Goal: Transaction & Acquisition: Subscribe to service/newsletter

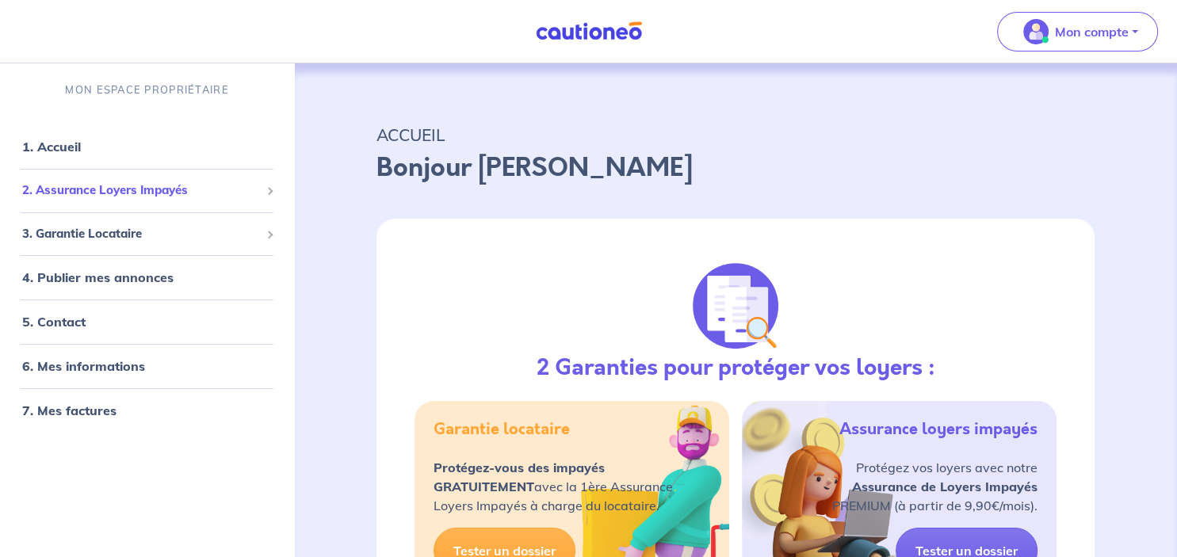
click at [228, 195] on span "2. Assurance Loyers Impayés" at bounding box center [141, 191] width 238 height 18
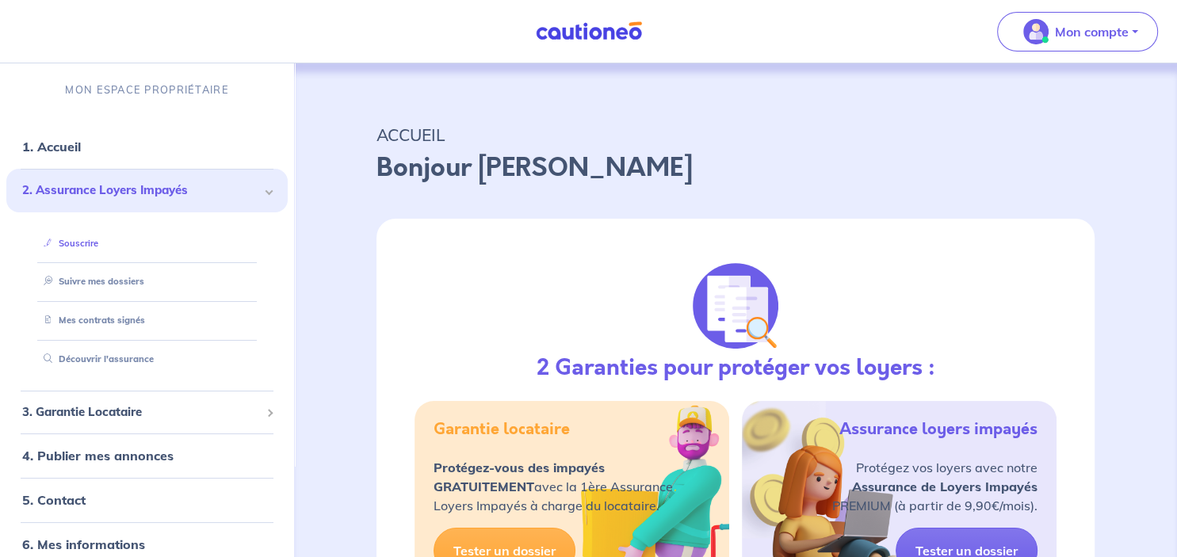
click at [78, 244] on link "Souscrire" at bounding box center [67, 243] width 61 height 11
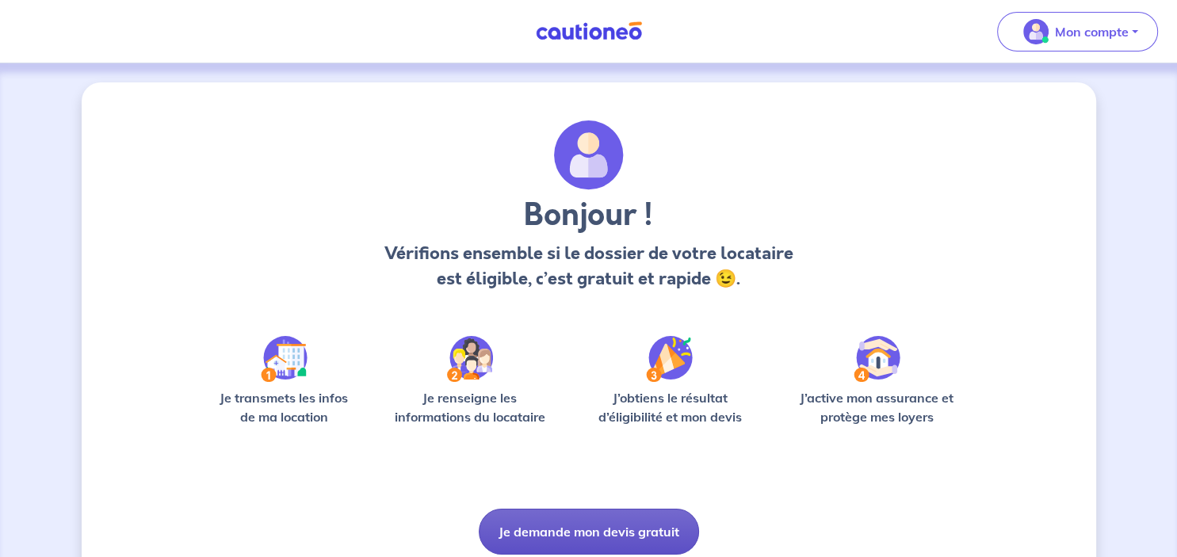
click at [622, 532] on button "Je demande mon devis gratuit" at bounding box center [589, 532] width 220 height 46
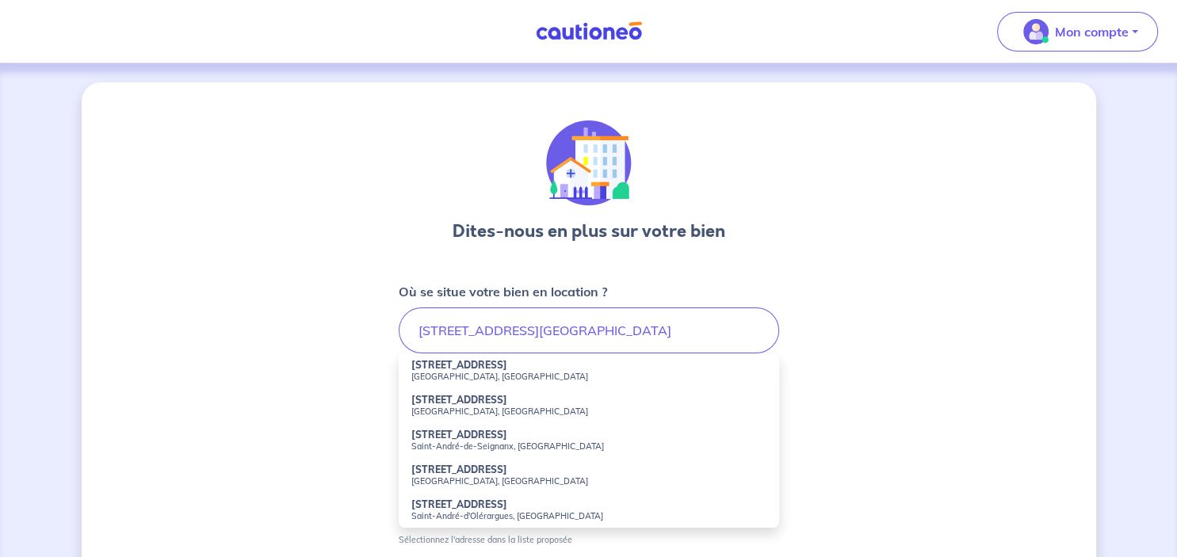
click at [475, 373] on small "[GEOGRAPHIC_DATA], [GEOGRAPHIC_DATA]" at bounding box center [588, 376] width 355 height 11
type input "[STREET_ADDRESS]"
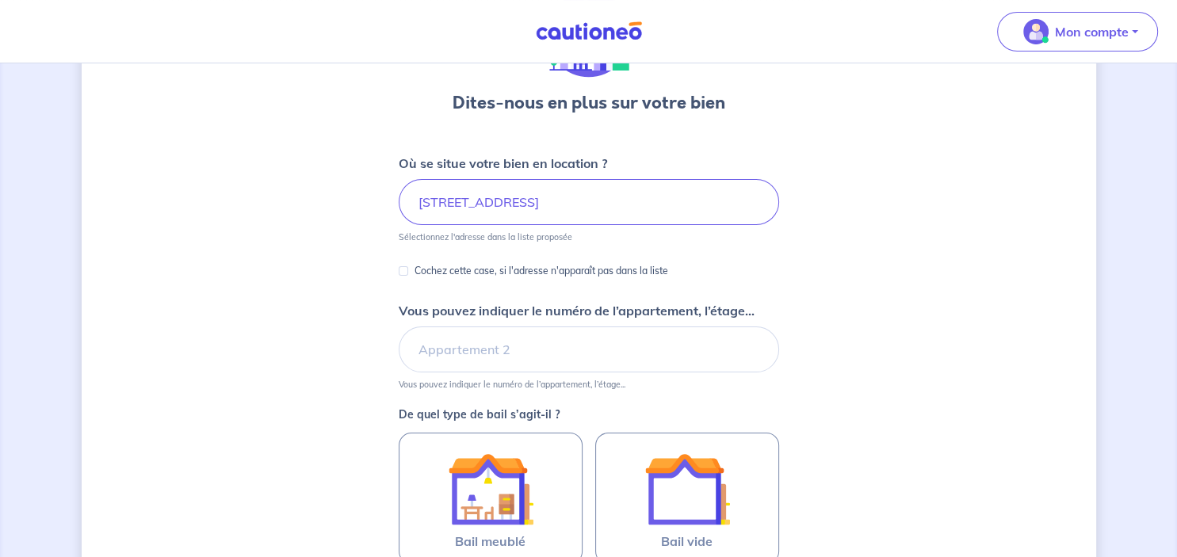
scroll to position [147, 0]
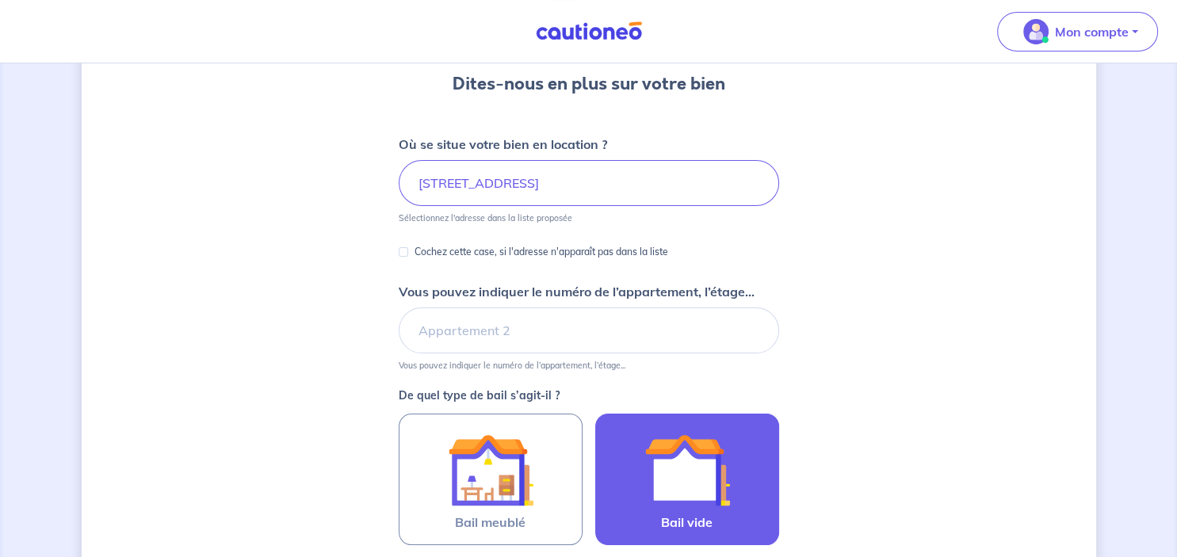
click at [692, 464] on img at bounding box center [688, 470] width 86 height 86
click at [0, 0] on input "Bail vide" at bounding box center [0, 0] width 0 height 0
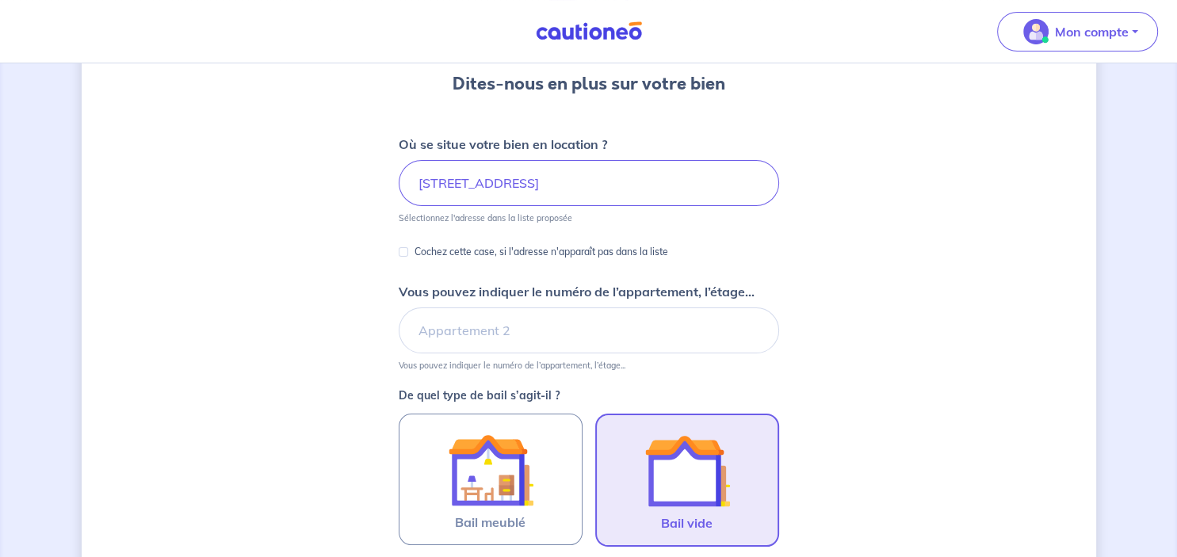
scroll to position [483, 0]
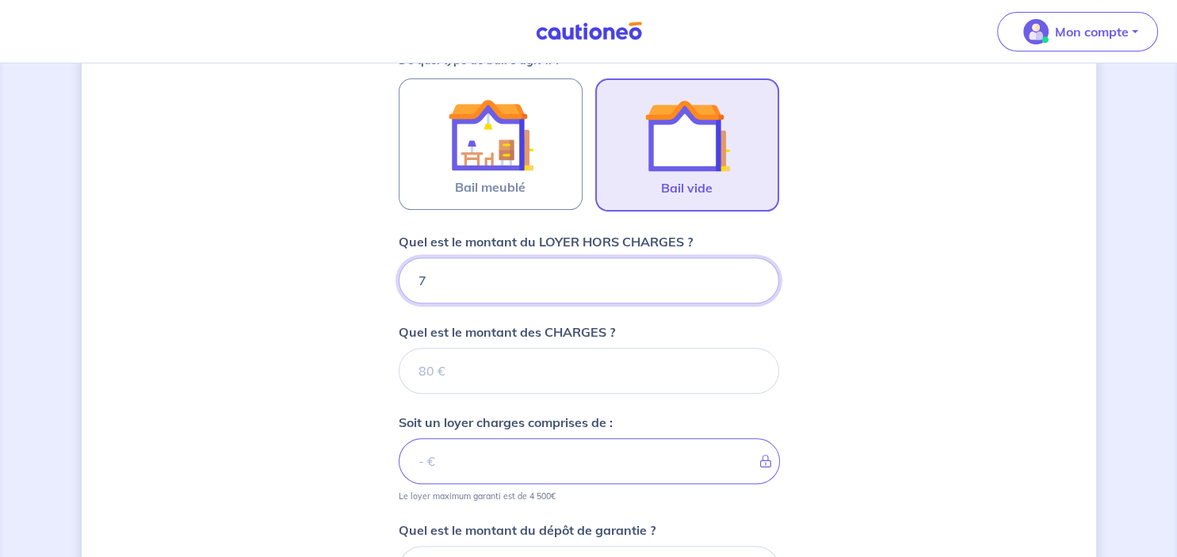
type input "73"
type input "730"
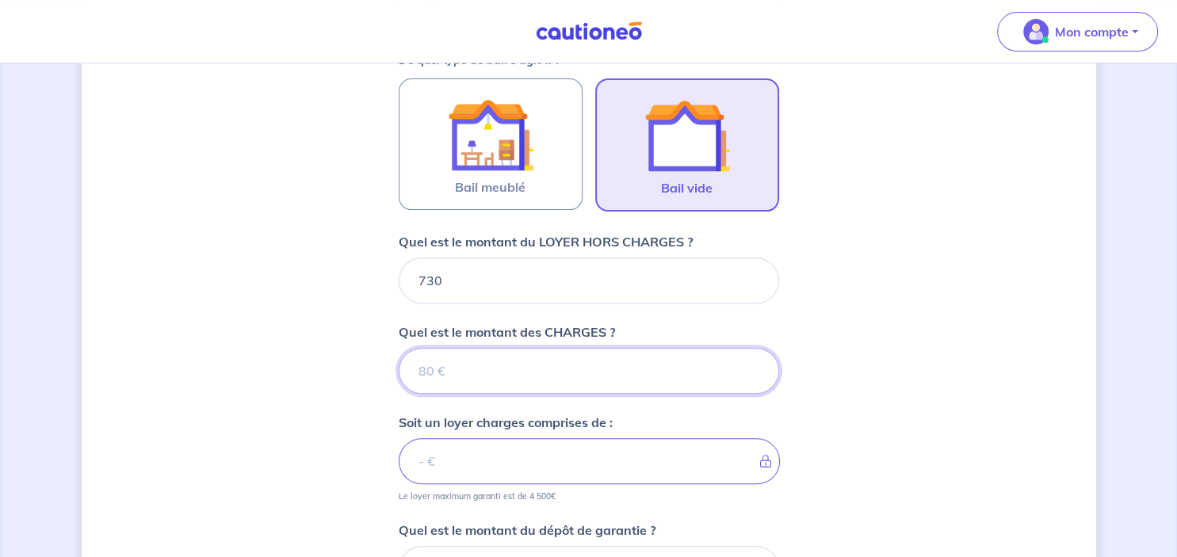
click at [541, 363] on input "Quel est le montant des CHARGES ?" at bounding box center [589, 371] width 381 height 46
type input "15"
type input "745"
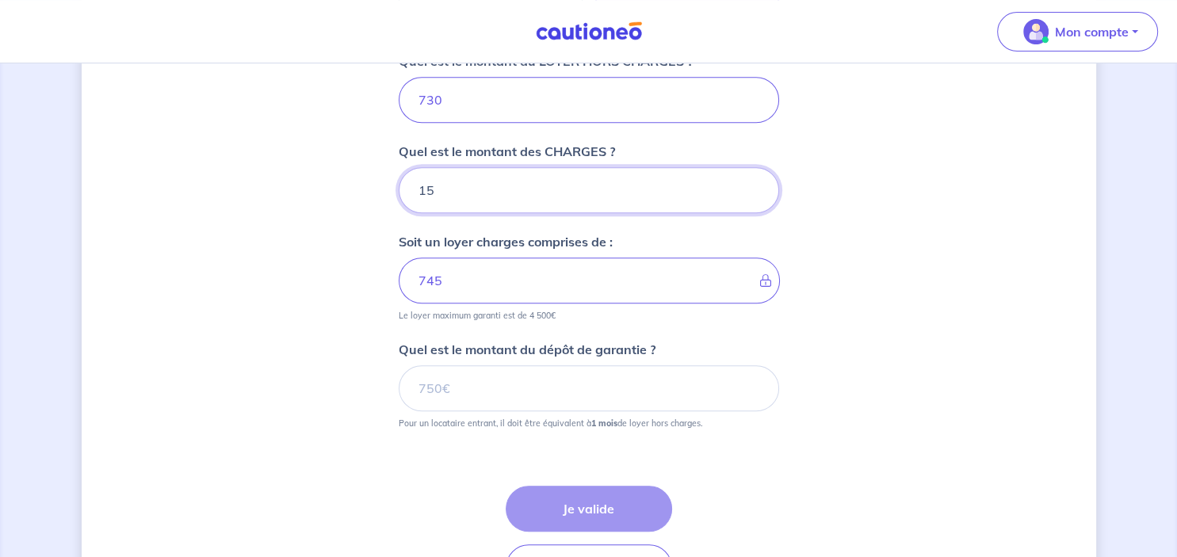
scroll to position [671, 0]
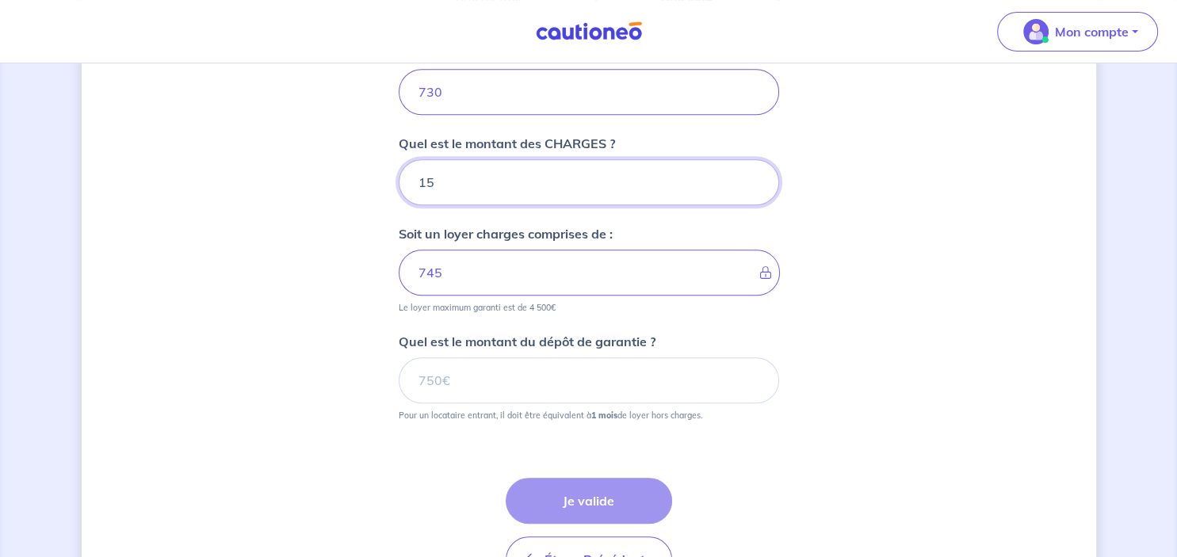
type input "15"
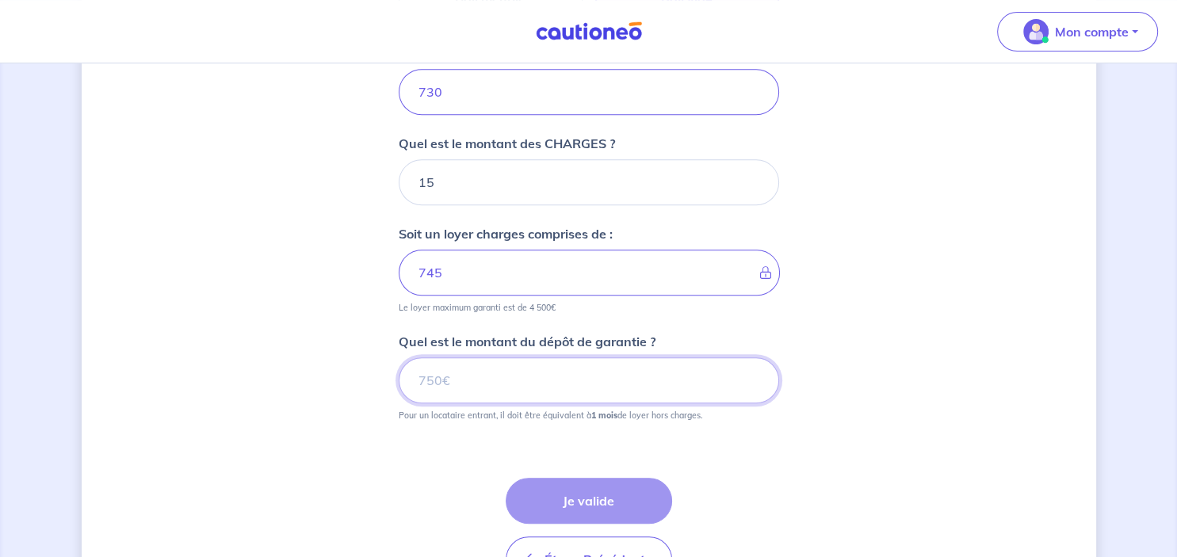
click at [632, 394] on input "Quel est le montant du dépôt de garantie ?" at bounding box center [589, 381] width 381 height 46
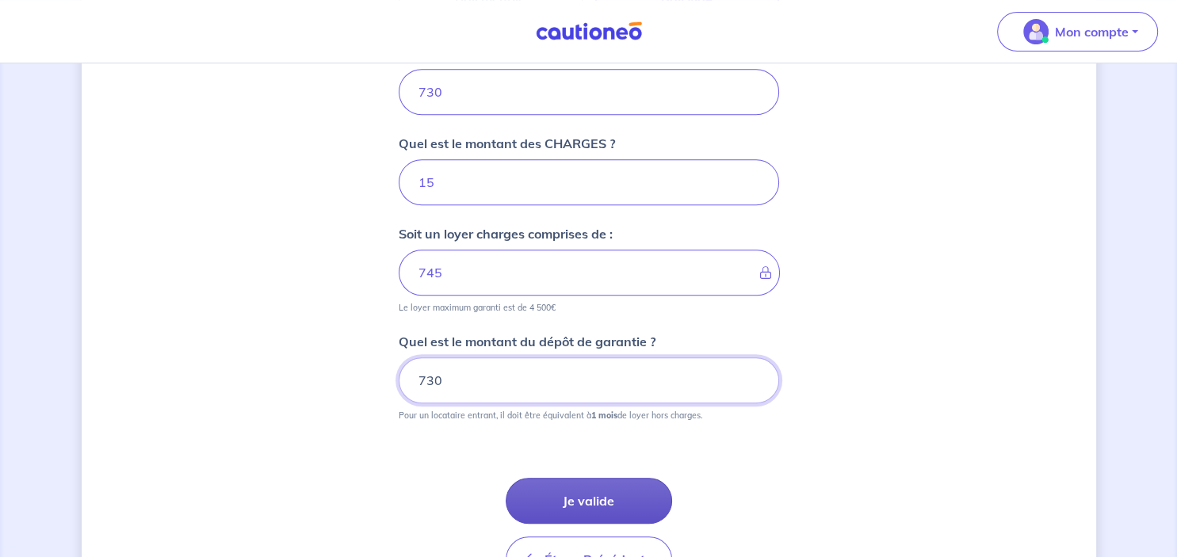
type input "730"
click at [607, 500] on button "Je valide" at bounding box center [589, 501] width 166 height 46
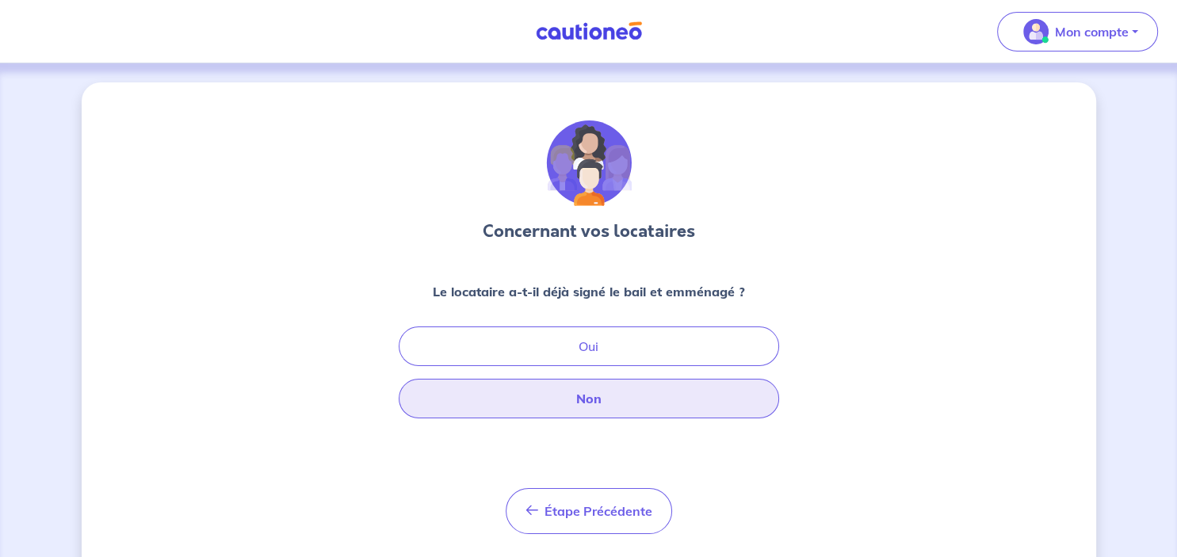
click at [623, 402] on button "Non" at bounding box center [589, 399] width 381 height 40
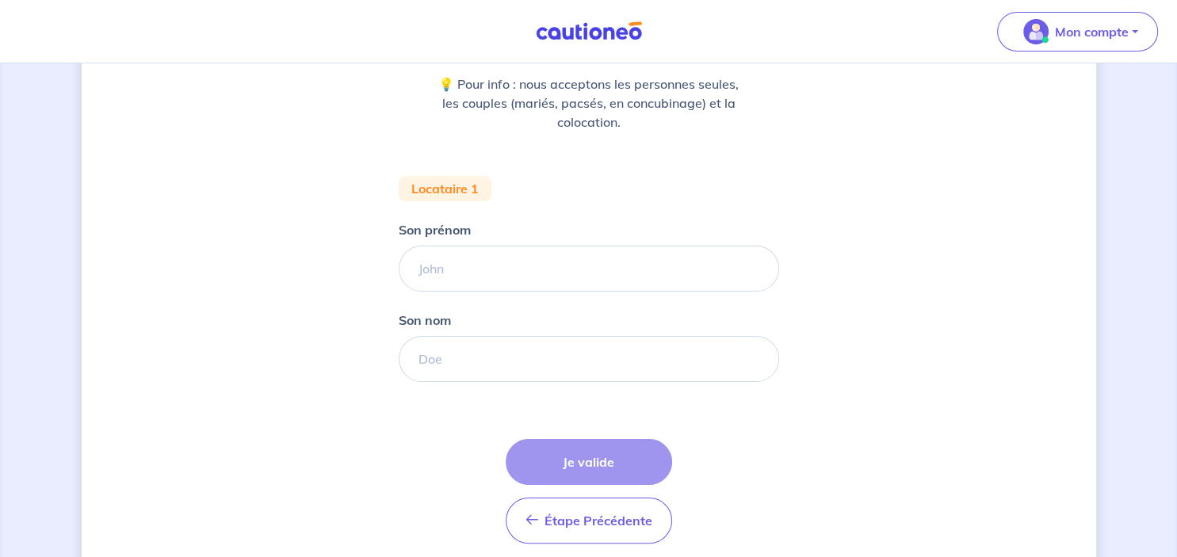
scroll to position [212, 0]
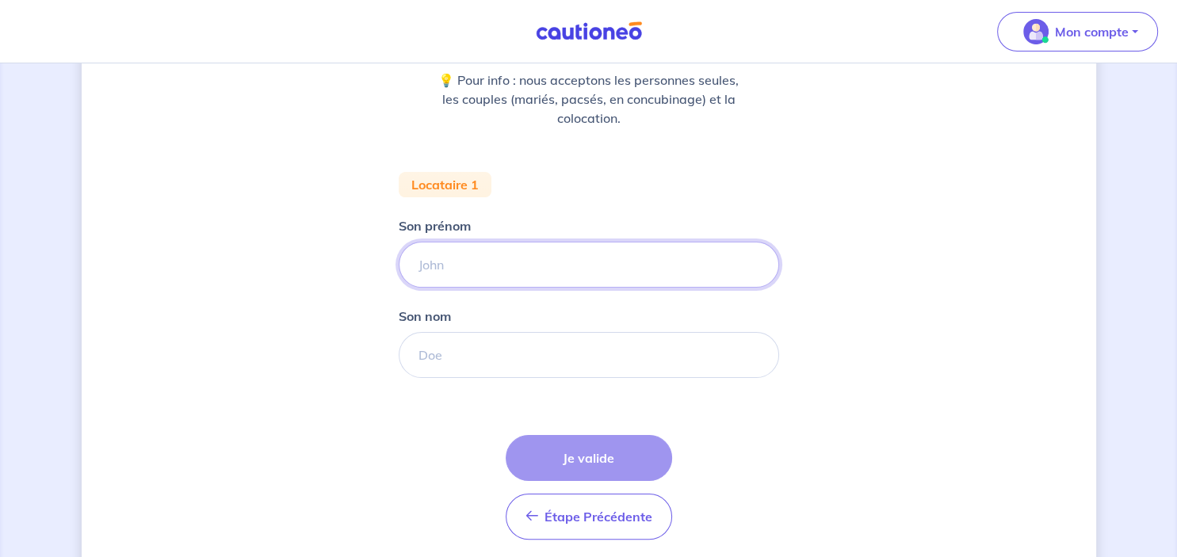
click at [522, 264] on input "Son prénom" at bounding box center [589, 265] width 381 height 46
type input "[PERSON_NAME]"
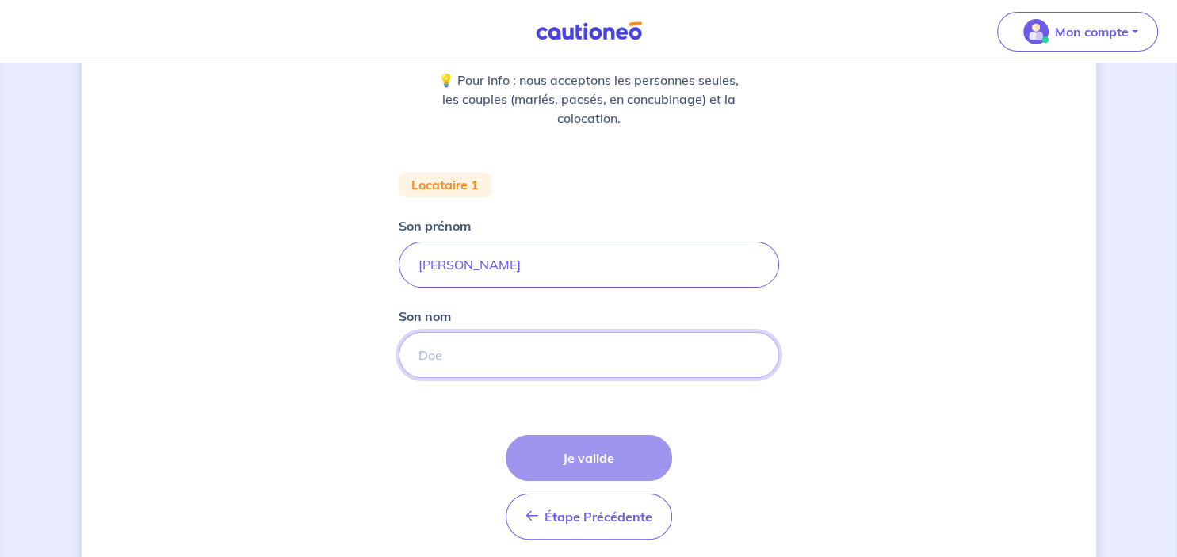
click at [483, 360] on input "Son nom" at bounding box center [589, 355] width 381 height 46
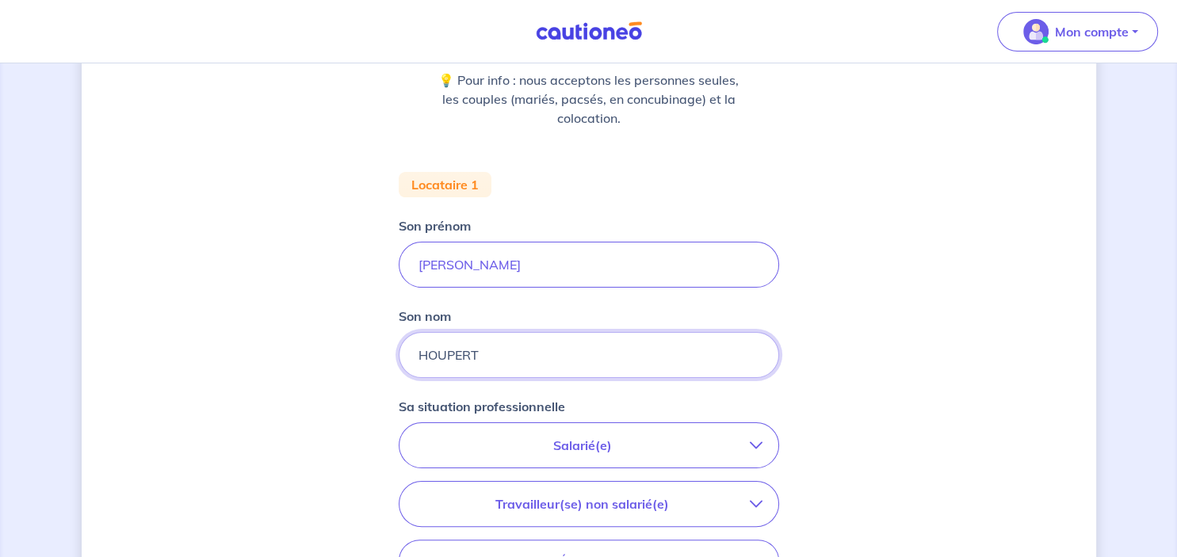
type input "HOUPERT"
click at [611, 438] on p "Salarié(e)" at bounding box center [582, 445] width 335 height 19
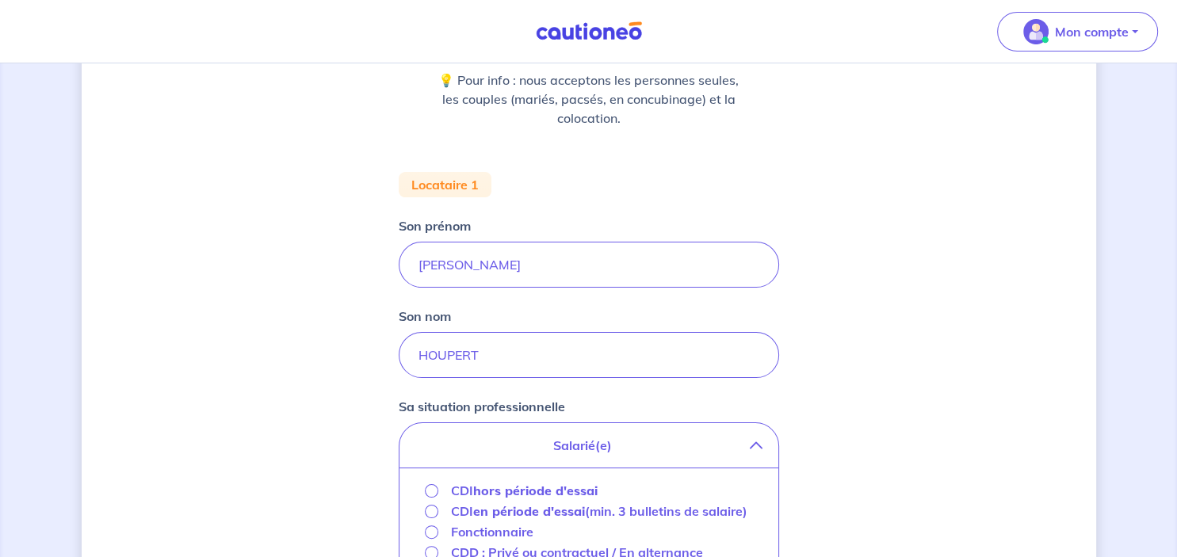
click at [572, 489] on strong "hors période d'essai" at bounding box center [535, 491] width 124 height 16
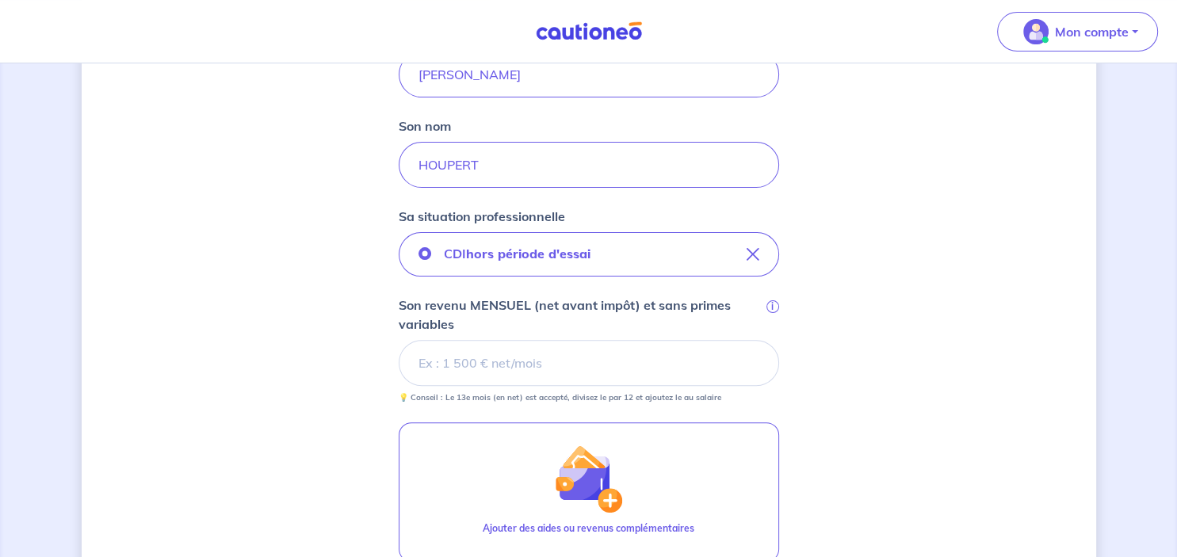
scroll to position [415, 0]
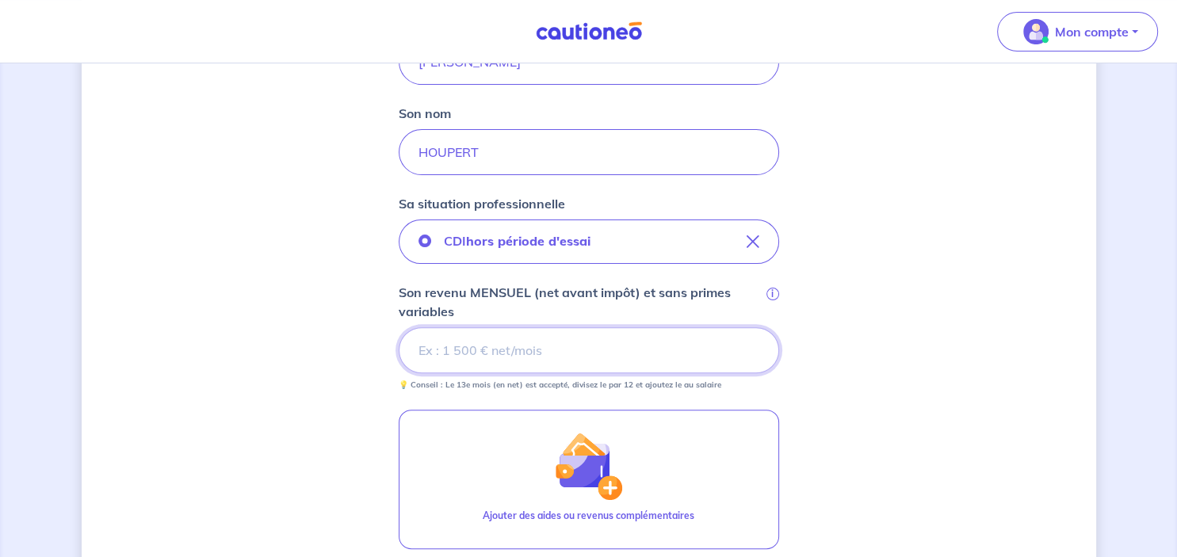
click at [550, 346] on input "Son revenu MENSUEL (net avant impôt) et sans primes variables i" at bounding box center [589, 350] width 381 height 46
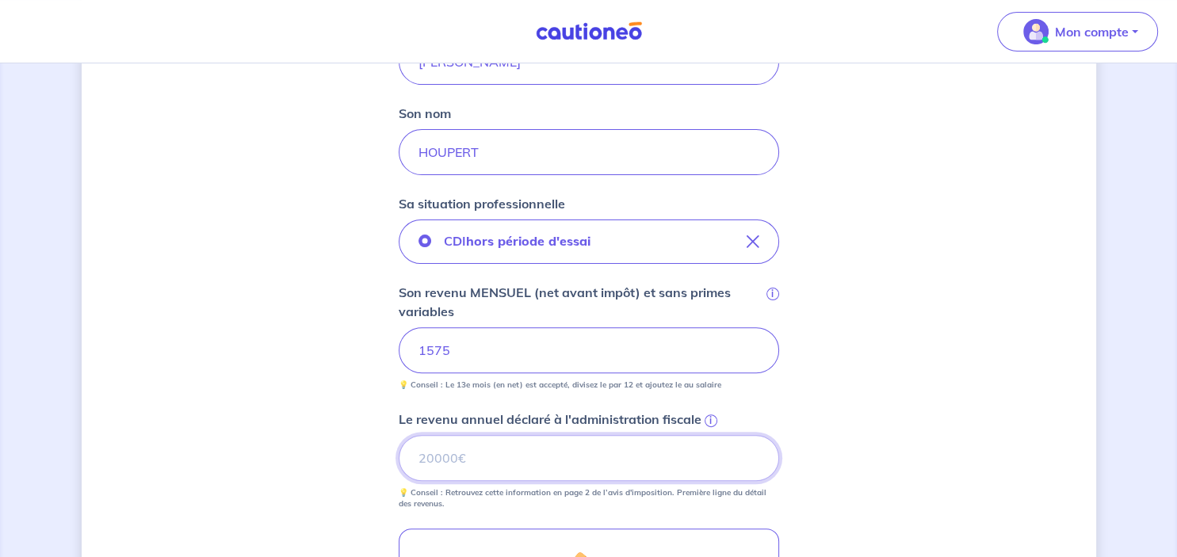
click at [544, 450] on input "Le revenu annuel déclaré à l'administration fiscale i" at bounding box center [589, 458] width 381 height 46
click at [710, 420] on span "i" at bounding box center [711, 421] width 13 height 13
click at [710, 435] on input "25360" at bounding box center [589, 458] width 381 height 46
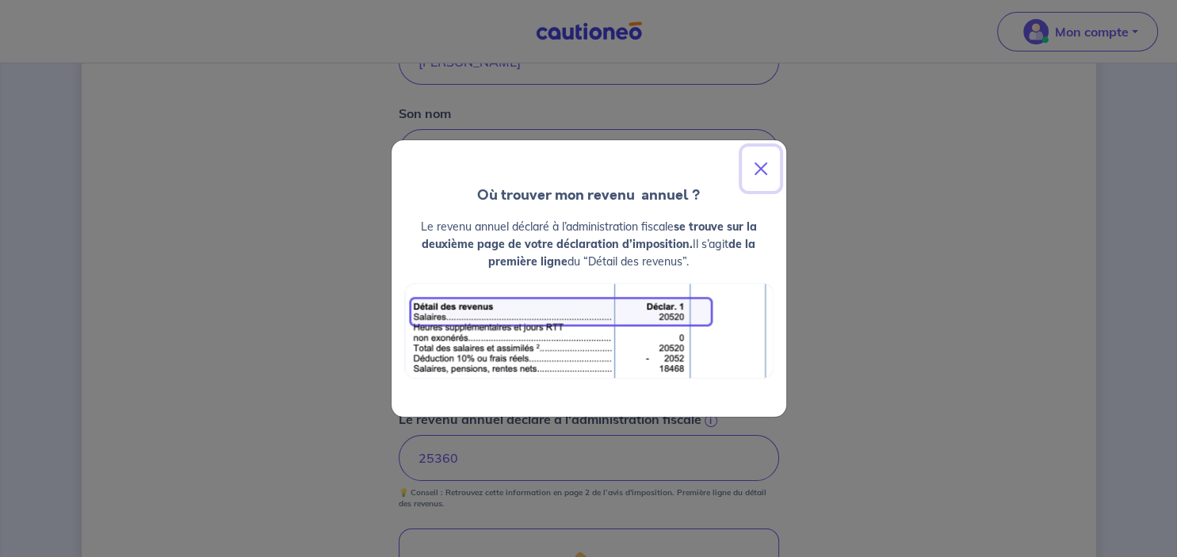
click at [761, 173] on button "Close" at bounding box center [761, 169] width 38 height 44
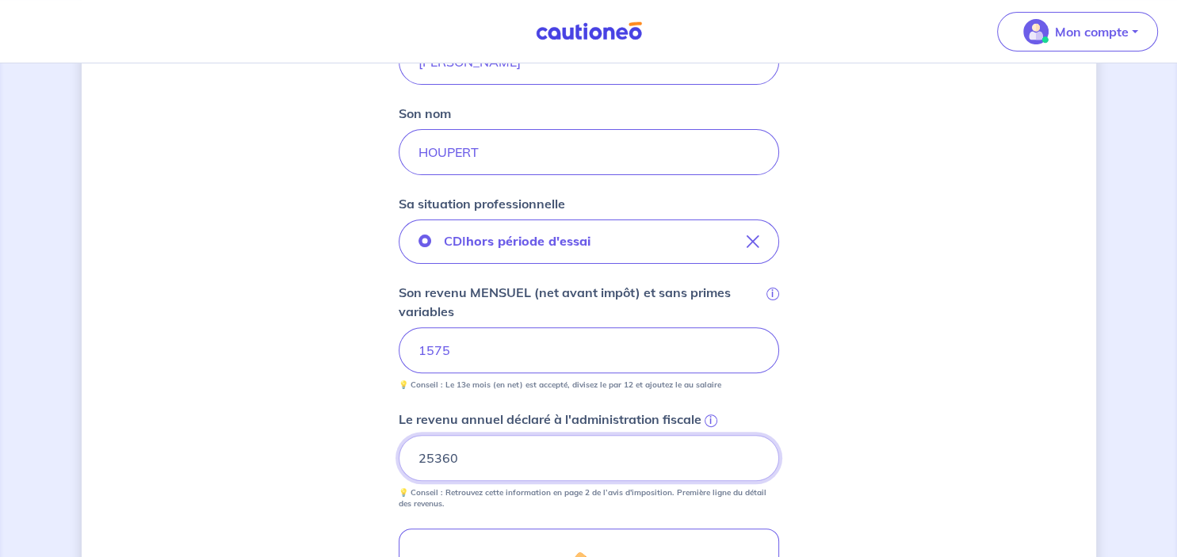
drag, startPoint x: 480, startPoint y: 452, endPoint x: 323, endPoint y: 464, distance: 157.4
click at [399, 464] on input "25360" at bounding box center [589, 458] width 381 height 46
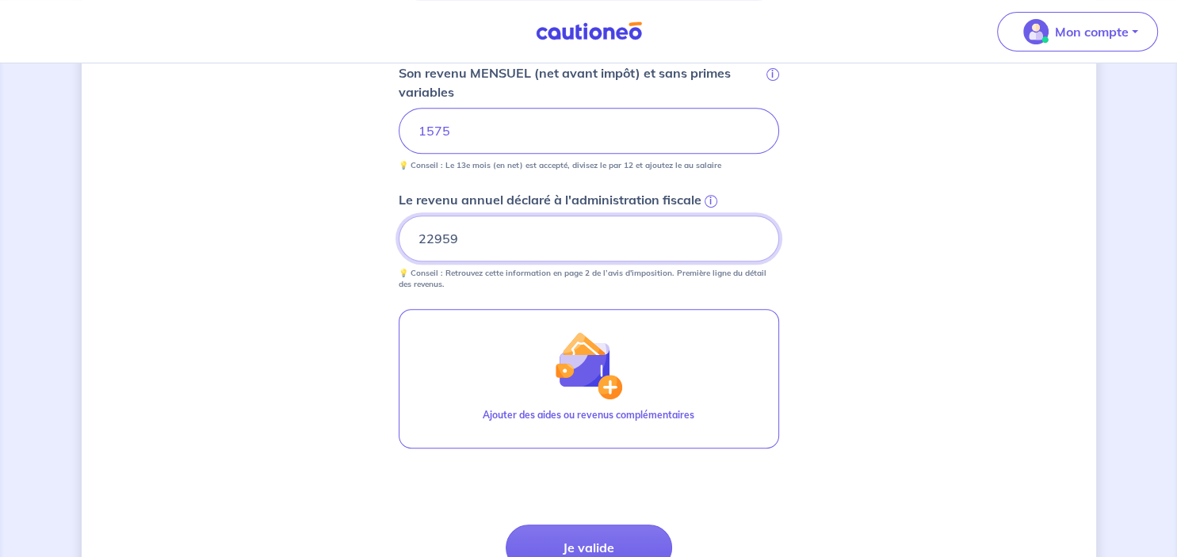
scroll to position [660, 0]
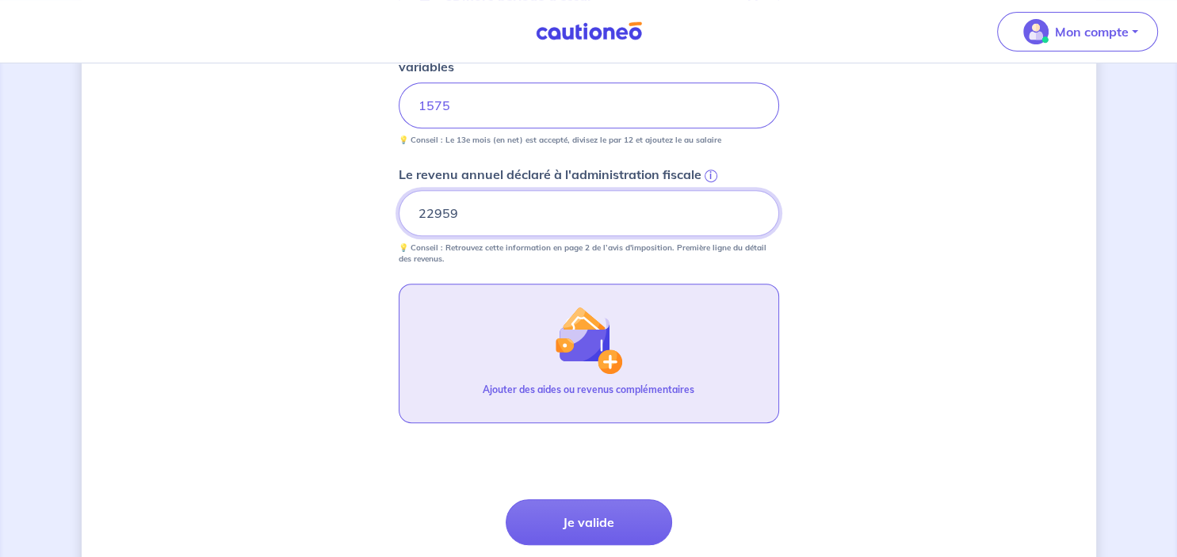
type input "22959"
click at [566, 348] on img "button" at bounding box center [588, 340] width 68 height 68
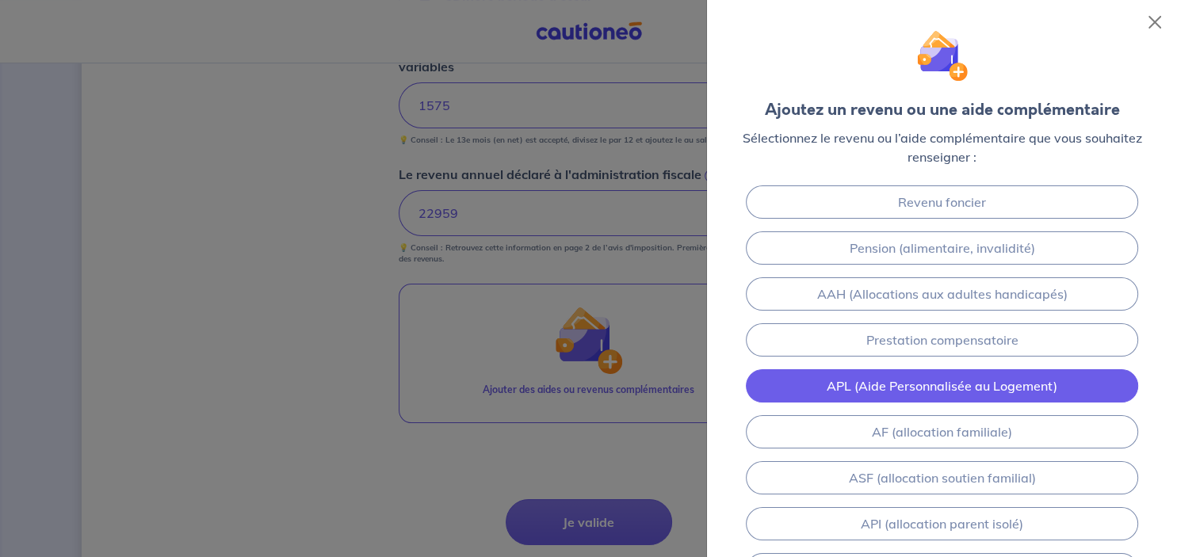
click at [940, 383] on link "APL (Aide Personnalisée au Logement)" at bounding box center [942, 385] width 392 height 33
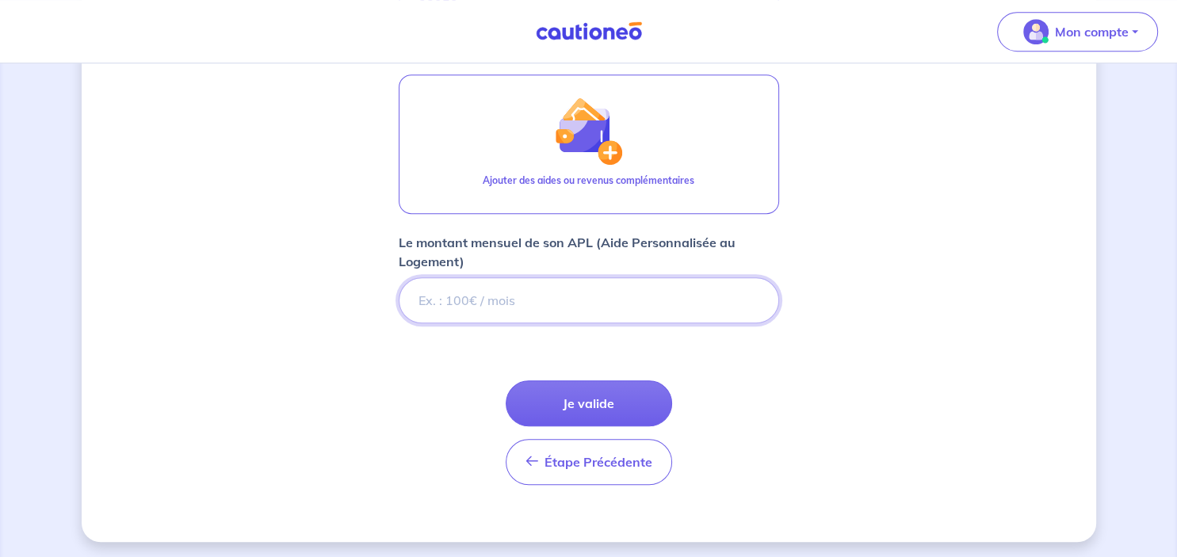
scroll to position [870, 0]
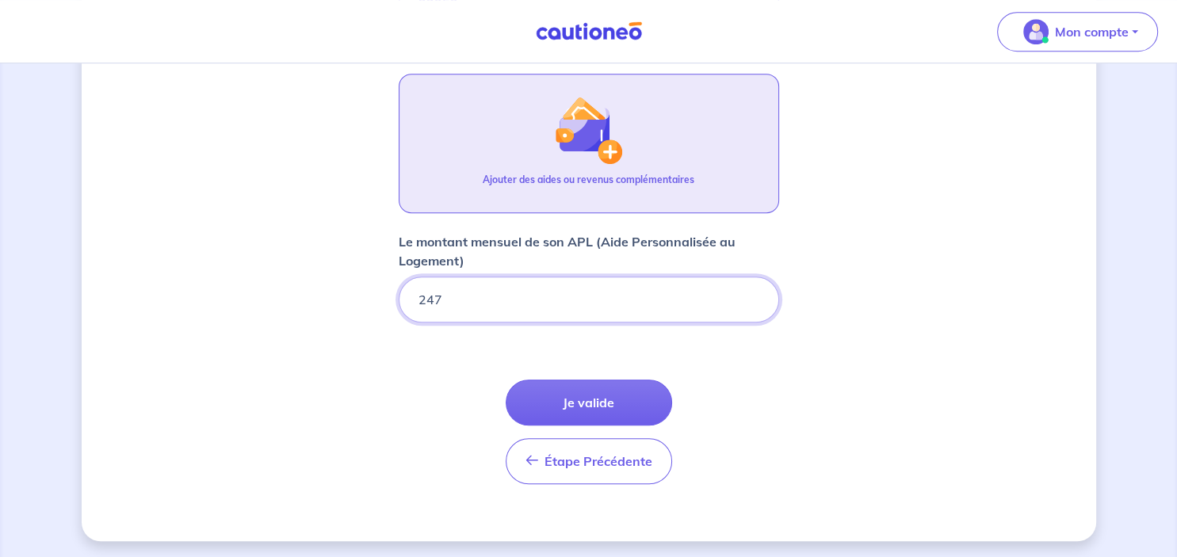
type input "247"
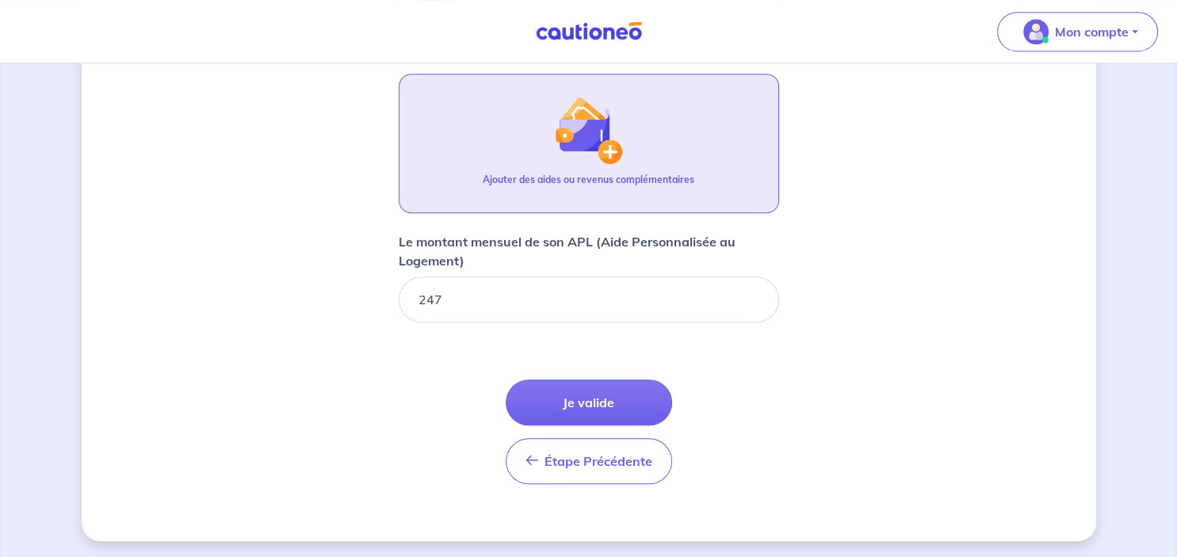
click at [626, 123] on button "Ajouter des aides ou revenus complémentaires" at bounding box center [589, 144] width 381 height 140
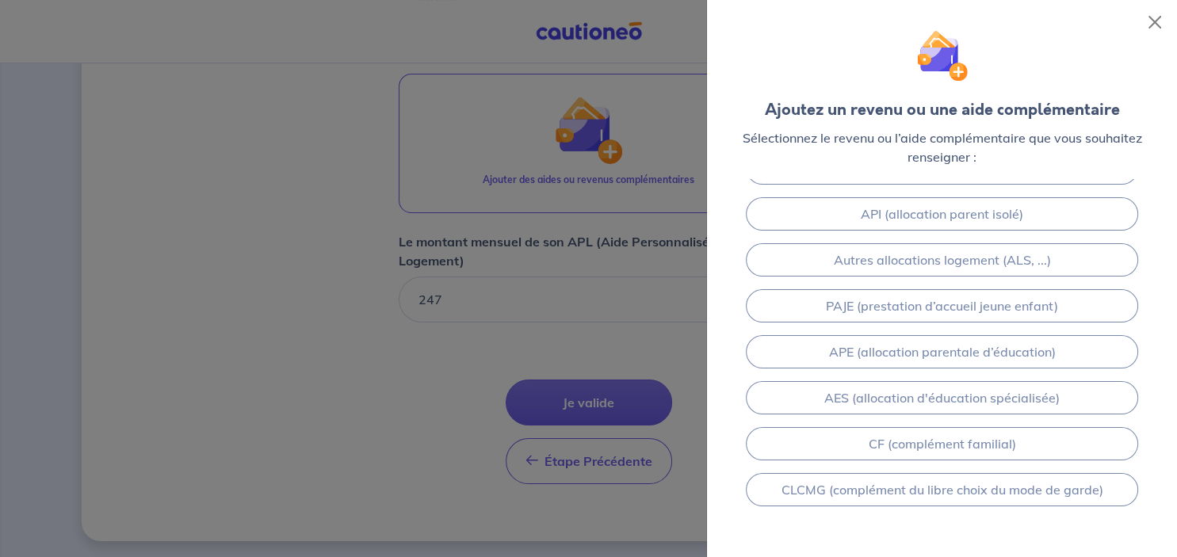
scroll to position [295, 0]
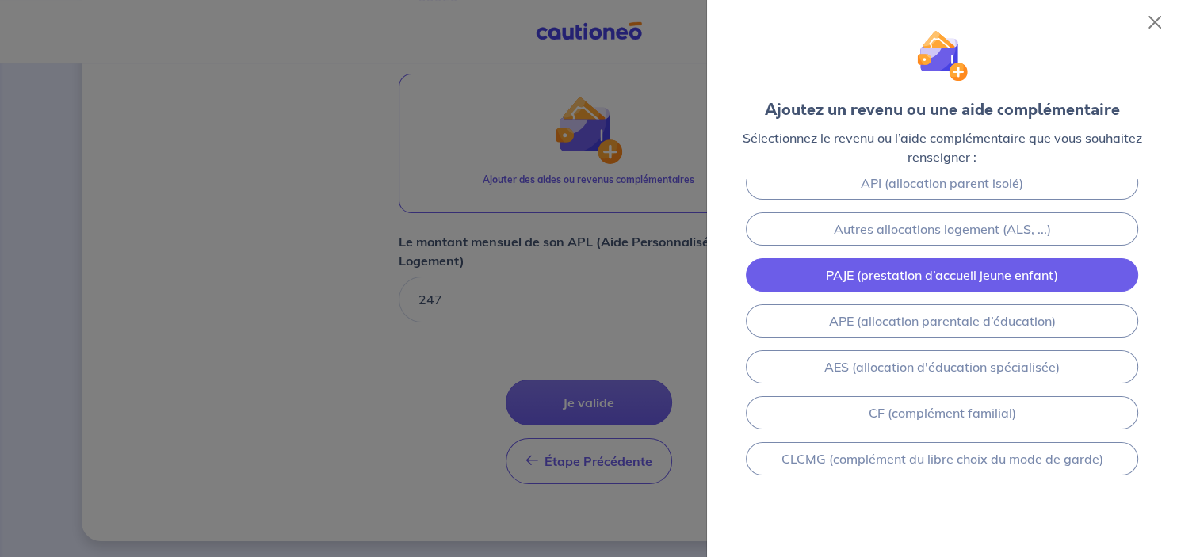
click at [1018, 268] on link "PAJE (prestation d’accueil jeune enfant)" at bounding box center [942, 274] width 392 height 33
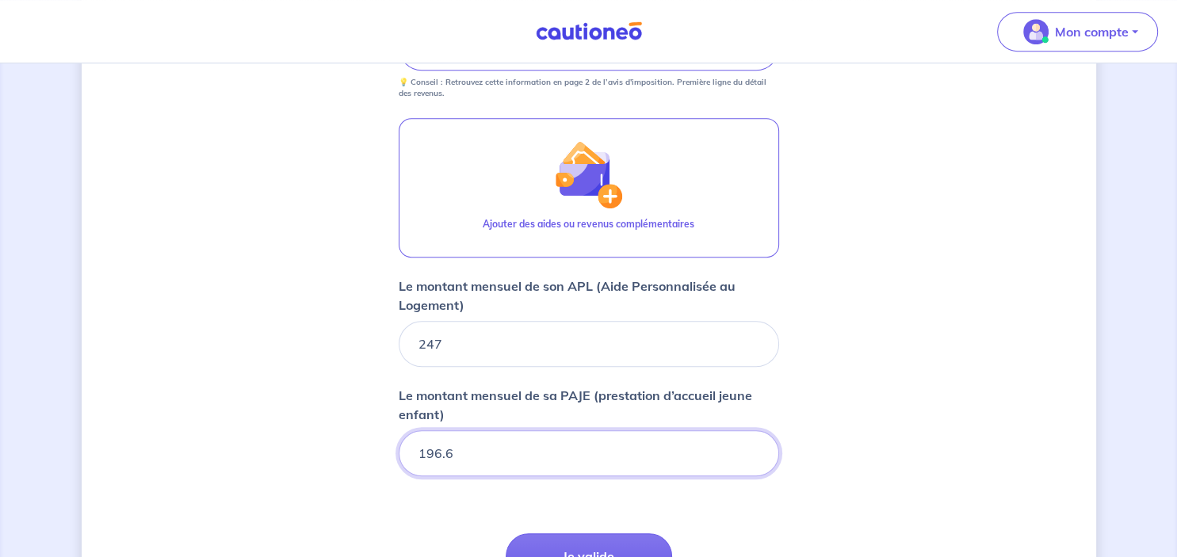
scroll to position [824, 0]
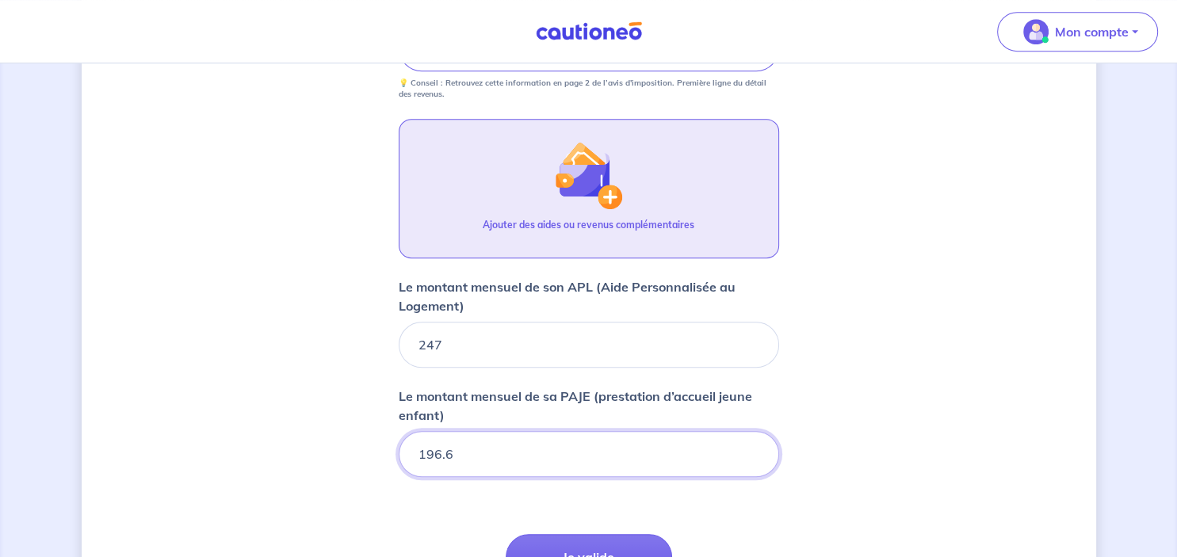
type input "196.6"
click at [557, 184] on img "button" at bounding box center [588, 175] width 68 height 68
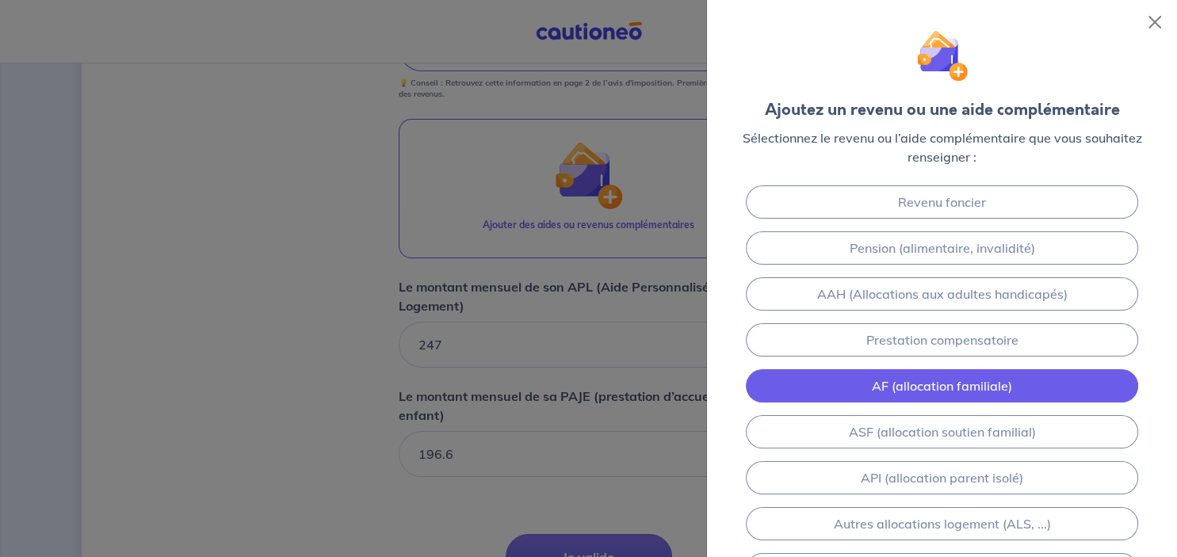
click at [996, 385] on link "AF (allocation familiale)" at bounding box center [942, 385] width 392 height 33
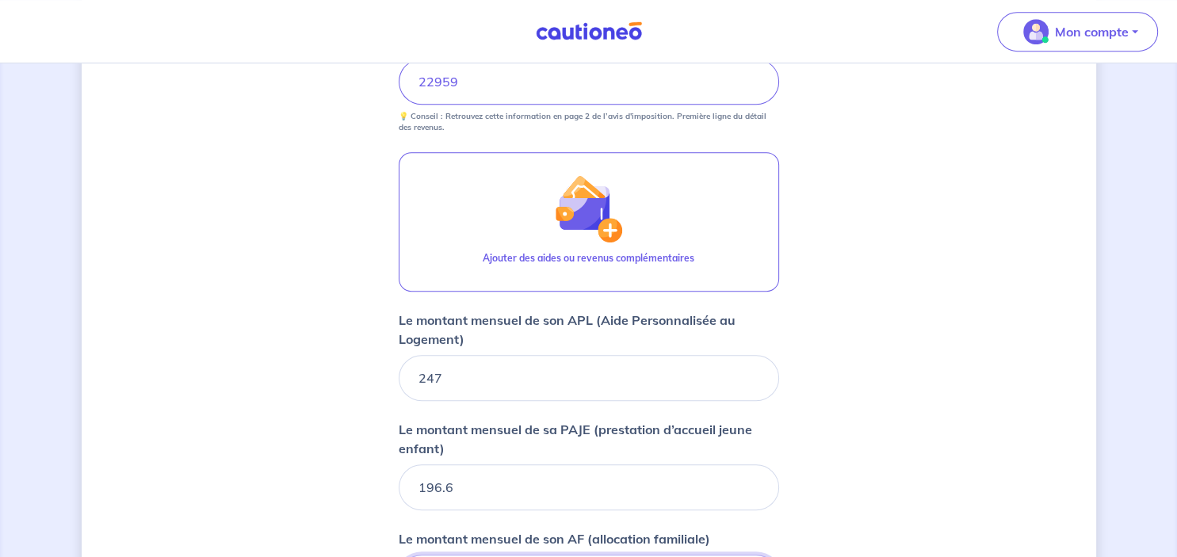
scroll to position [782, 0]
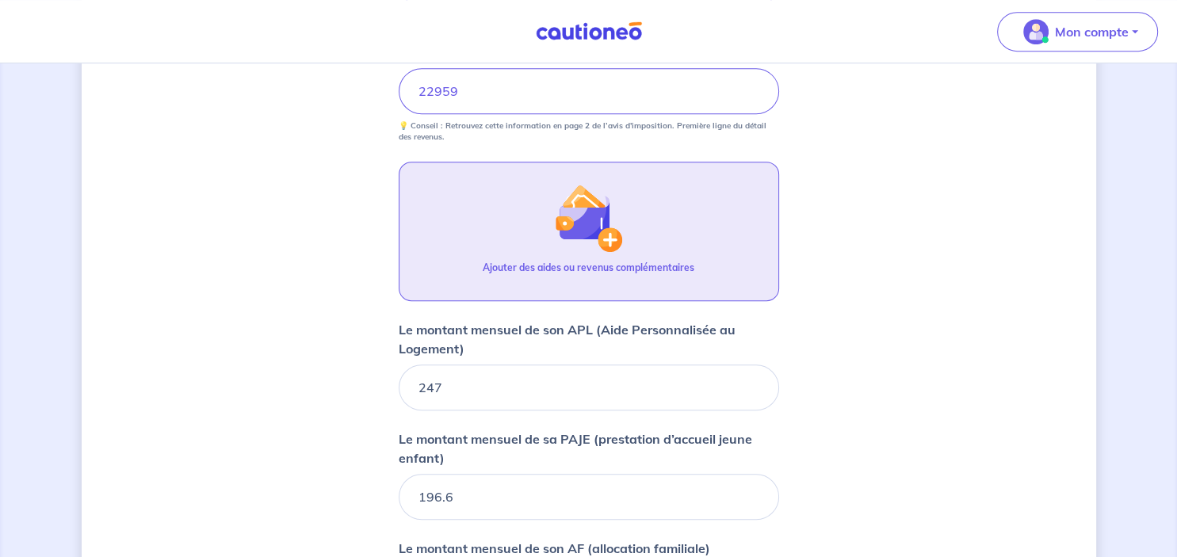
type input "151.05"
click at [572, 203] on img "button" at bounding box center [588, 218] width 68 height 68
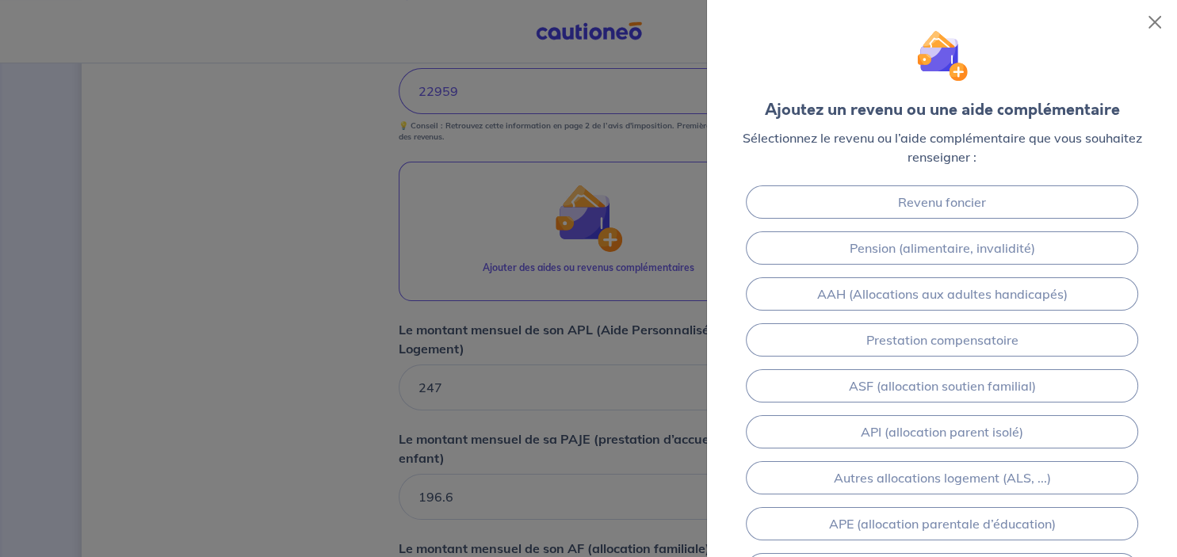
click at [587, 346] on div at bounding box center [588, 278] width 1177 height 557
click at [1165, 21] on button "Close" at bounding box center [1154, 22] width 25 height 25
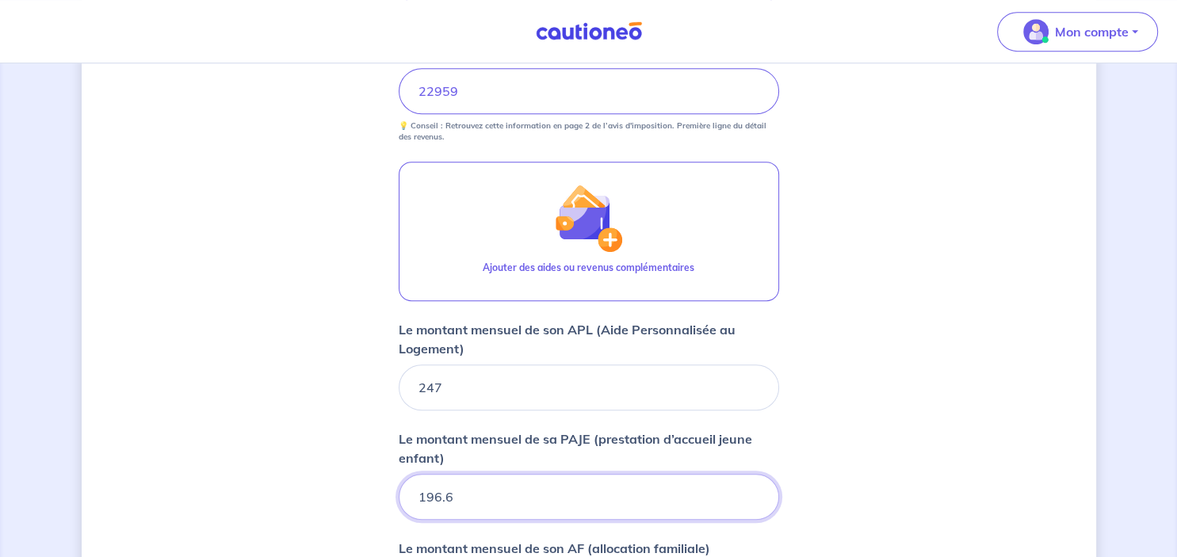
click at [600, 495] on input "196.6" at bounding box center [589, 497] width 381 height 46
type input "1"
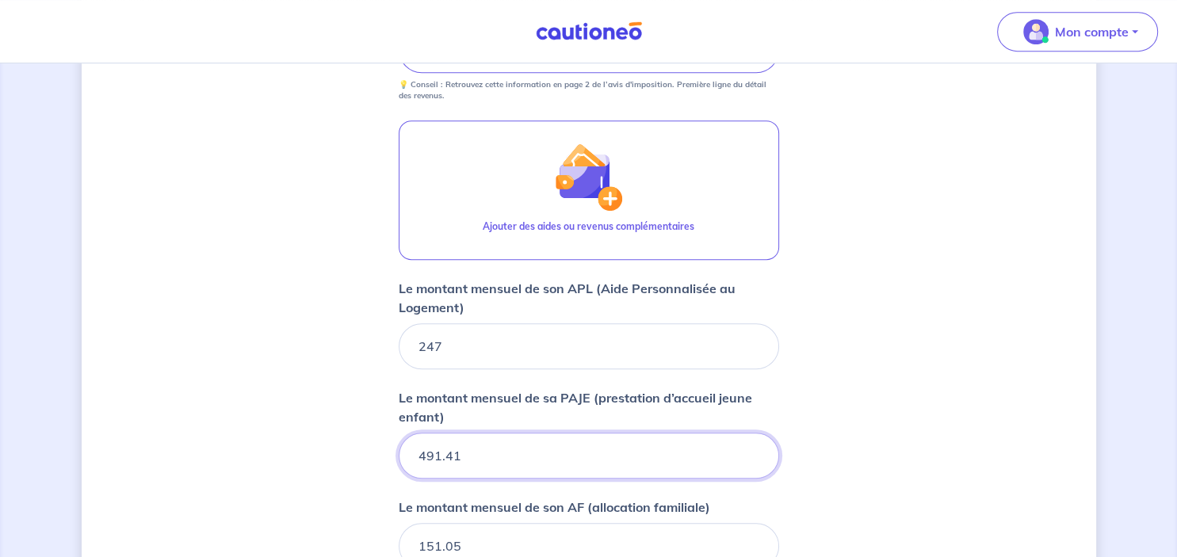
scroll to position [804, 0]
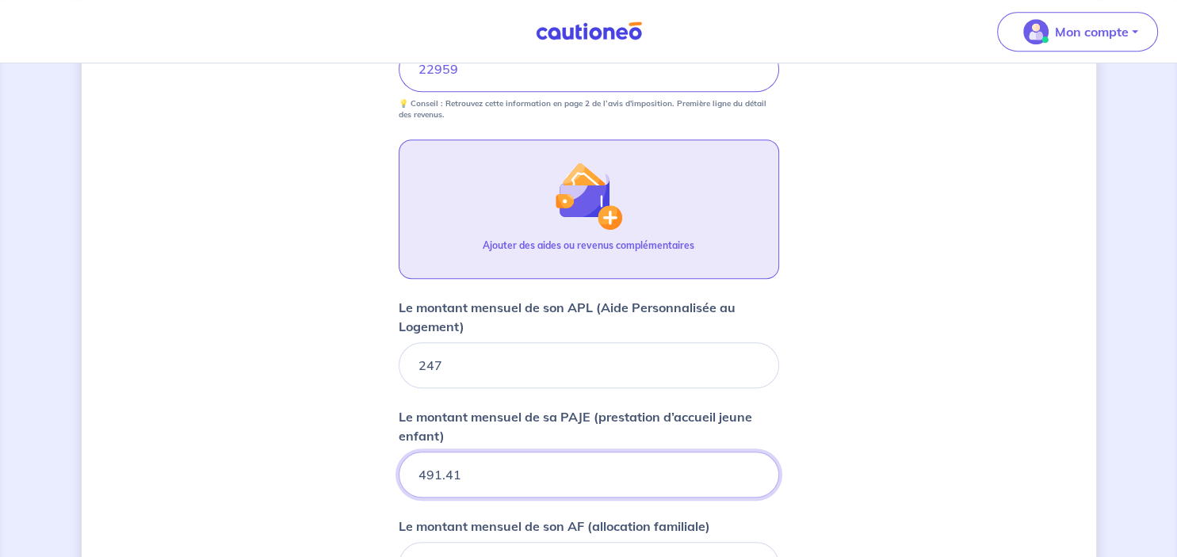
type input "491.41"
click at [623, 205] on button "Ajouter des aides ou revenus complémentaires" at bounding box center [589, 210] width 381 height 140
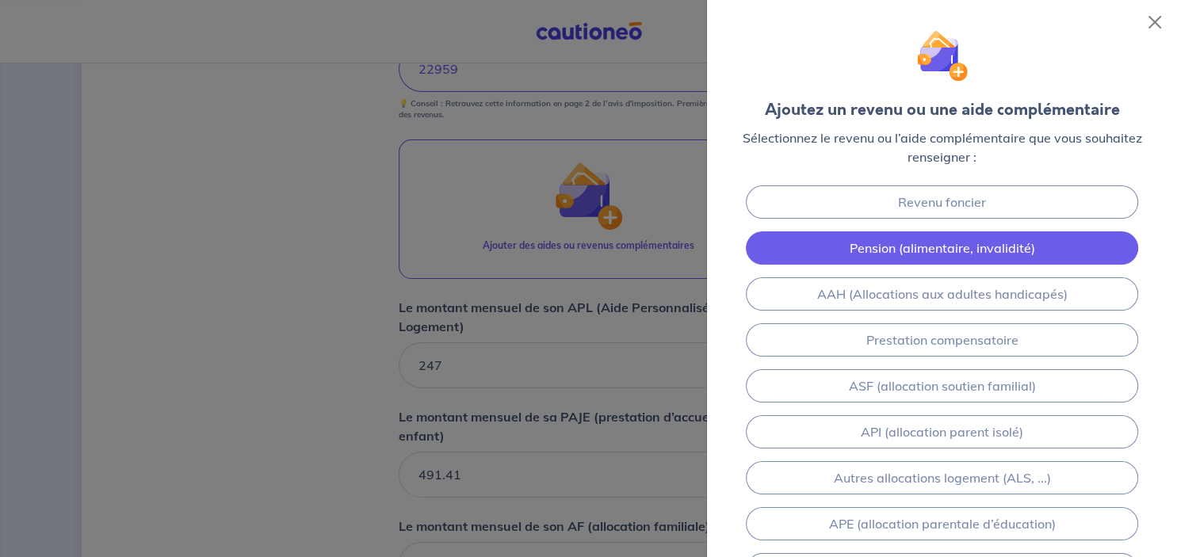
click at [1013, 247] on link "Pension (alimentaire, invalidité)" at bounding box center [942, 247] width 392 height 33
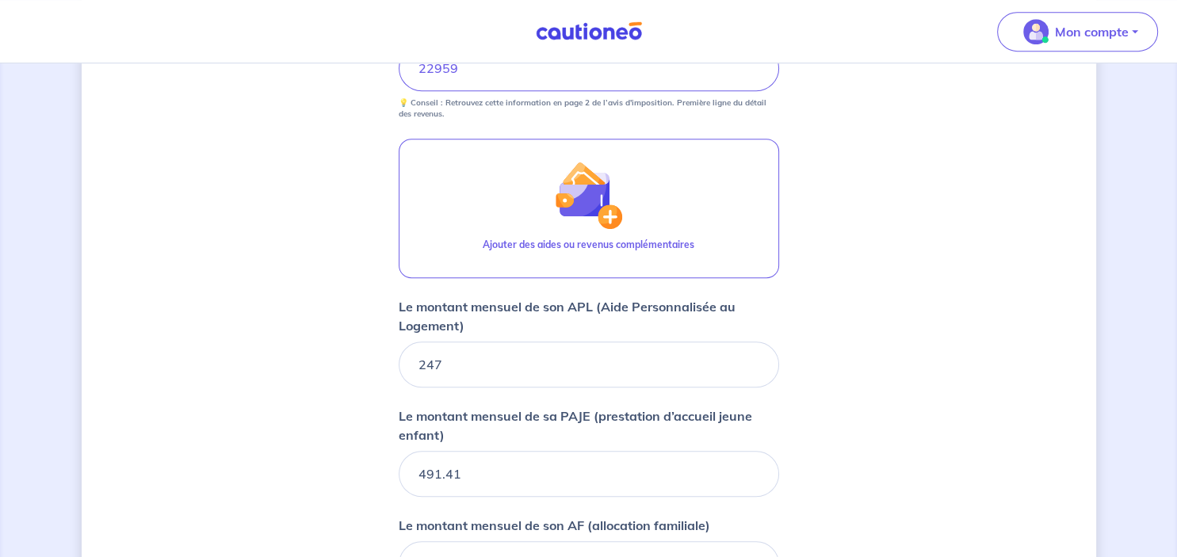
scroll to position [750, 0]
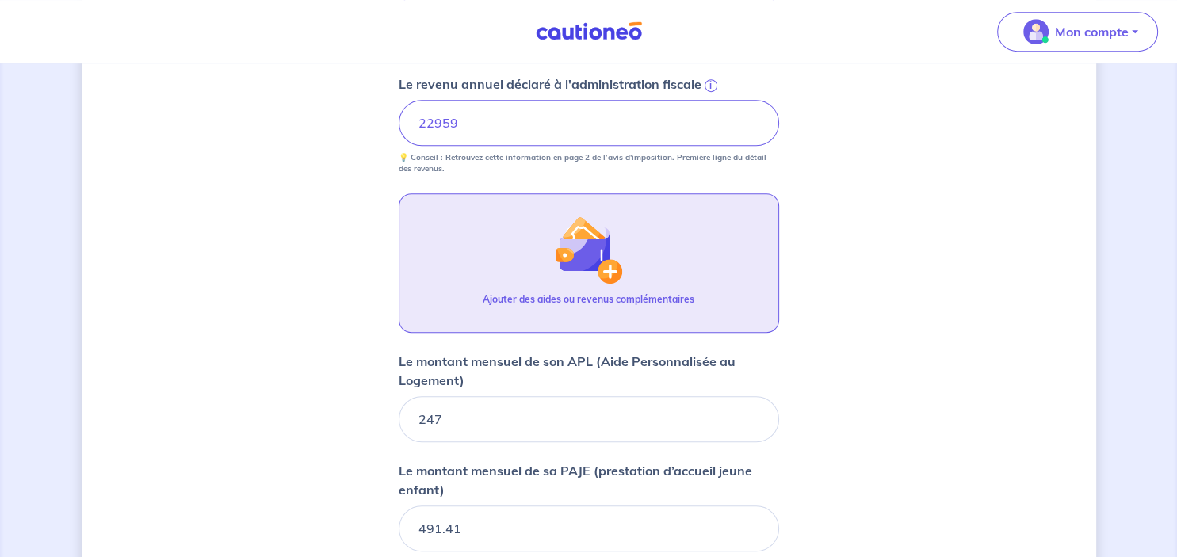
type input "400"
click at [604, 246] on img "button" at bounding box center [588, 250] width 68 height 68
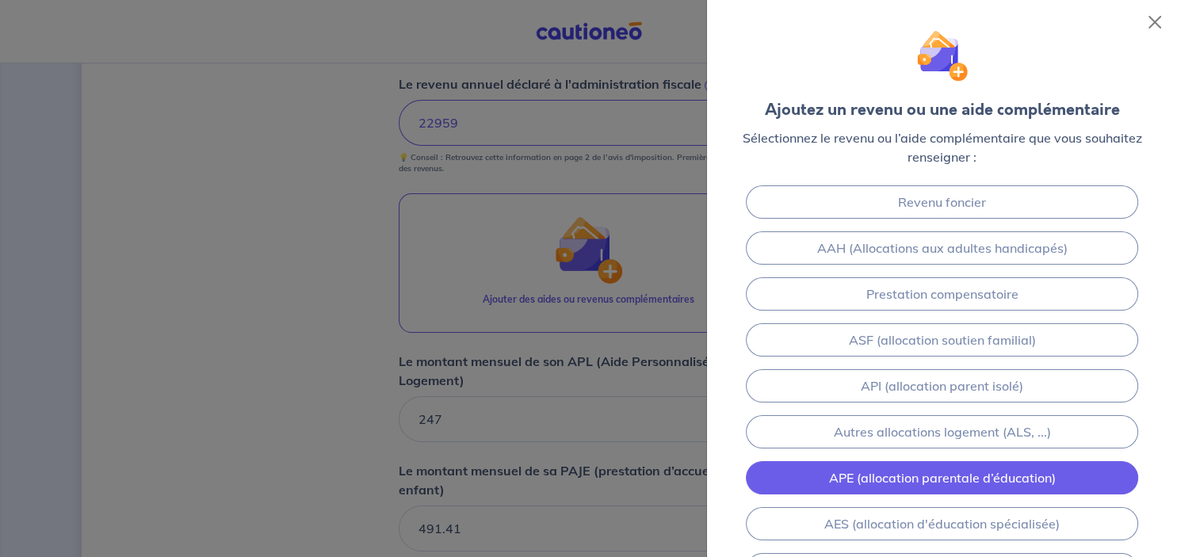
click at [973, 484] on link "APE (allocation parentale d’éducation)" at bounding box center [942, 477] width 392 height 33
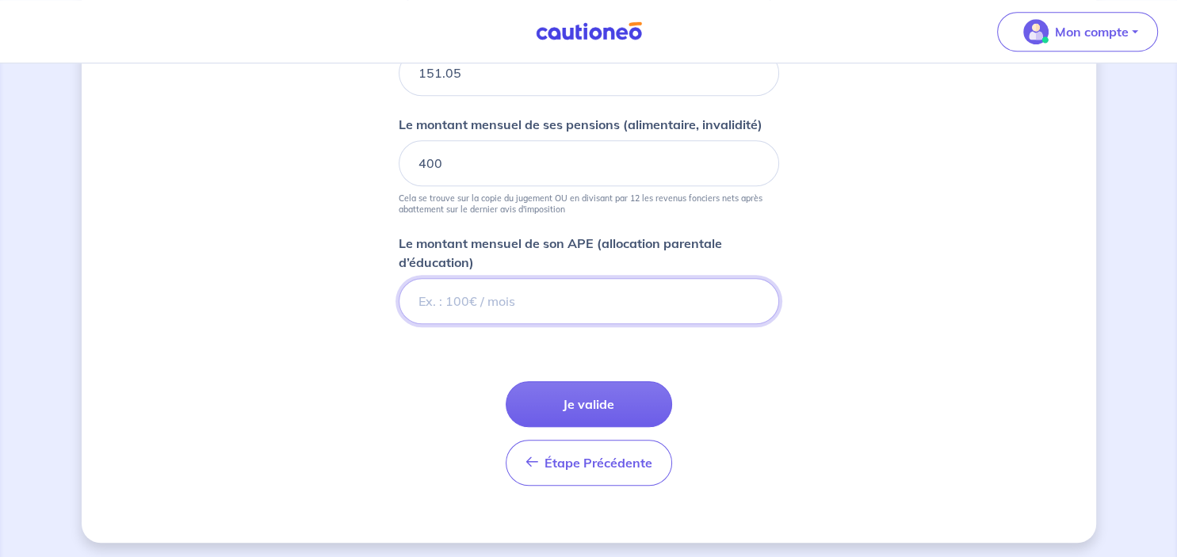
scroll to position [1297, 0]
click at [615, 300] on input "Le montant mensuel de son APE (allocation parentale d’éducation)" at bounding box center [589, 300] width 381 height 46
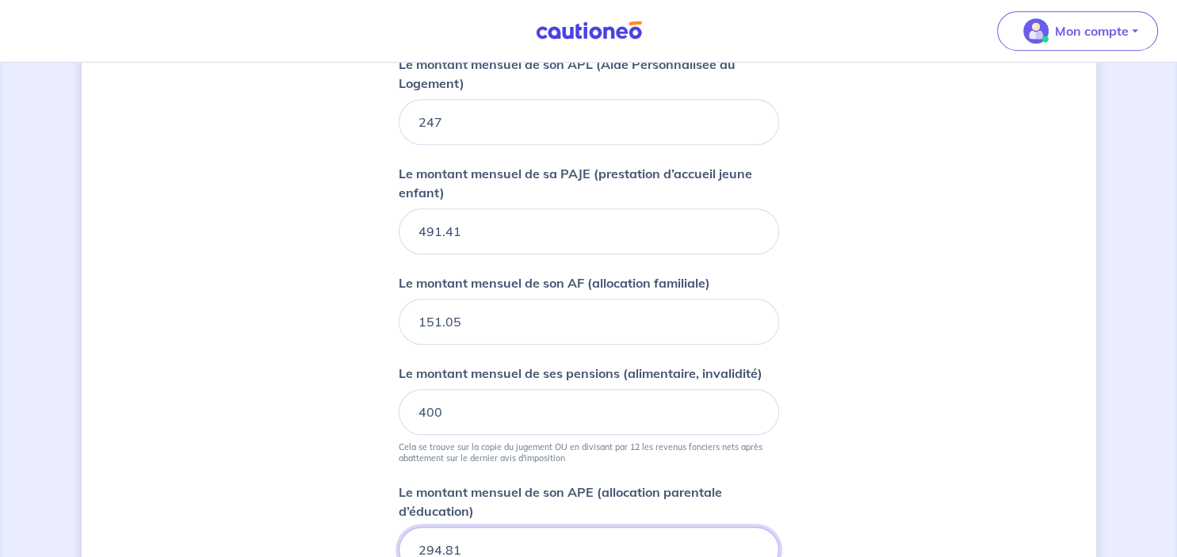
scroll to position [1039, 0]
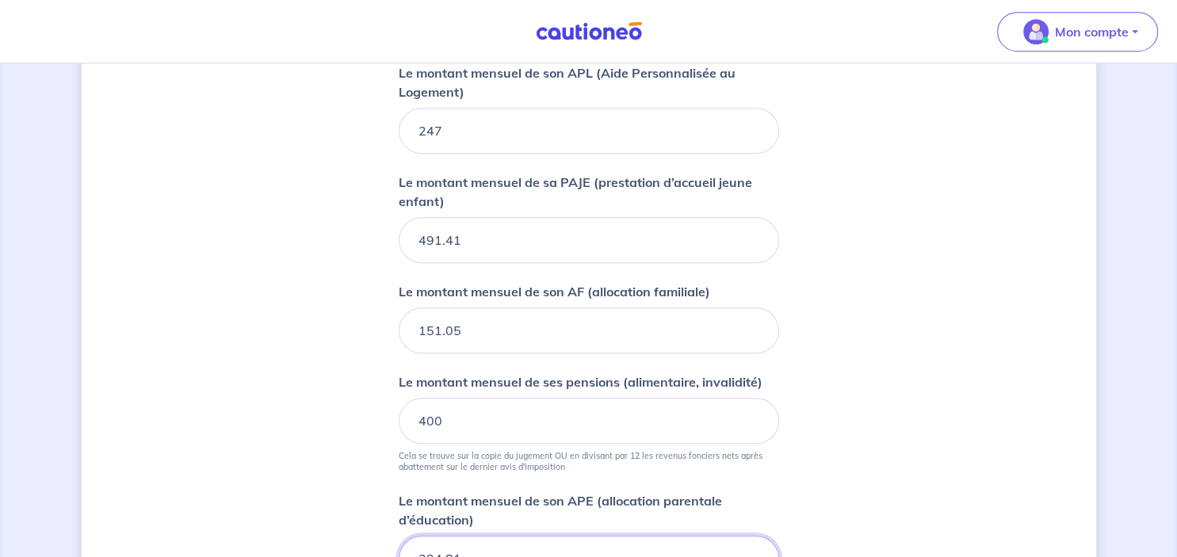
type input "294.81"
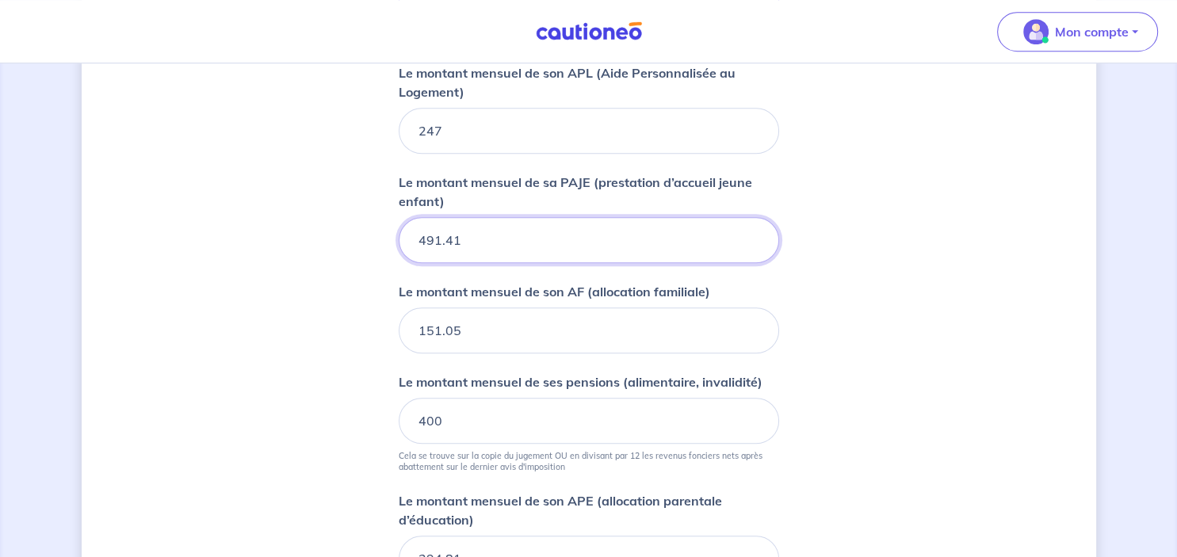
click at [591, 237] on input "491.41" at bounding box center [589, 240] width 381 height 46
type input "4"
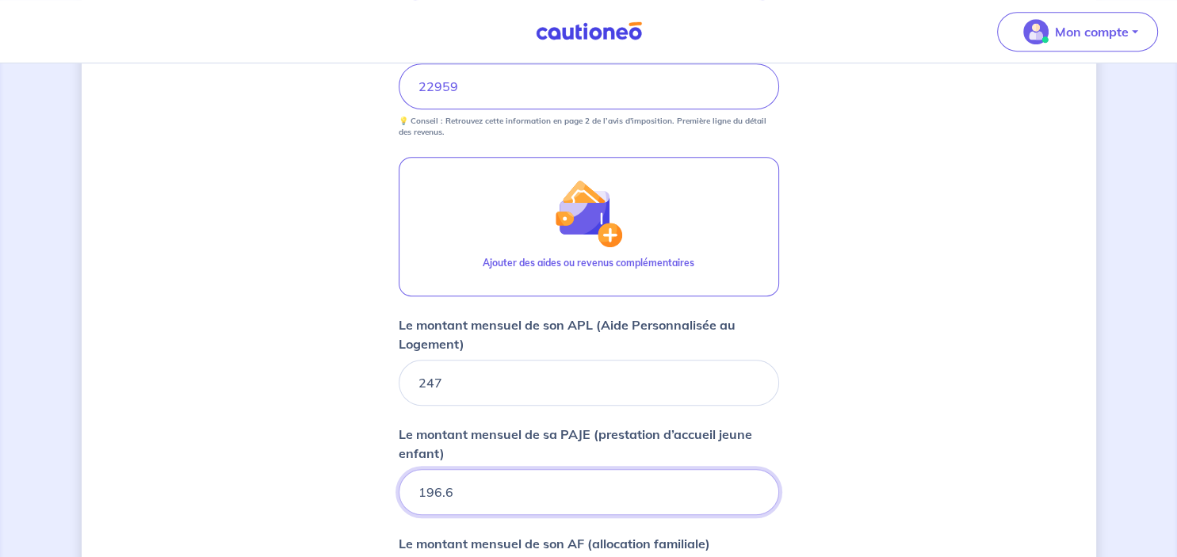
scroll to position [767, 0]
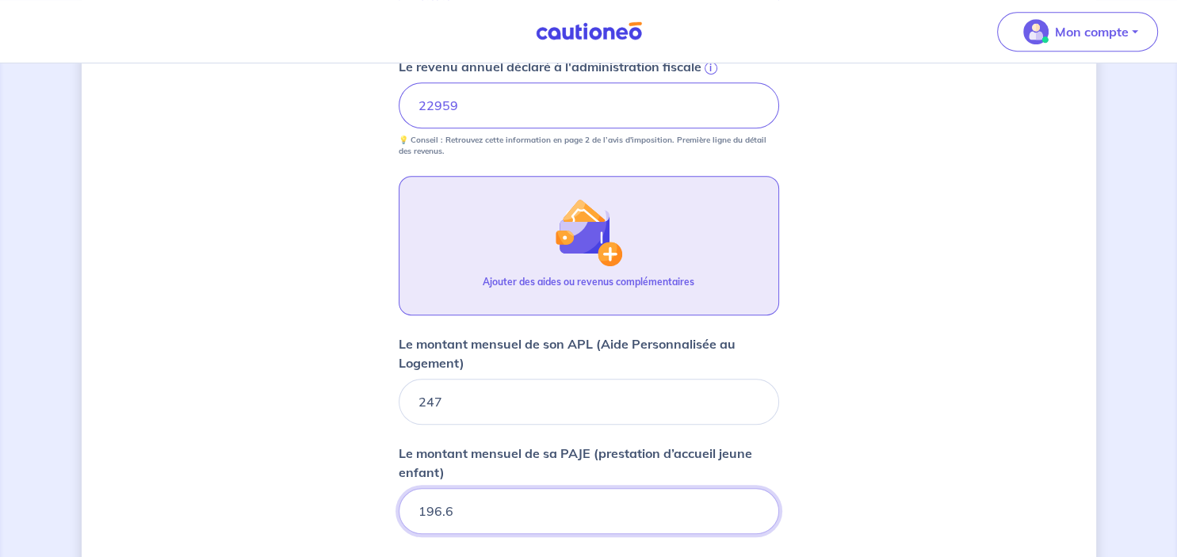
type input "196.6"
click at [614, 246] on img "button" at bounding box center [588, 232] width 68 height 68
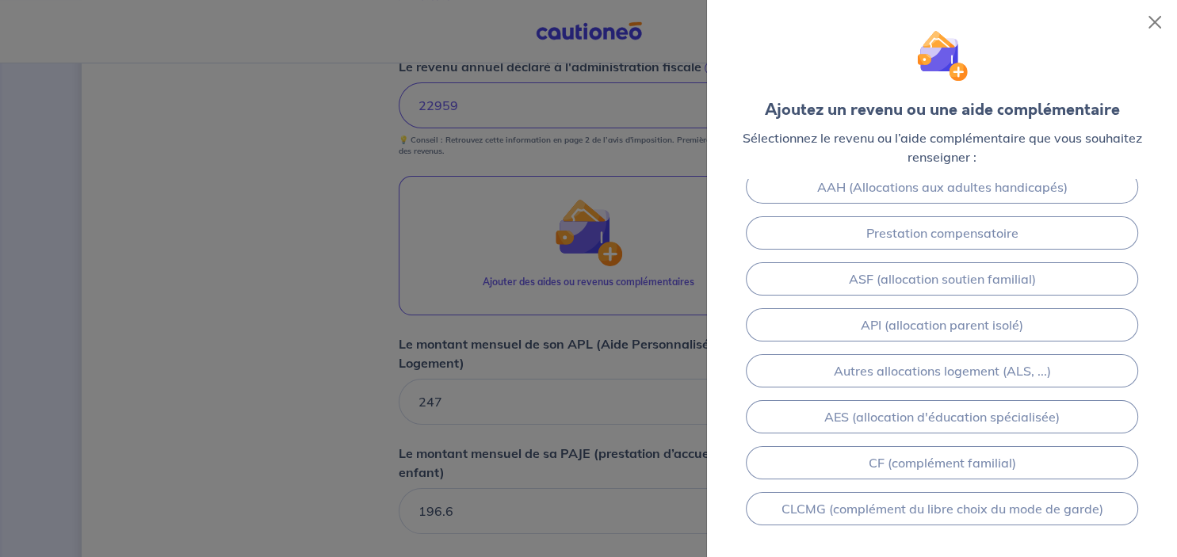
scroll to position [0, 0]
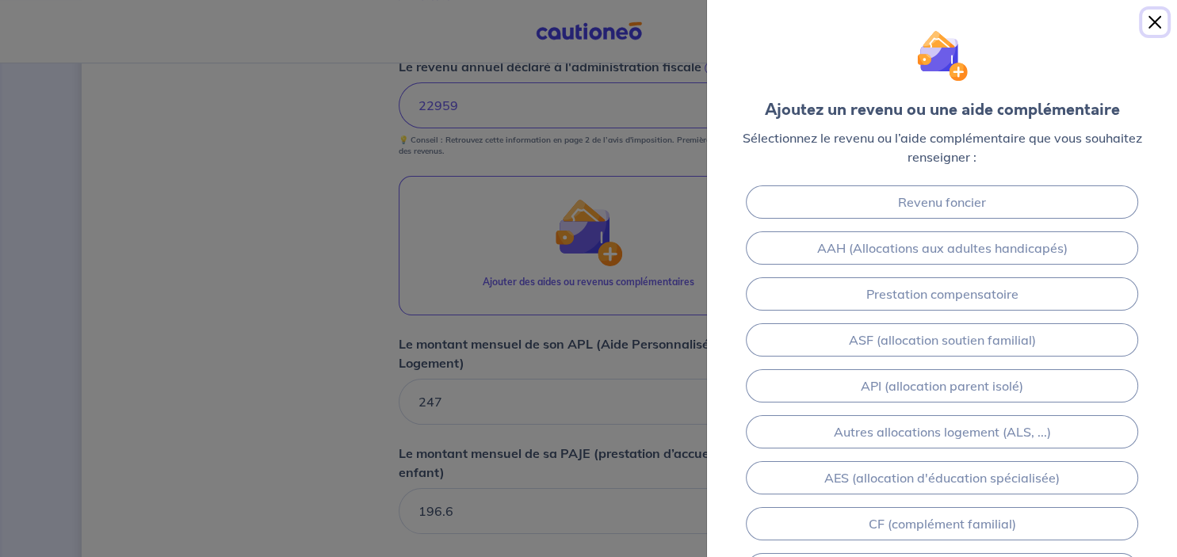
click at [1153, 17] on button "Close" at bounding box center [1154, 22] width 25 height 25
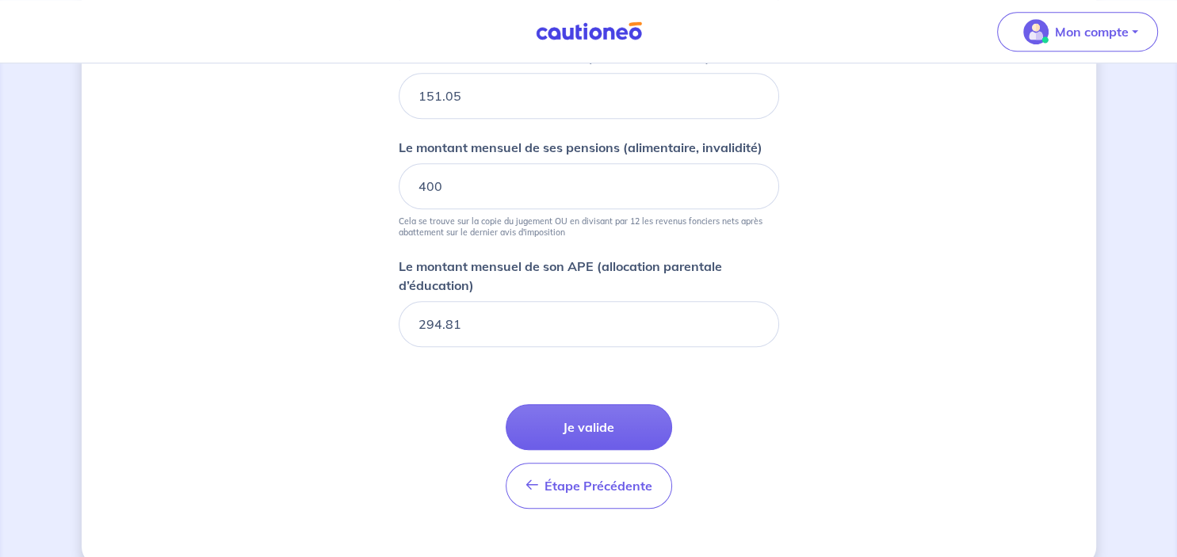
scroll to position [1297, 0]
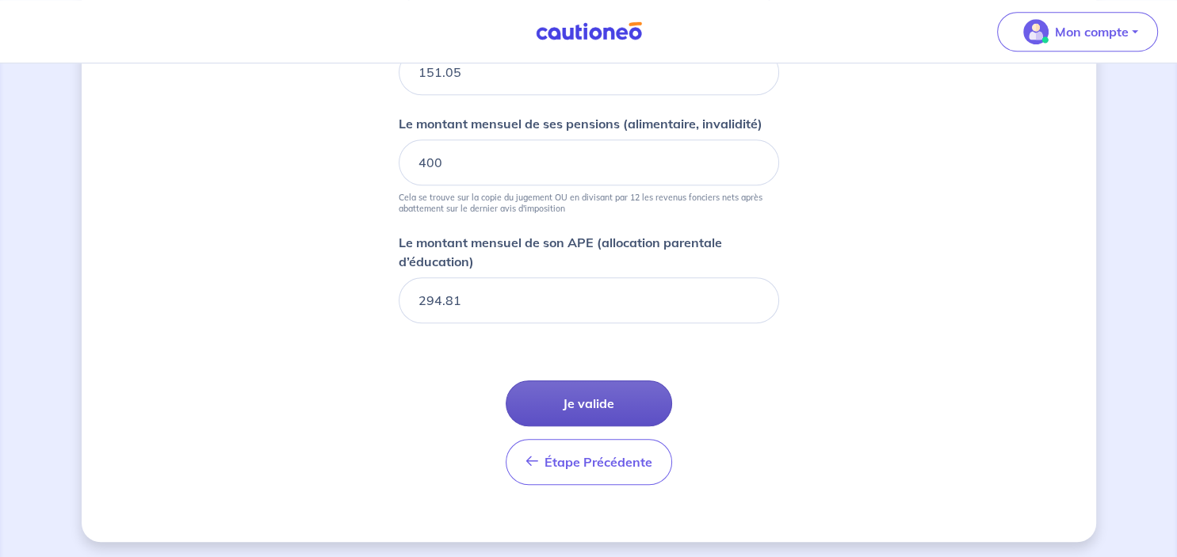
click at [617, 401] on button "Je valide" at bounding box center [589, 404] width 166 height 46
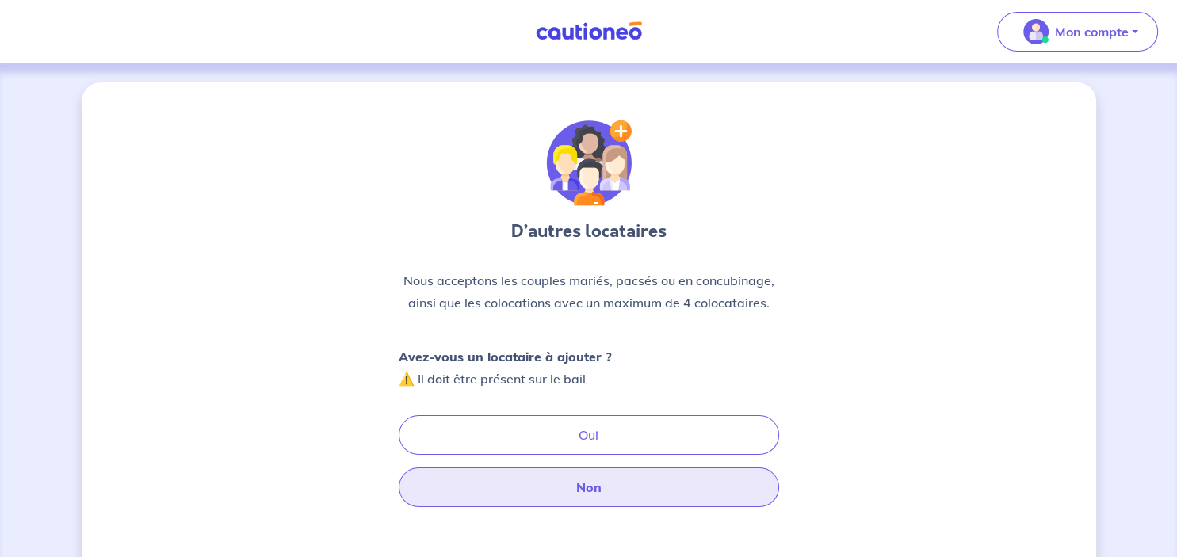
click at [614, 491] on button "Non" at bounding box center [589, 488] width 381 height 40
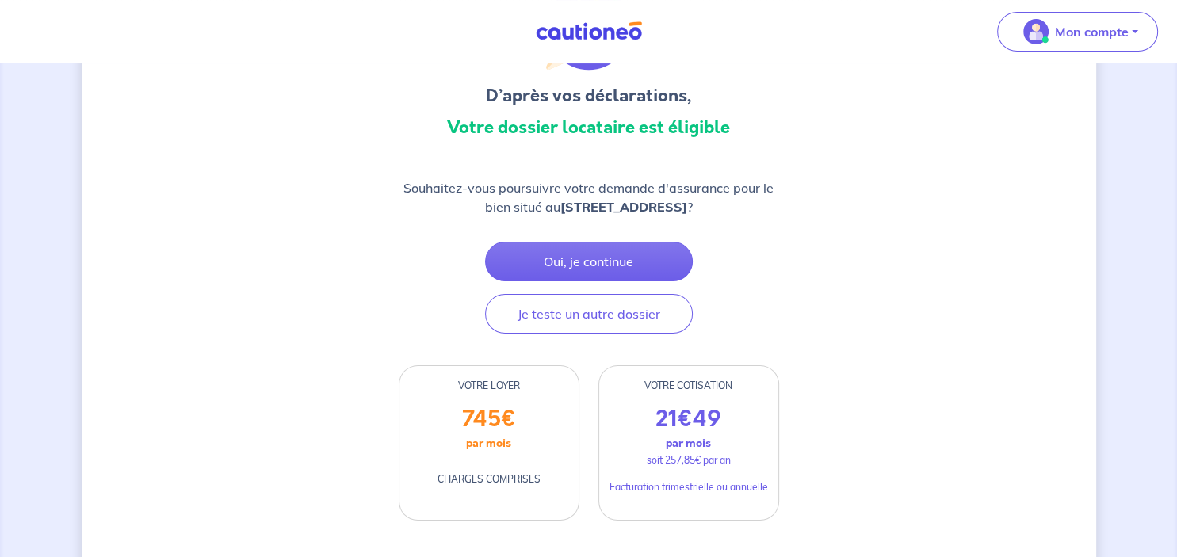
scroll to position [132, 0]
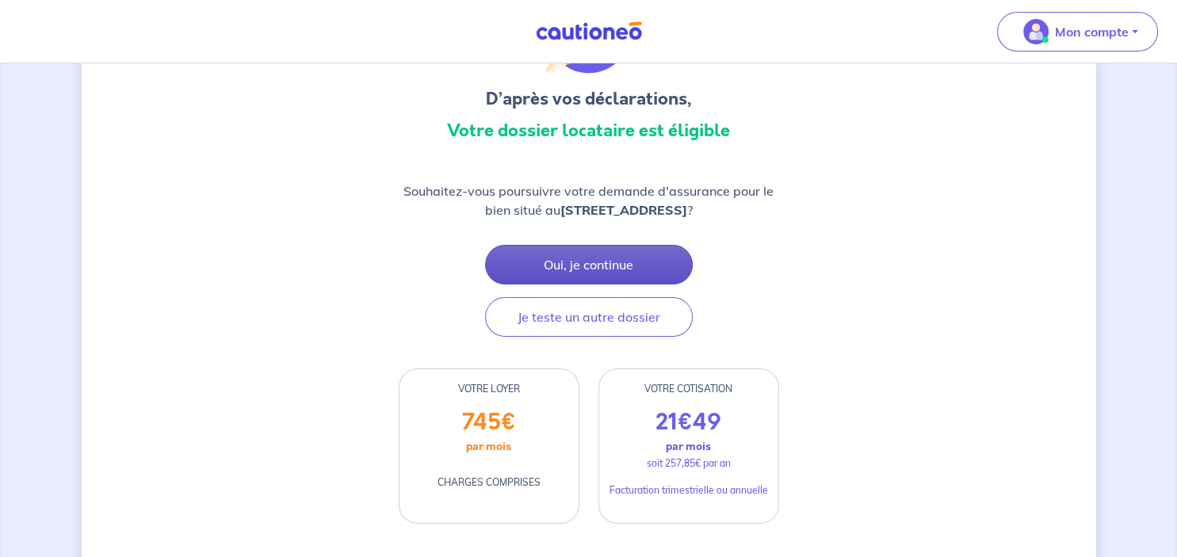
click at [609, 284] on button "Oui, je continue" at bounding box center [589, 265] width 208 height 40
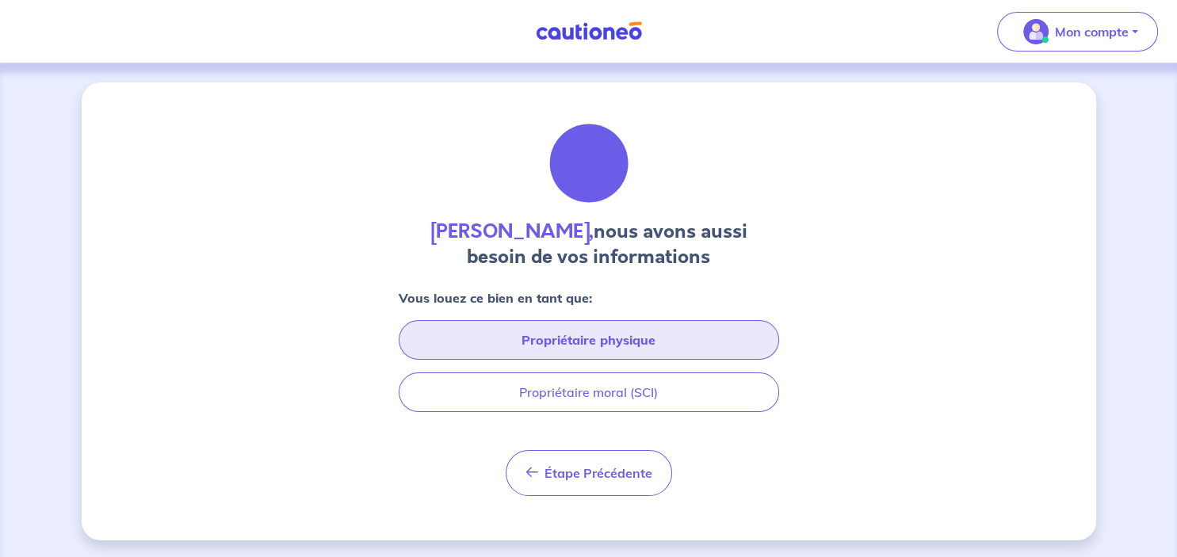
click at [639, 338] on button "Propriétaire physique" at bounding box center [589, 340] width 381 height 40
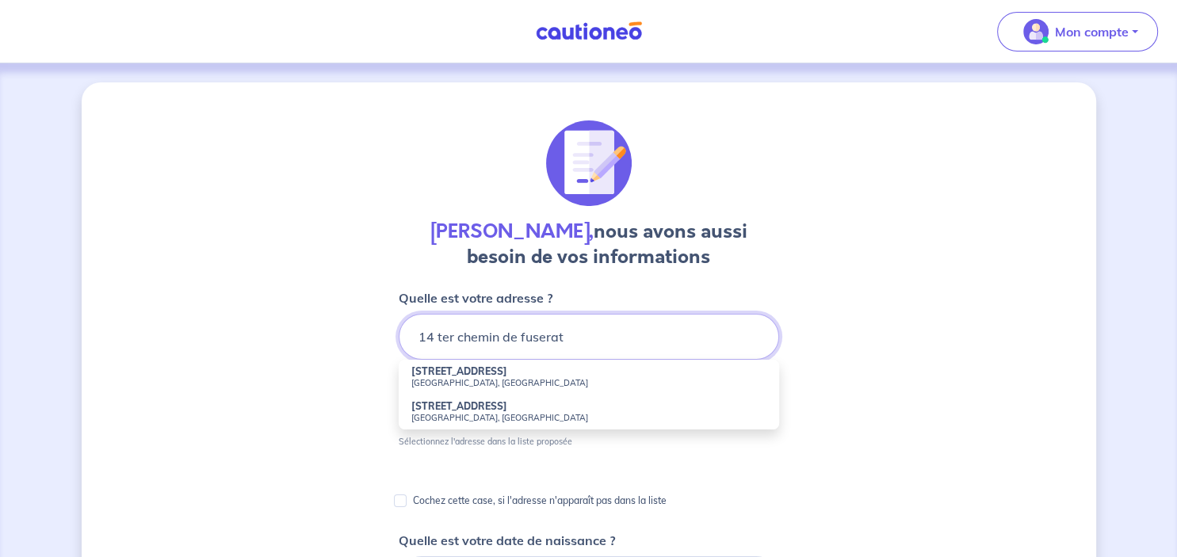
type input "14 ter chemin de fuserat"
click at [495, 499] on p "Cochez cette case, si l'adresse n'apparaît pas dans la liste" at bounding box center [540, 501] width 254 height 19
click at [407, 499] on input "Cochez cette case, si l'adresse n'apparaît pas dans la liste" at bounding box center [400, 501] width 13 height 13
checkbox input "true"
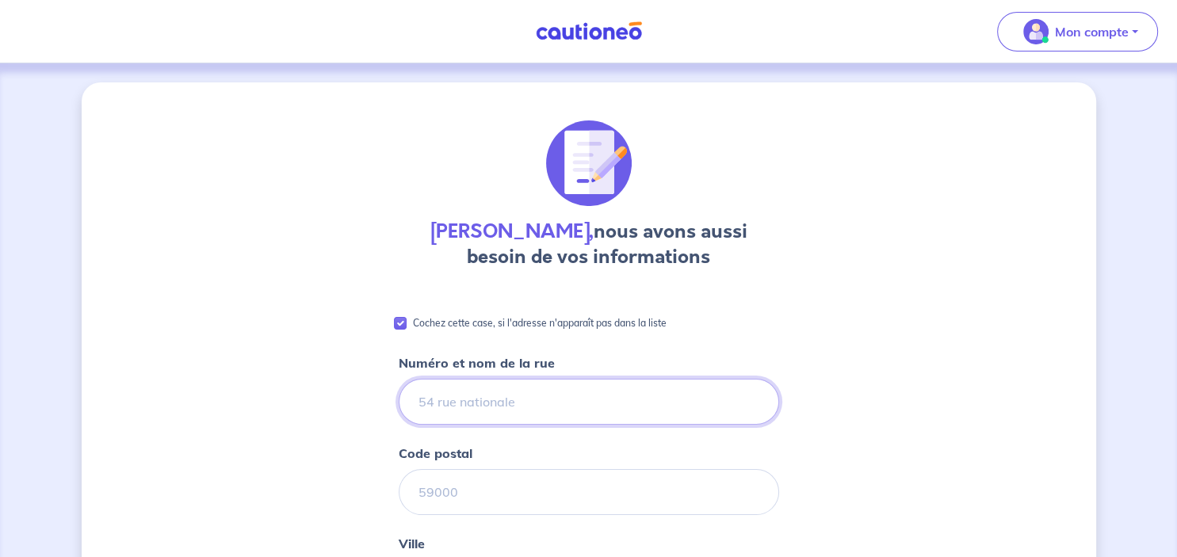
click at [509, 400] on input "Numéro et nom de la rue" at bounding box center [589, 402] width 381 height 46
type input "14 Ter chemin de fuserat"
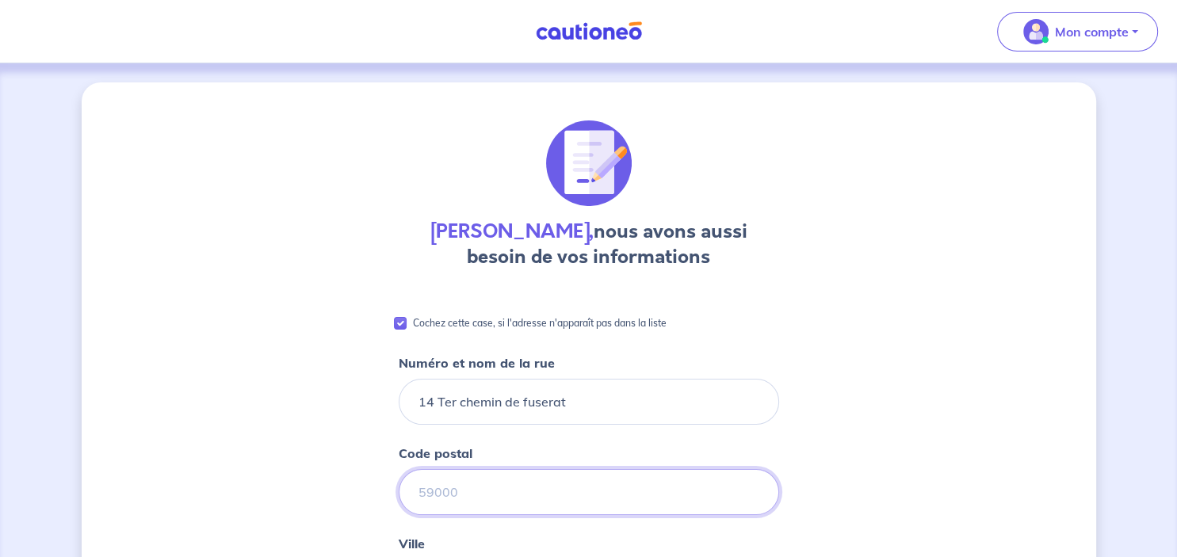
click at [446, 501] on input "Code postal" at bounding box center [589, 492] width 381 height 46
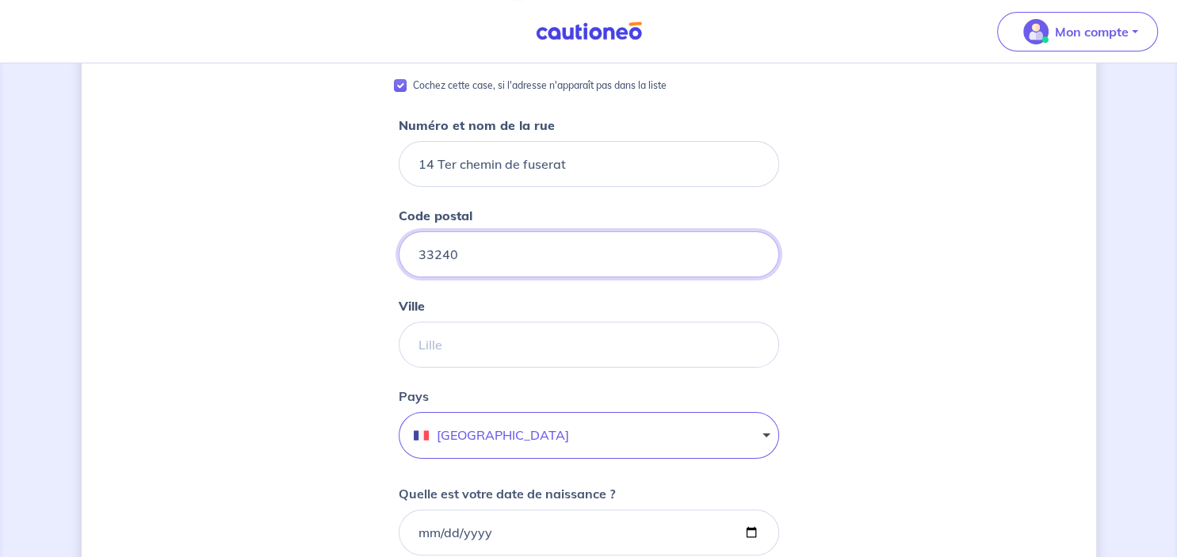
scroll to position [258, 0]
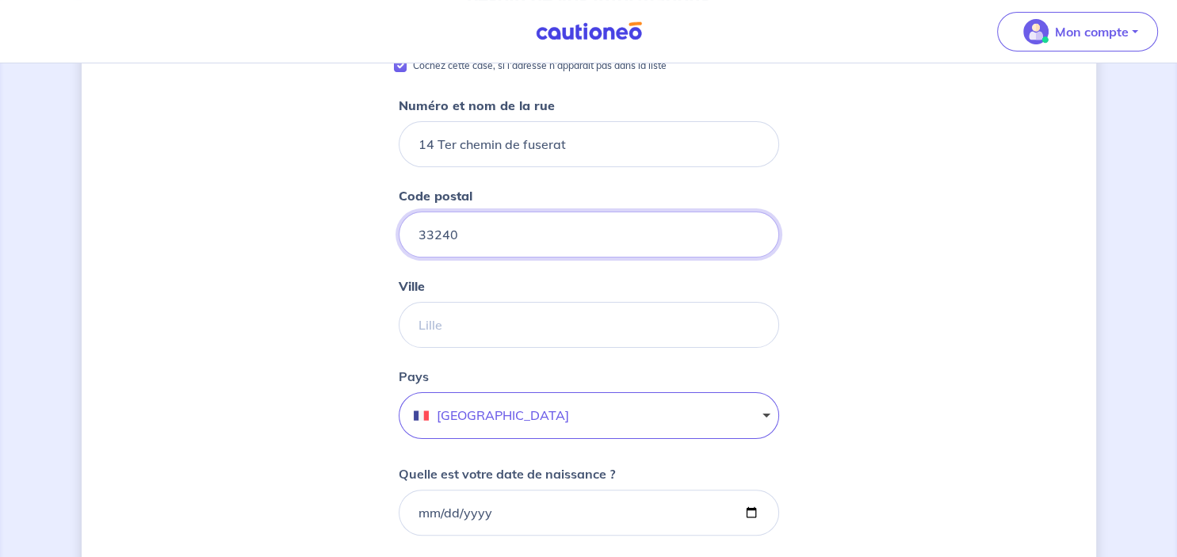
type input "33240"
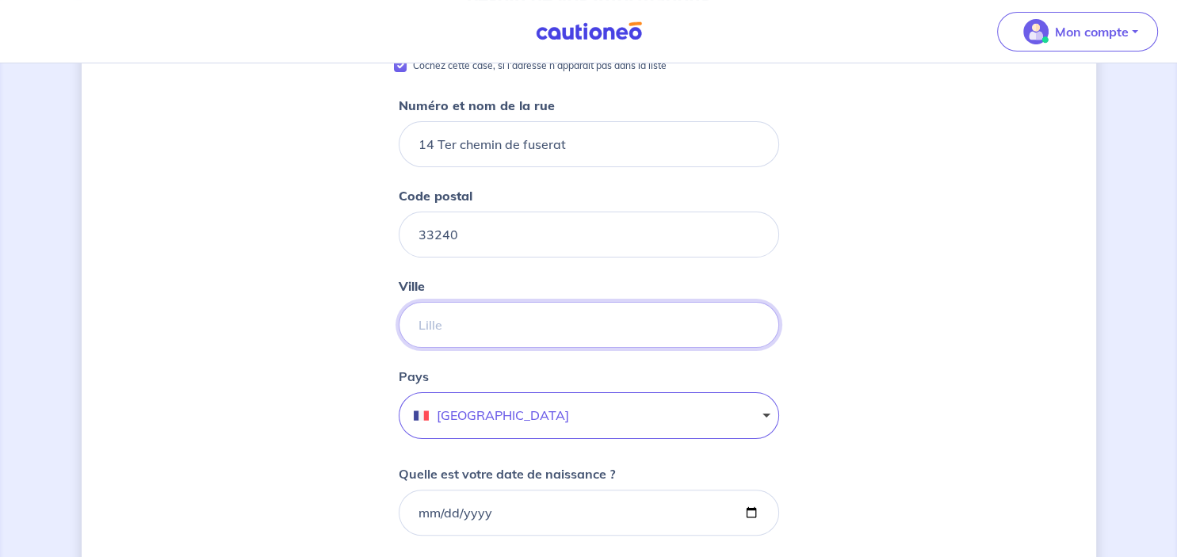
click at [584, 332] on input "Ville" at bounding box center [589, 325] width 381 height 46
type input "Val de Virvée"
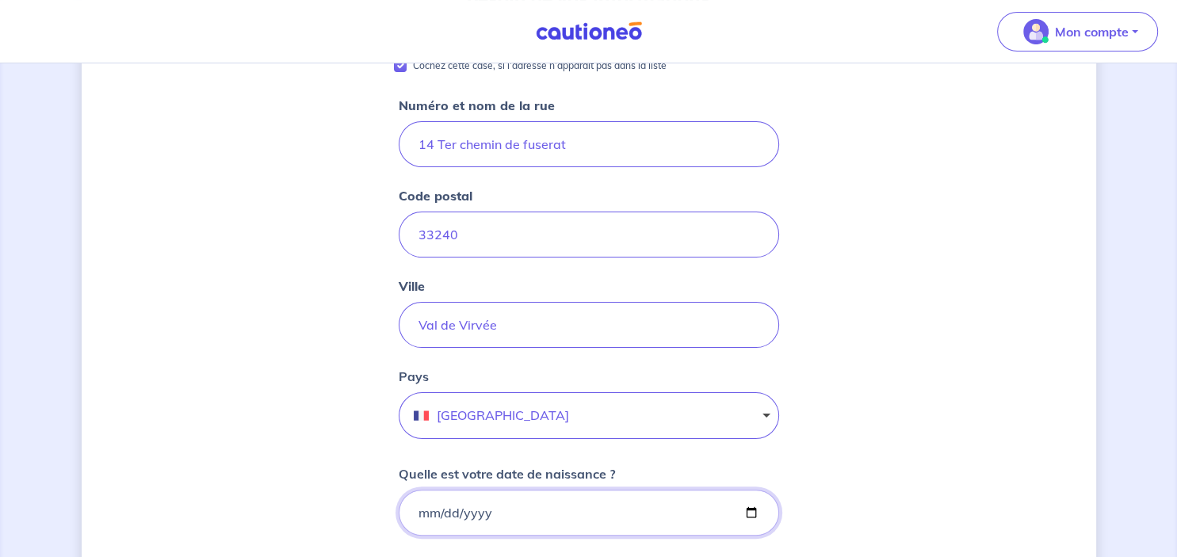
click at [538, 509] on input "Quelle est votre date de naissance ?" at bounding box center [589, 513] width 381 height 46
type input "[DATE]"
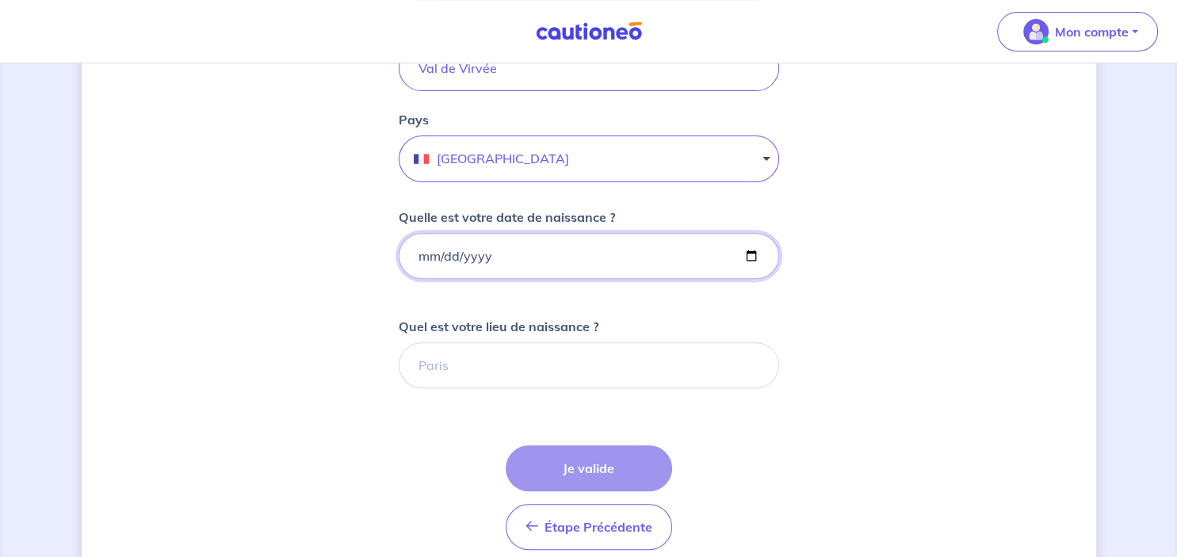
scroll to position [530, 0]
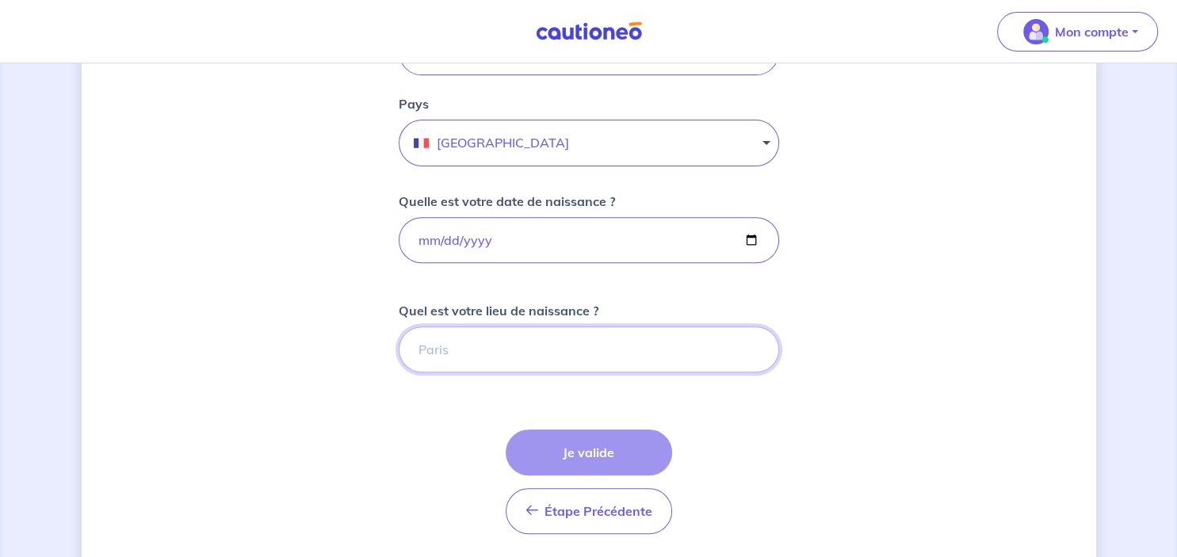
click at [664, 334] on input "Quel est votre lieu de naissance ?" at bounding box center [589, 350] width 381 height 46
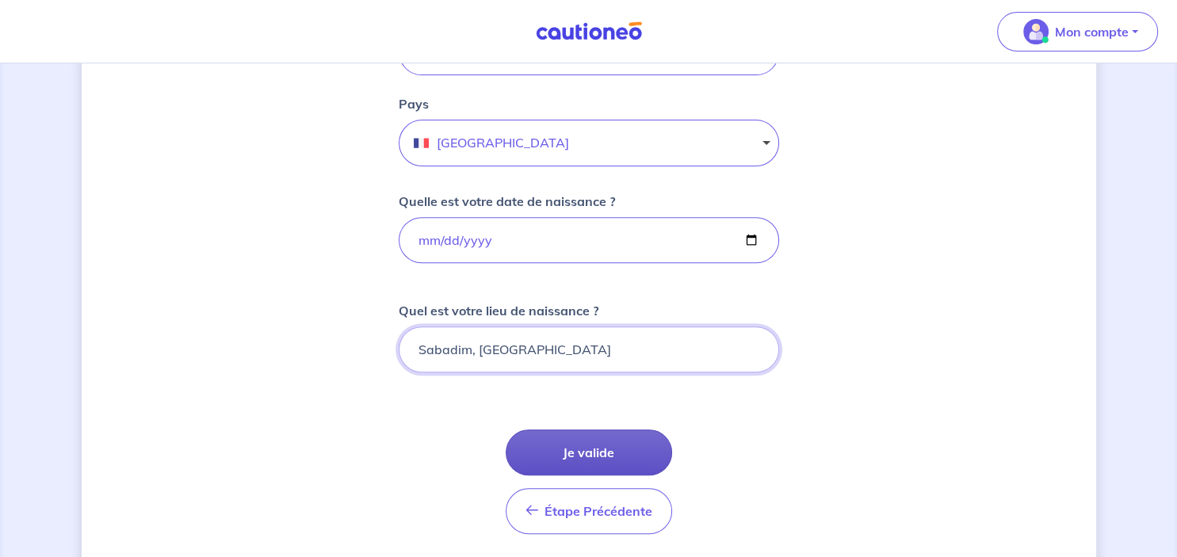
type input "Sabadim, [GEOGRAPHIC_DATA]"
click at [624, 449] on button "Je valide" at bounding box center [589, 453] width 166 height 46
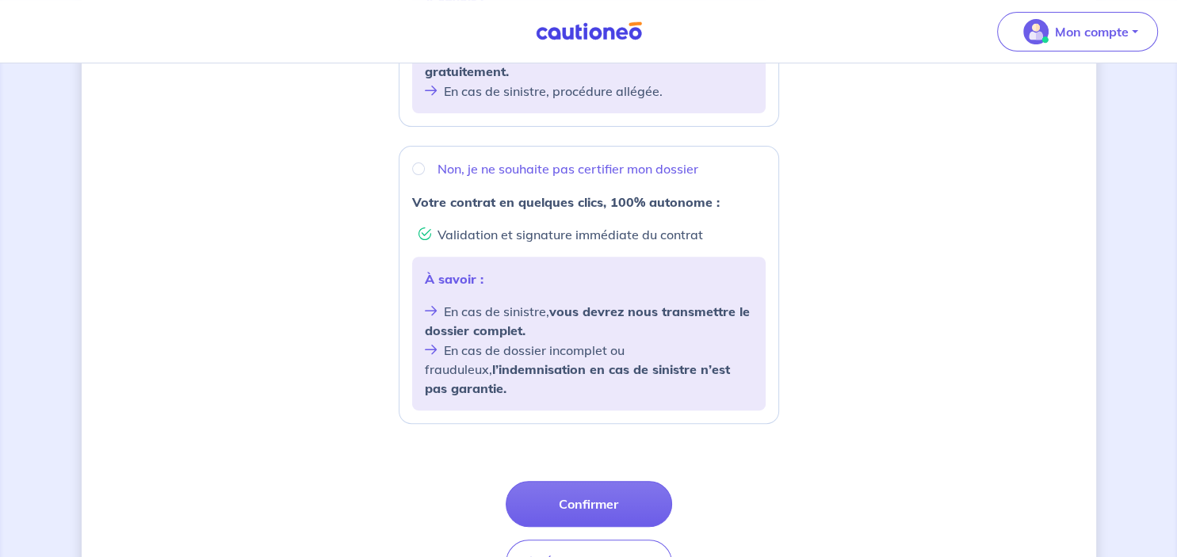
scroll to position [550, 0]
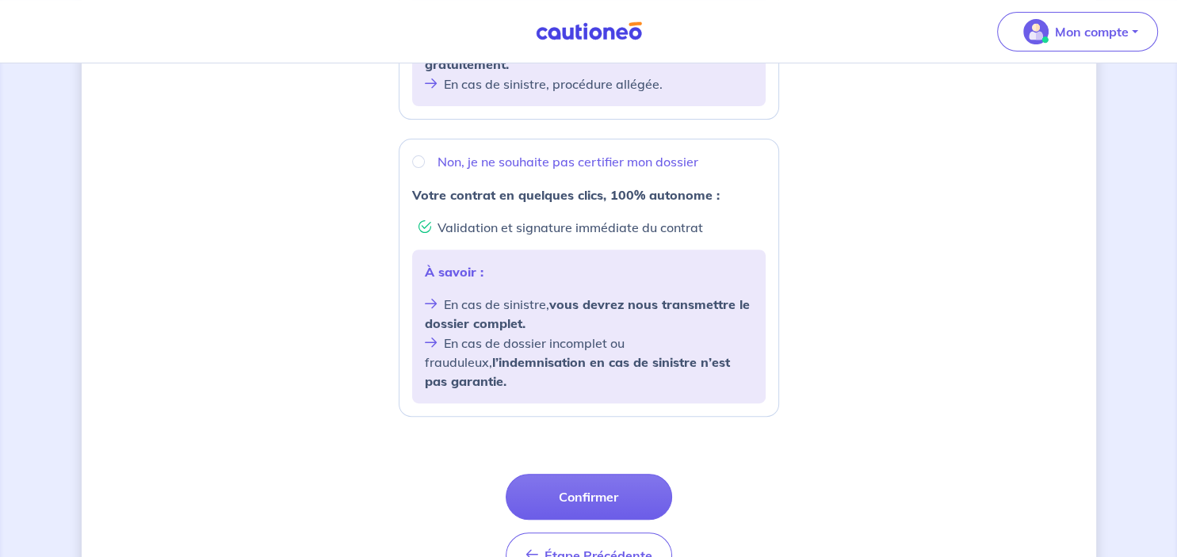
click at [525, 158] on p "Non, je ne souhaite pas certifier mon dossier" at bounding box center [568, 161] width 261 height 19
click at [425, 158] on input "Non, je ne souhaite pas certifier mon dossier" at bounding box center [418, 161] width 13 height 13
radio input "true"
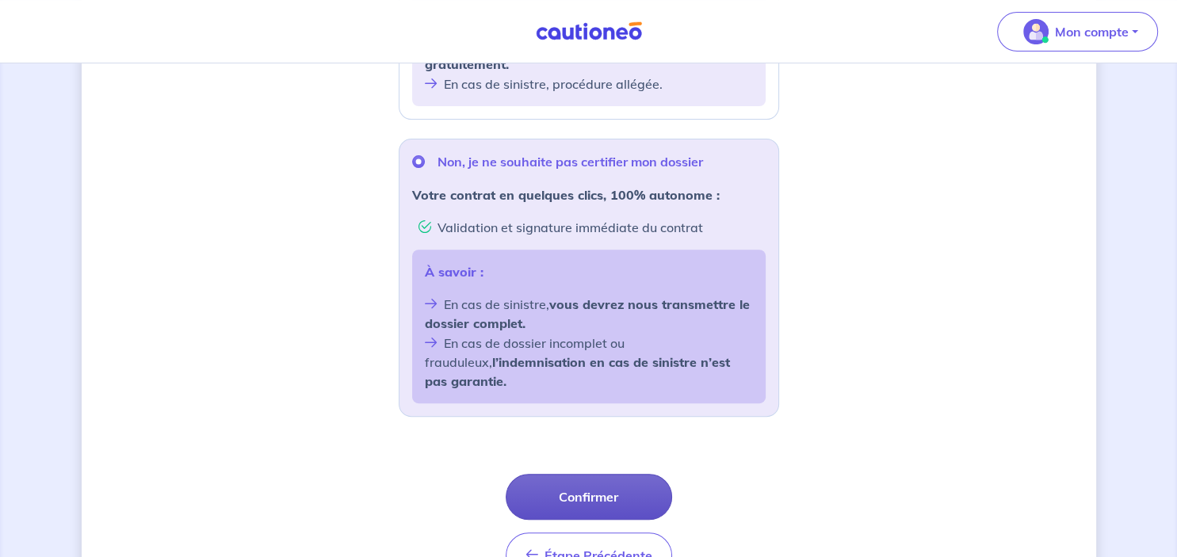
click at [620, 477] on button "Confirmer" at bounding box center [589, 497] width 166 height 46
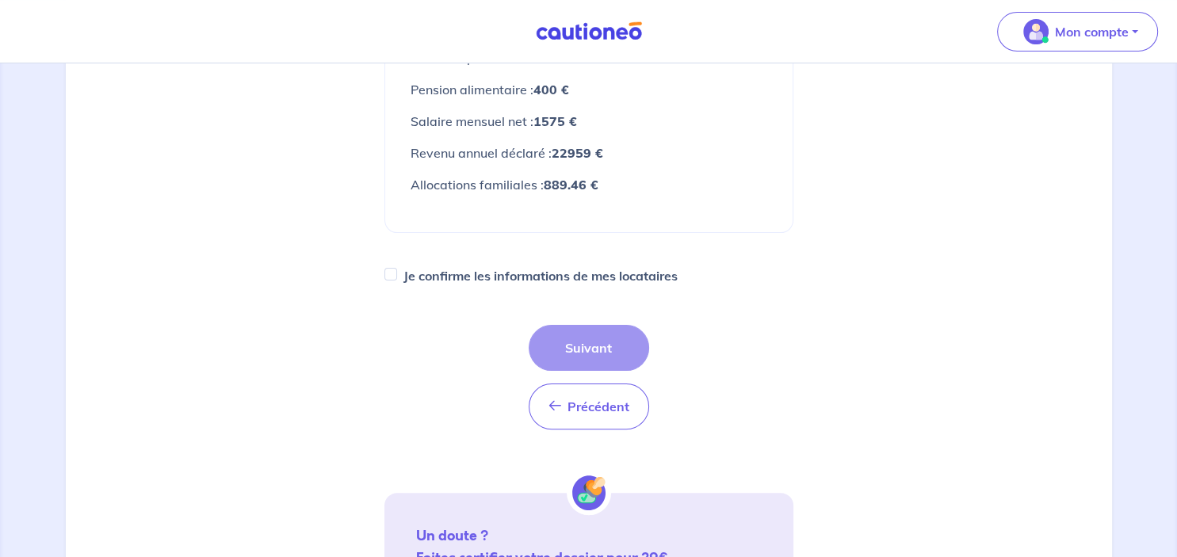
scroll to position [355, 0]
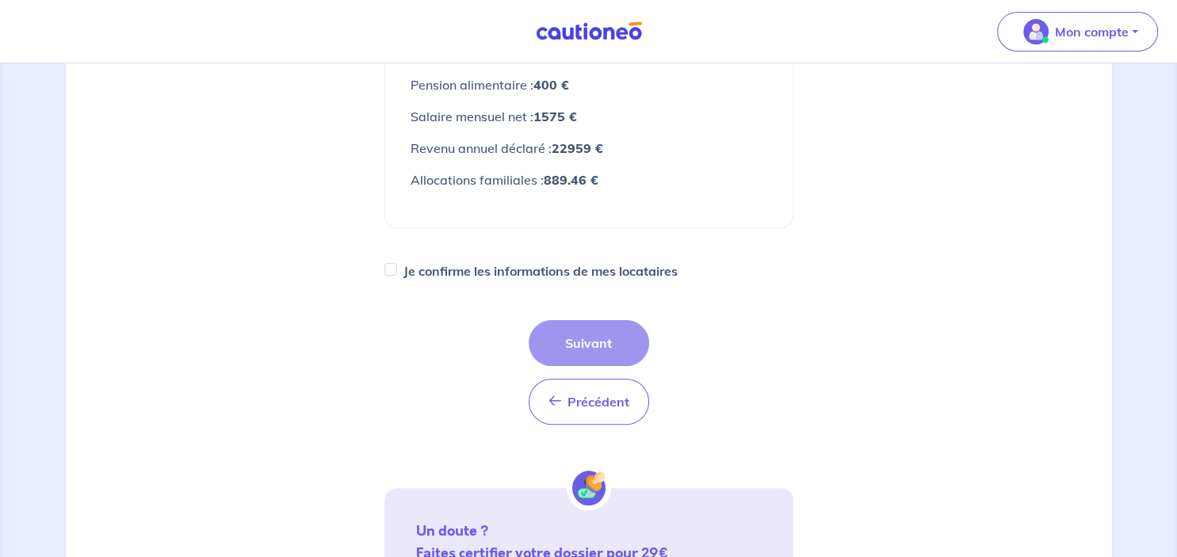
click at [611, 272] on label "Je confirme les informations de mes locataires" at bounding box center [541, 271] width 274 height 22
click at [397, 272] on input "Je confirme les informations de mes locataires" at bounding box center [390, 269] width 13 height 13
checkbox input "true"
click at [599, 343] on button "Suivant" at bounding box center [589, 343] width 120 height 46
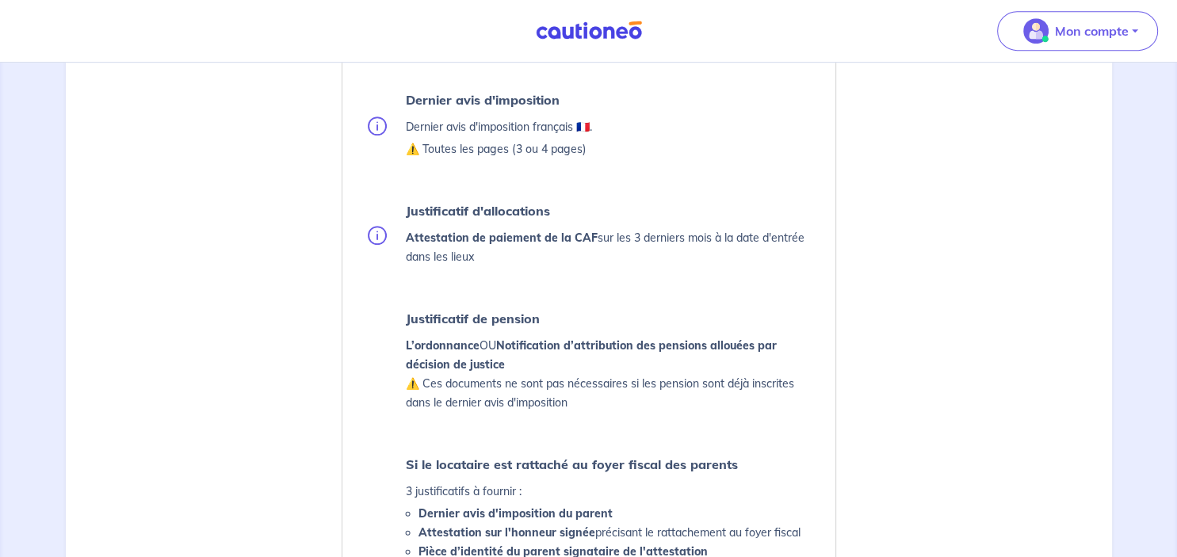
scroll to position [800, 0]
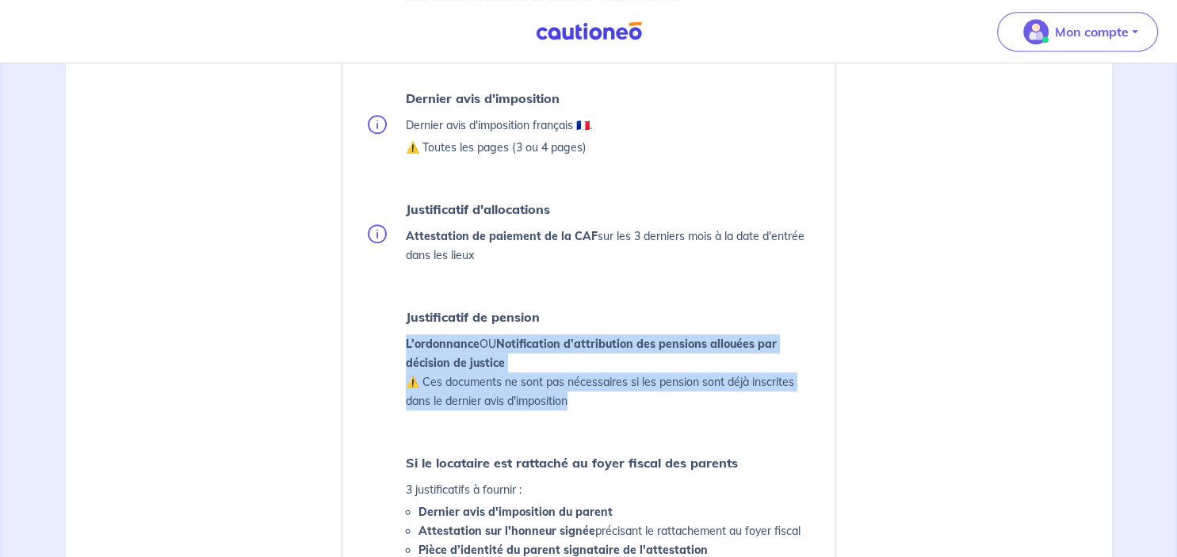
drag, startPoint x: 601, startPoint y: 400, endPoint x: 400, endPoint y: 331, distance: 212.1
click at [400, 331] on li "Justificatif de pension L’ordonnance OU Notification d’attribution des pensions…" at bounding box center [592, 360] width 449 height 108
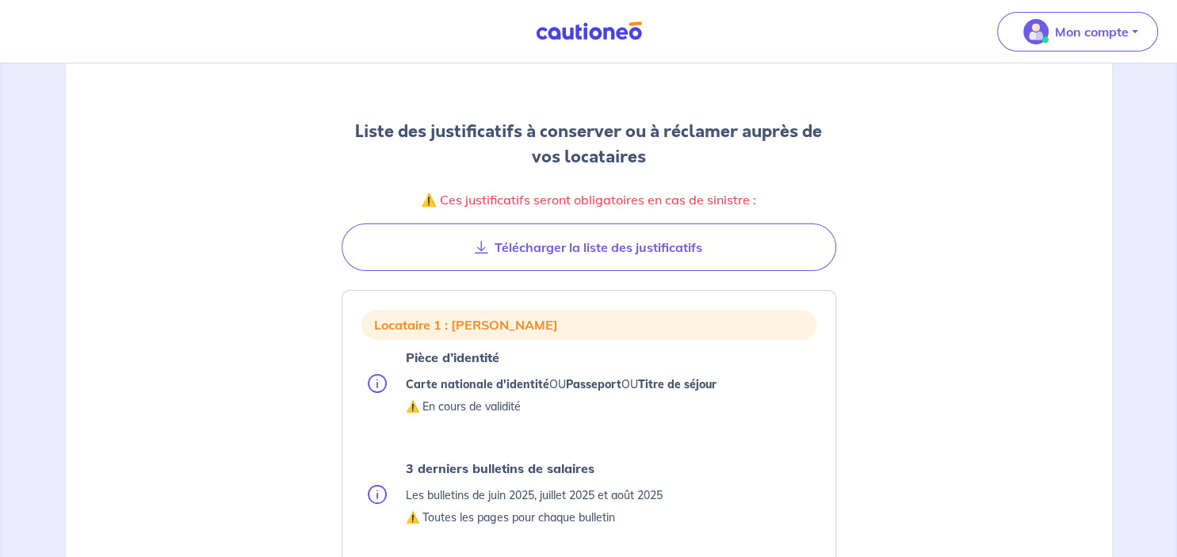
scroll to position [143, 0]
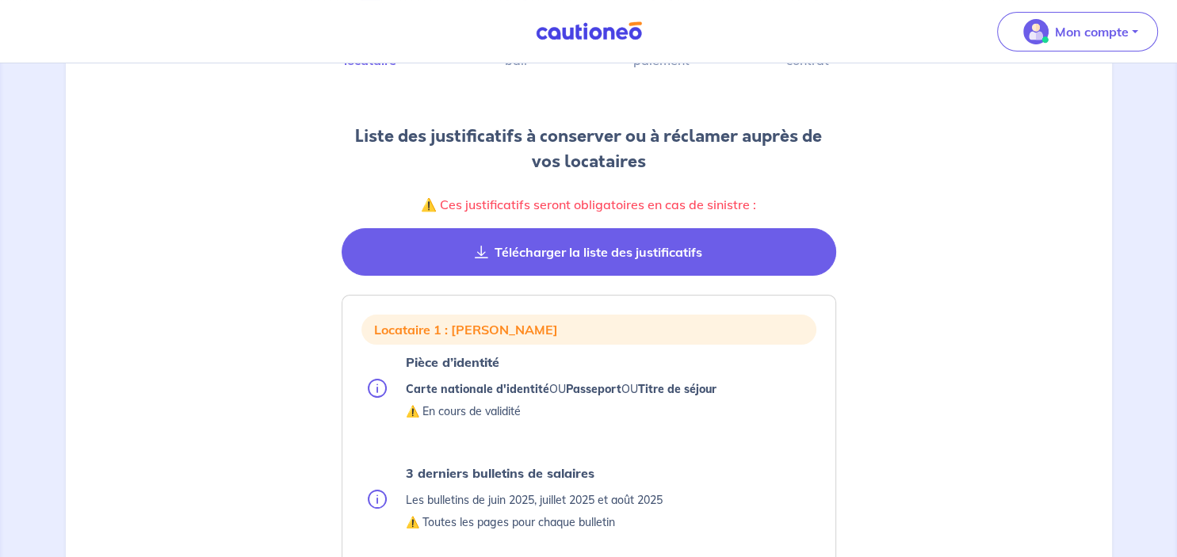
click at [571, 247] on button "Télécharger la liste des justificatifs" at bounding box center [589, 252] width 495 height 48
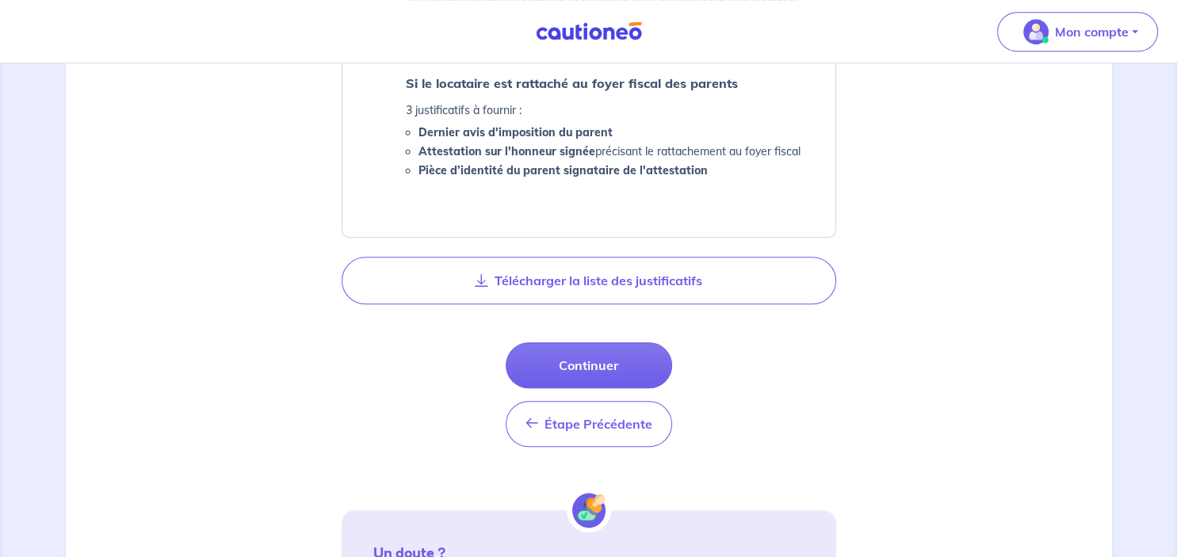
scroll to position [1188, 0]
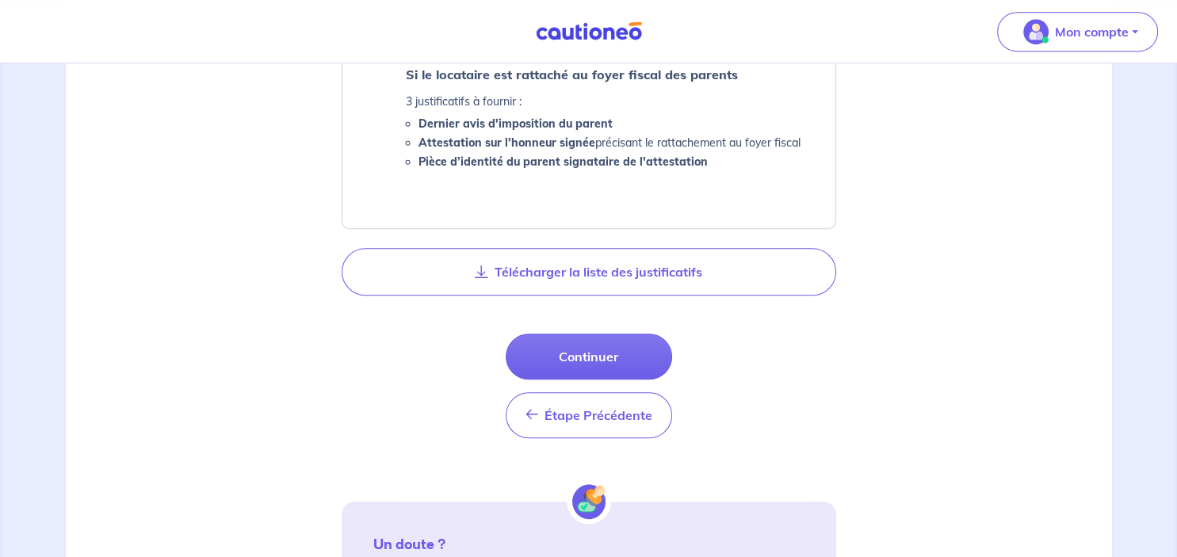
click at [584, 131] on li "Dernier avis d'imposition du parent" at bounding box center [610, 123] width 382 height 19
click at [565, 80] on strong "Si le locataire est rattaché au foyer fiscal des parents" at bounding box center [572, 75] width 332 height 16
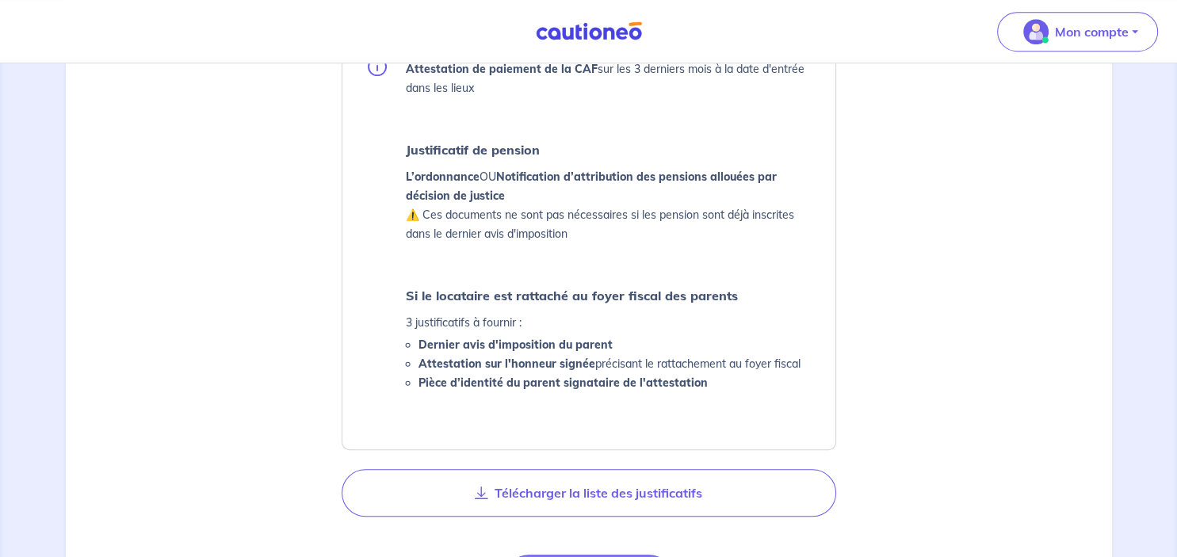
scroll to position [958, 0]
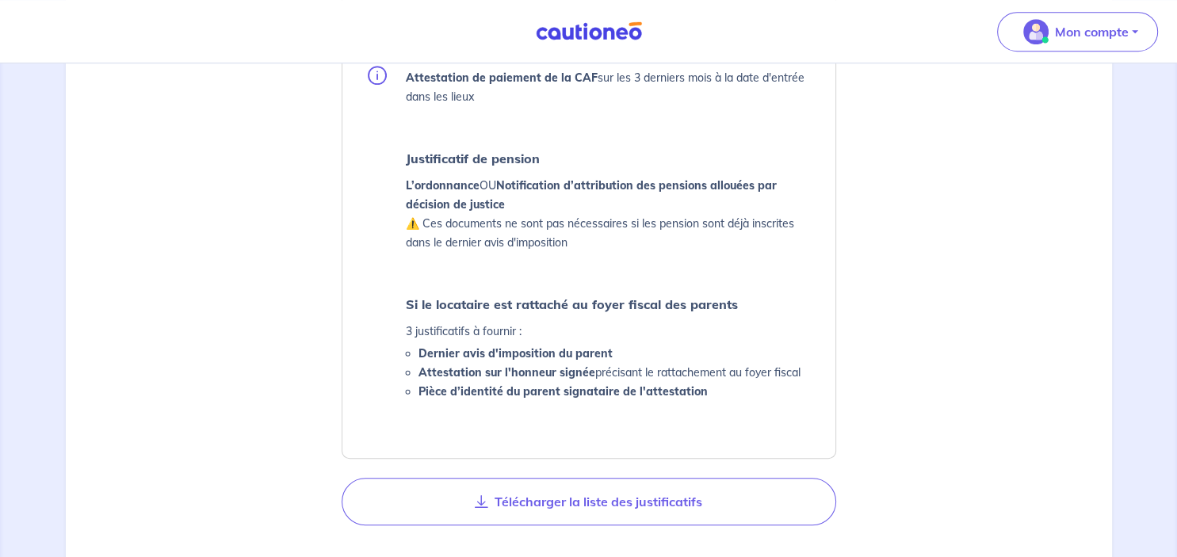
click at [492, 155] on strong "Justificatif de pension" at bounding box center [473, 159] width 134 height 16
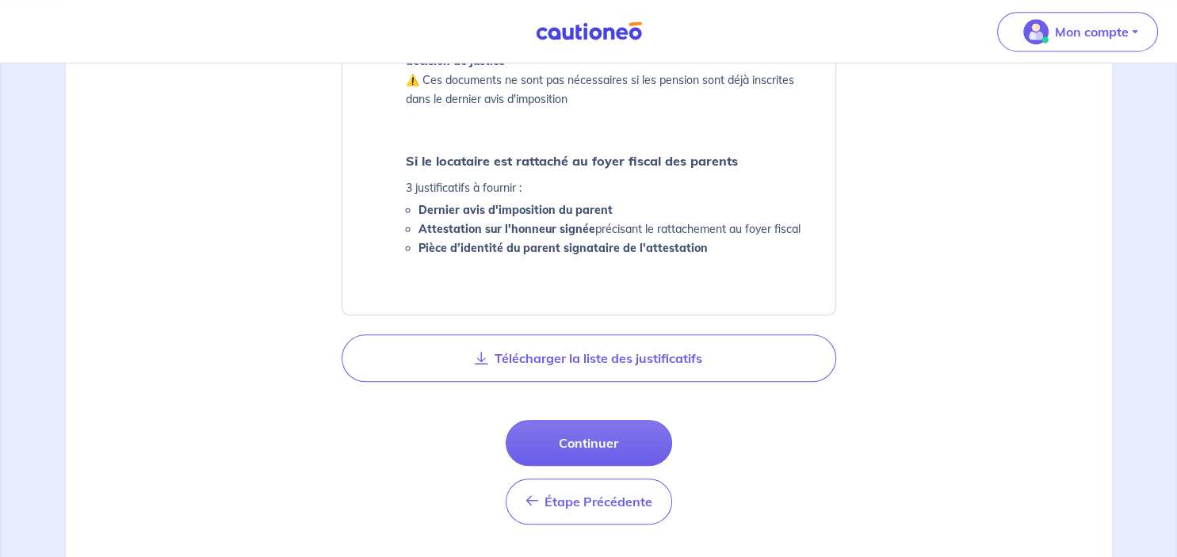
scroll to position [1104, 0]
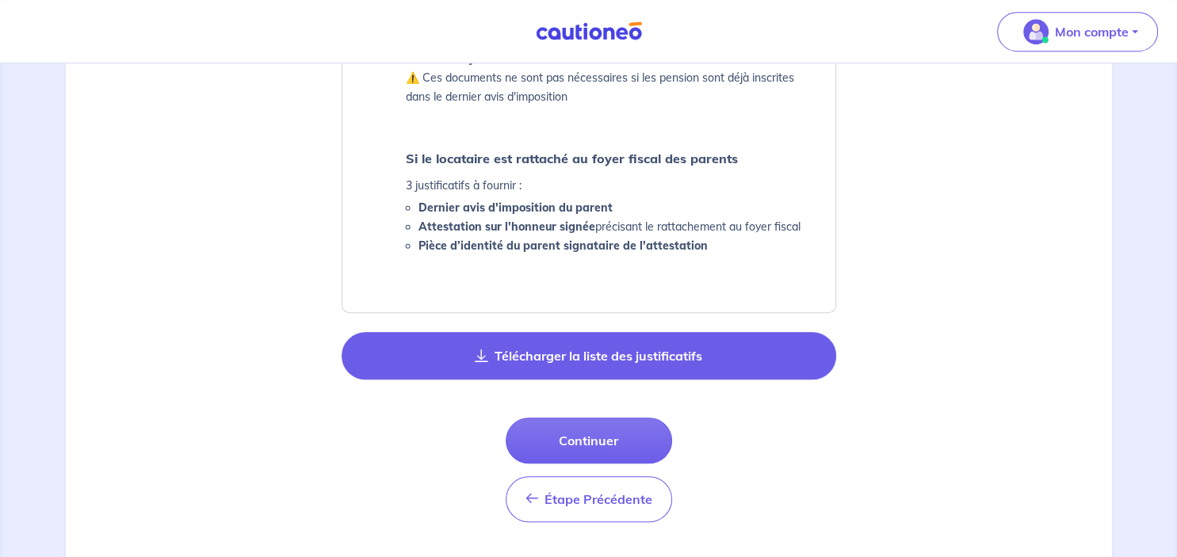
click at [634, 350] on button "Télécharger la liste des justificatifs" at bounding box center [589, 356] width 495 height 48
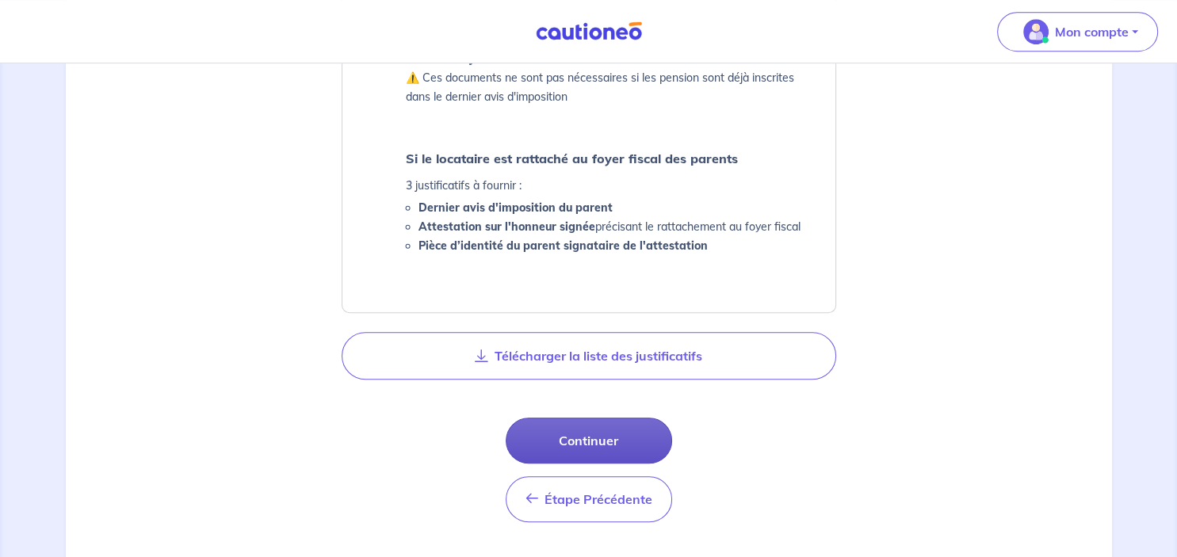
click at [590, 453] on button "Continuer" at bounding box center [589, 441] width 166 height 46
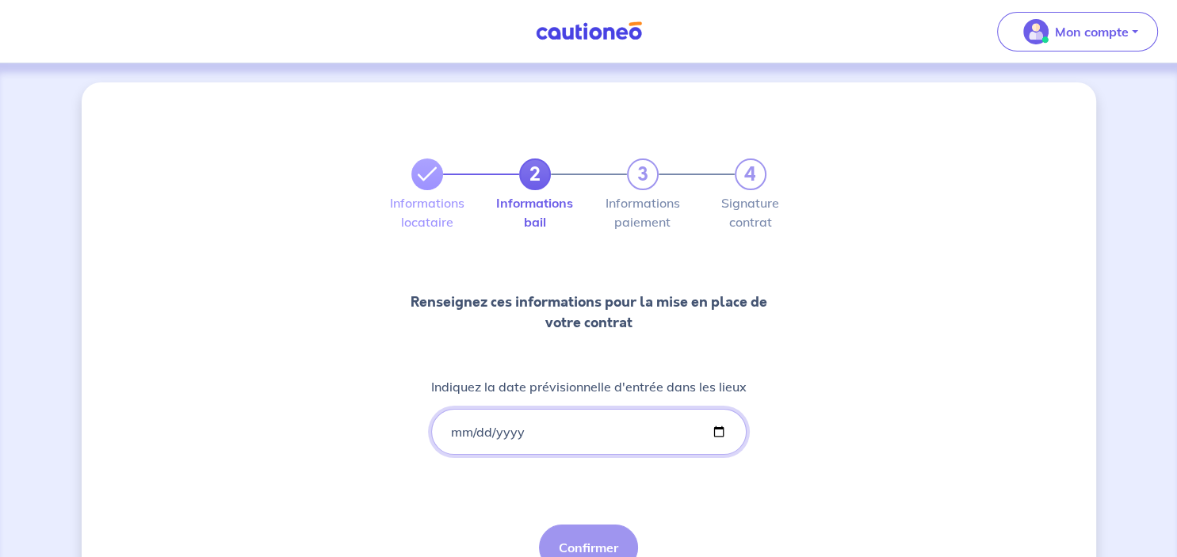
click at [567, 433] on input "Indiquez la date prévisionnelle d'entrée dans les lieux" at bounding box center [589, 432] width 316 height 46
type input "[DATE]"
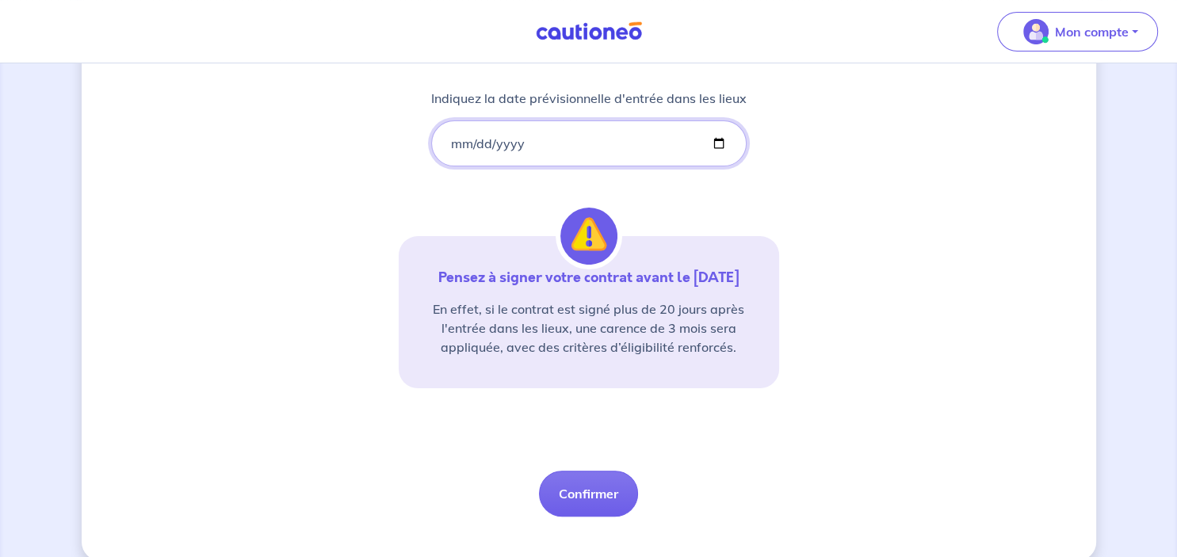
scroll to position [289, 0]
click at [616, 489] on button "Confirmer" at bounding box center [588, 494] width 99 height 46
select select "FR"
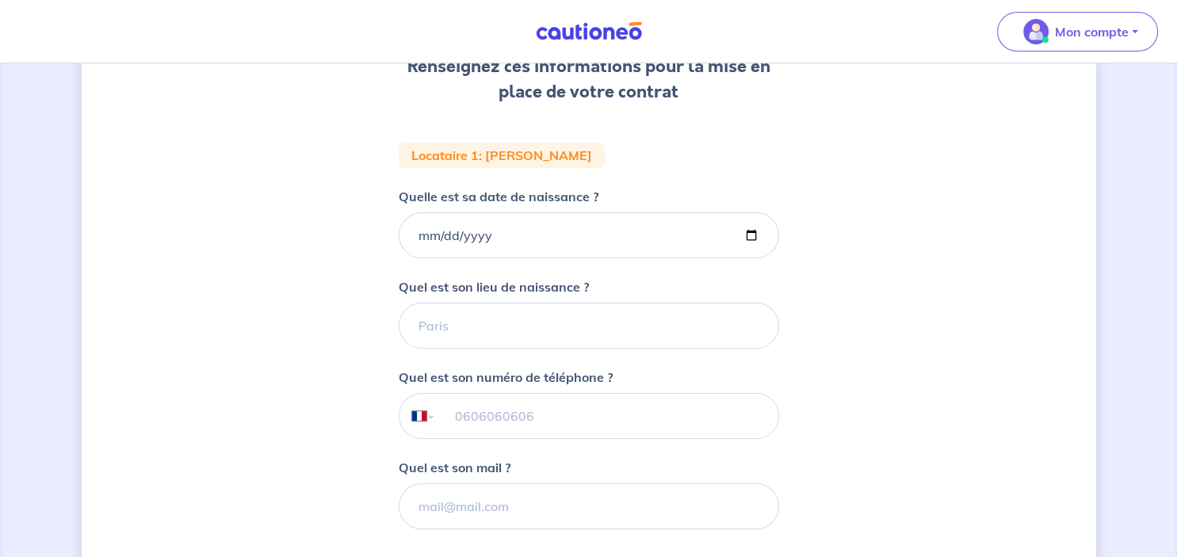
scroll to position [245, 0]
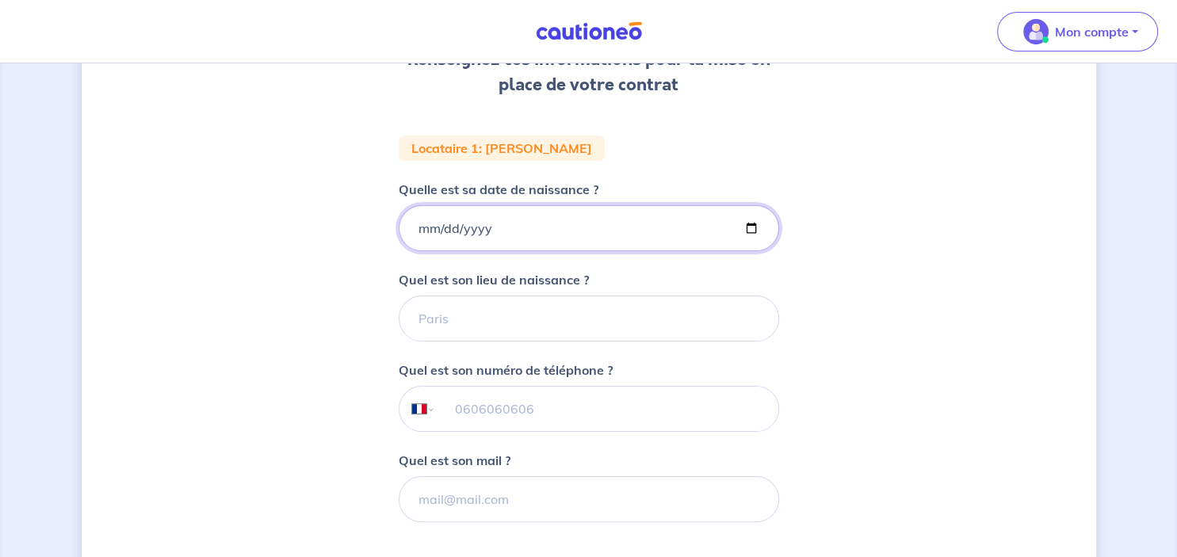
click at [474, 238] on input "Quelle est sa date de naissance ?" at bounding box center [589, 228] width 381 height 46
type input "[DATE]"
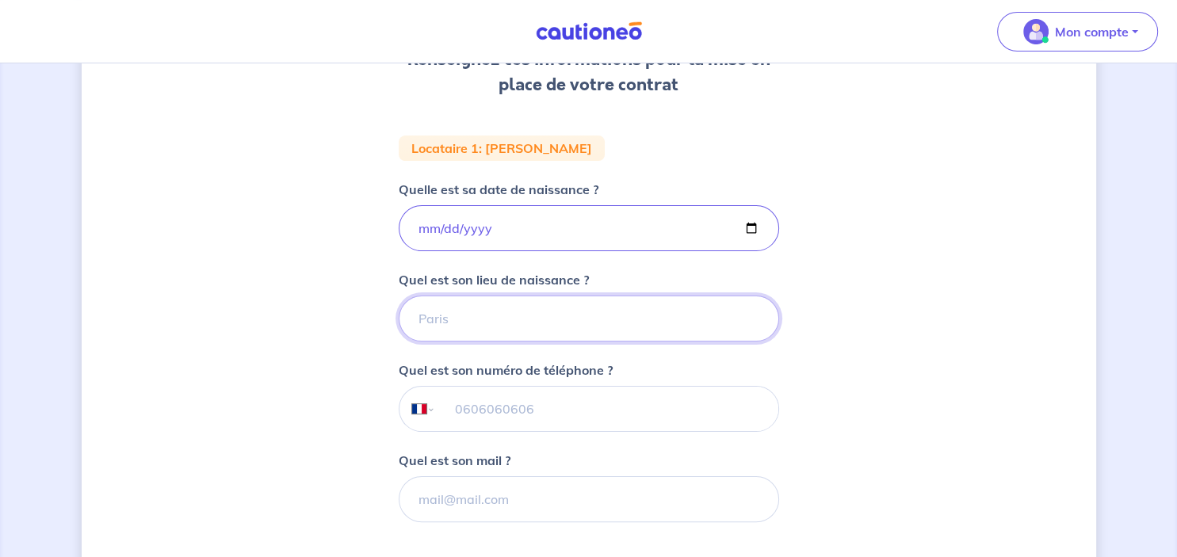
click at [469, 304] on input "Quel est son lieu de naissance ?" at bounding box center [589, 319] width 381 height 46
type input "Bruges"
click at [518, 408] on input "tel" at bounding box center [606, 409] width 342 height 44
type input "06 17 12 64 43"
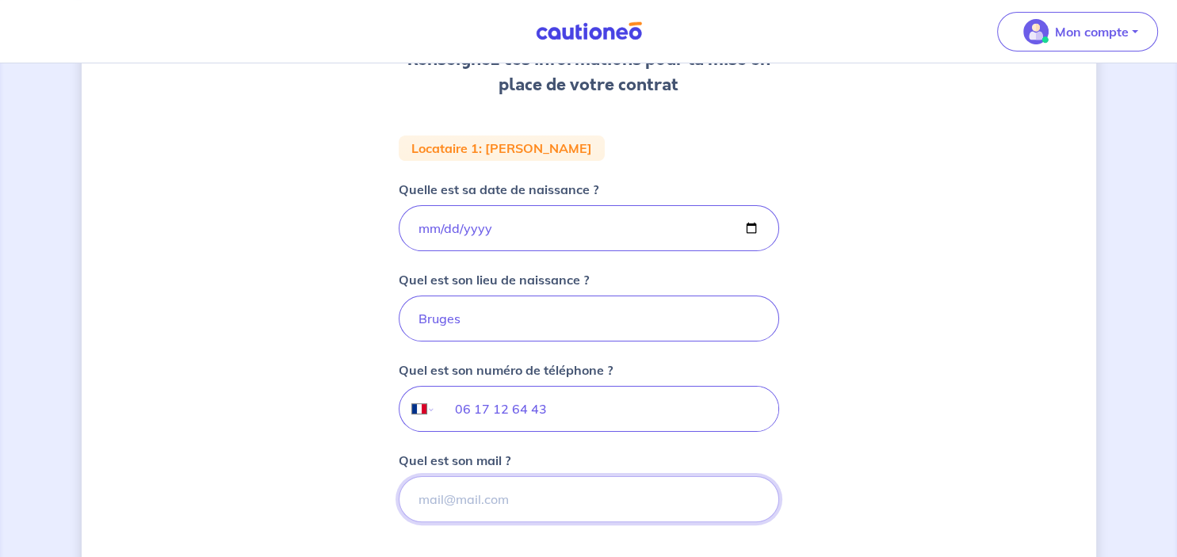
click at [495, 495] on input "Quel est son mail ?" at bounding box center [589, 499] width 381 height 46
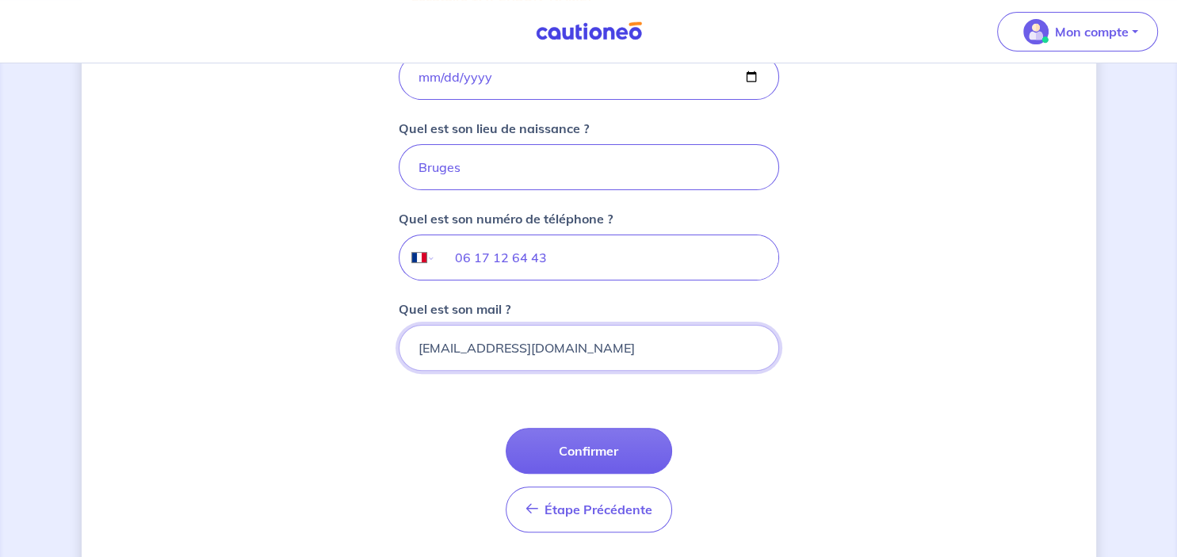
scroll to position [433, 0]
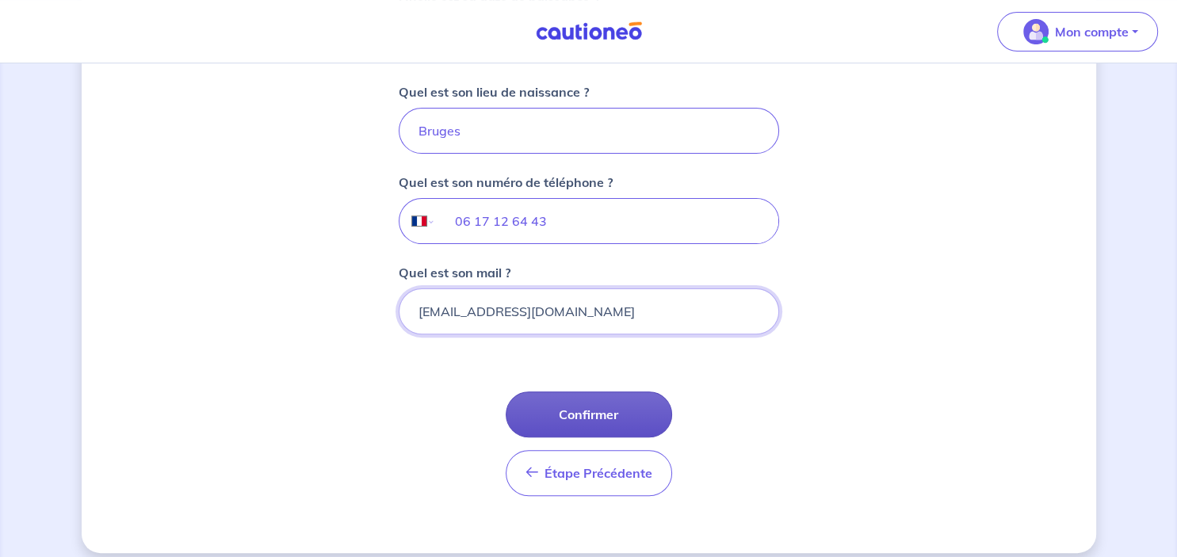
type input "[EMAIL_ADDRESS][DOMAIN_NAME]"
click at [608, 419] on button "Confirmer" at bounding box center [589, 415] width 166 height 46
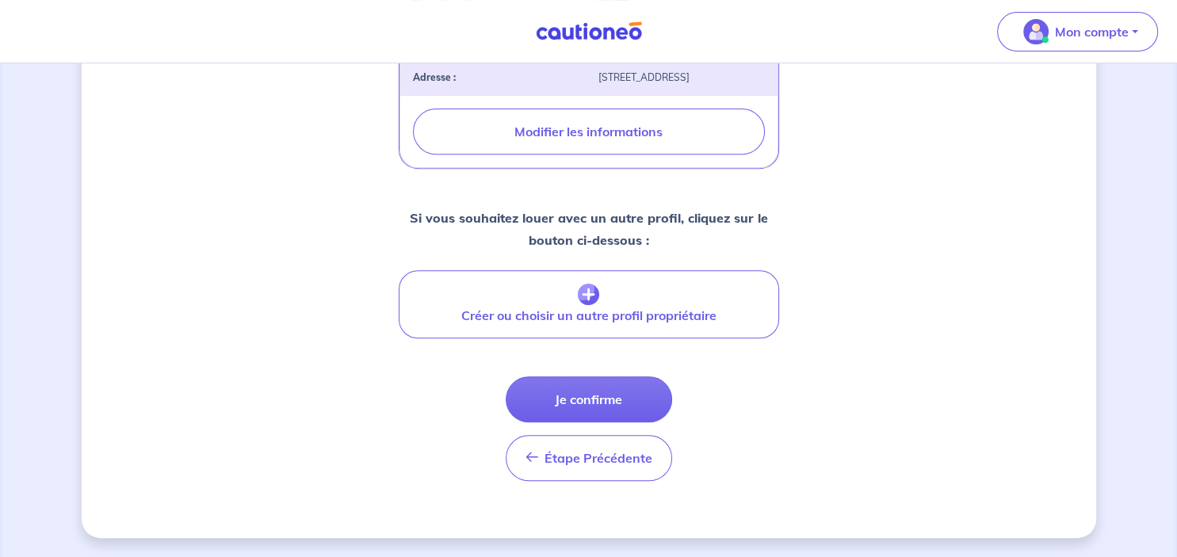
scroll to position [617, 0]
click at [605, 392] on button "Je confirme" at bounding box center [589, 400] width 166 height 46
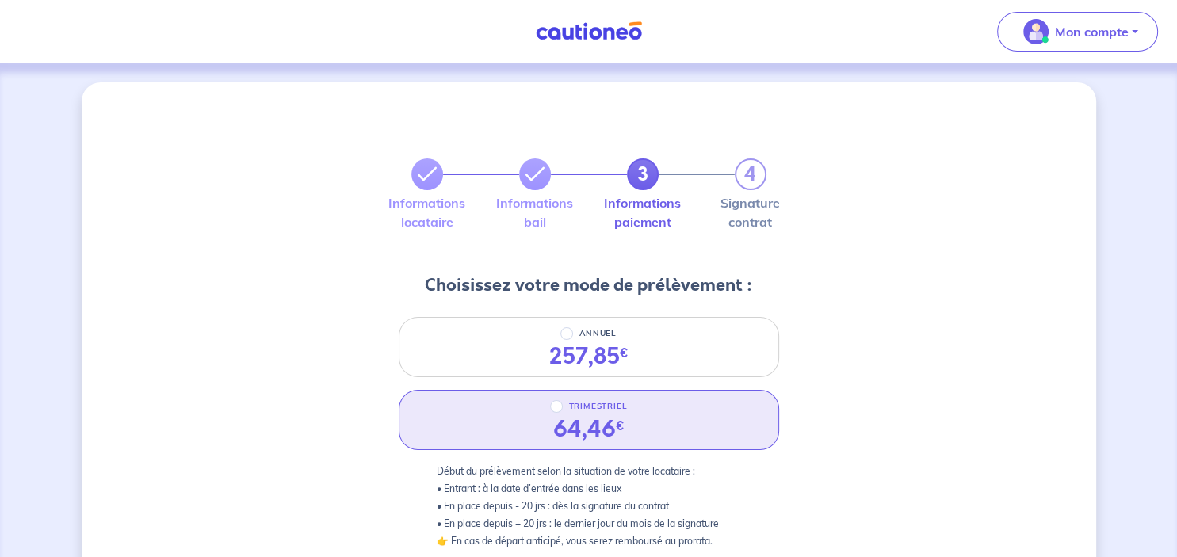
click at [607, 404] on p "TRIMESTRIEL" at bounding box center [598, 406] width 59 height 19
radio input "true"
click at [563, 404] on input "TRIMESTRIEL" at bounding box center [556, 406] width 13 height 13
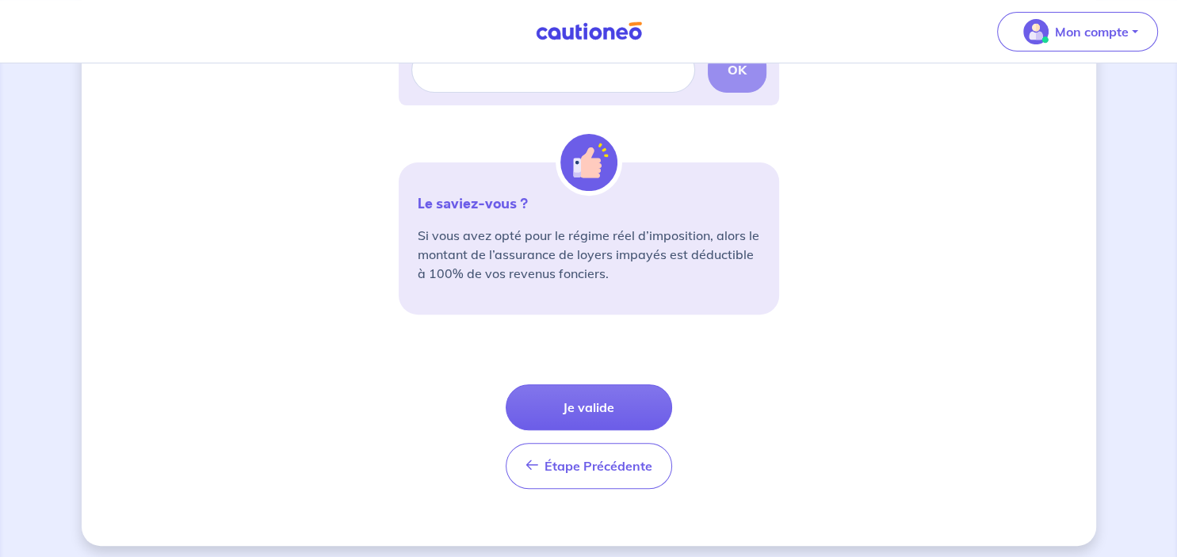
scroll to position [573, 0]
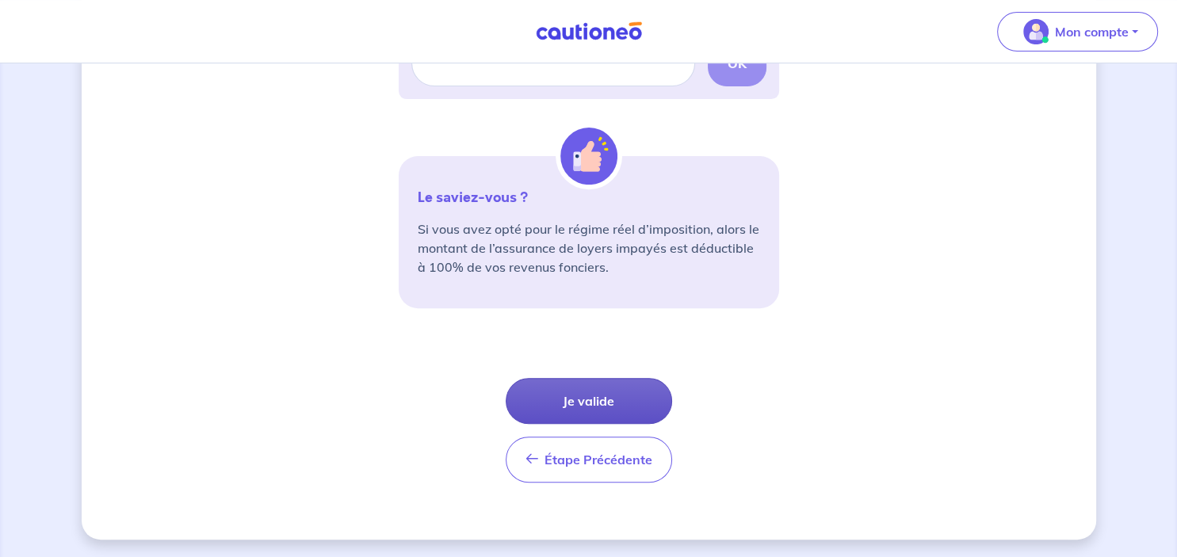
click at [622, 388] on button "Je valide" at bounding box center [589, 401] width 166 height 46
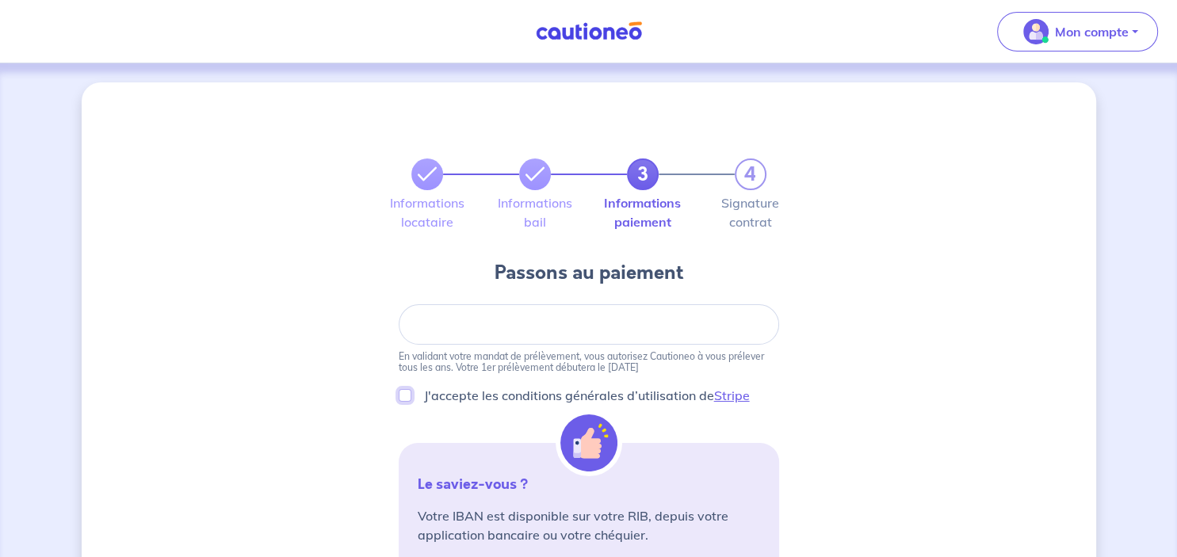
click at [406, 398] on input "J'accepte les conditions générales d’utilisation de Stripe" at bounding box center [405, 395] width 13 height 13
checkbox input "true"
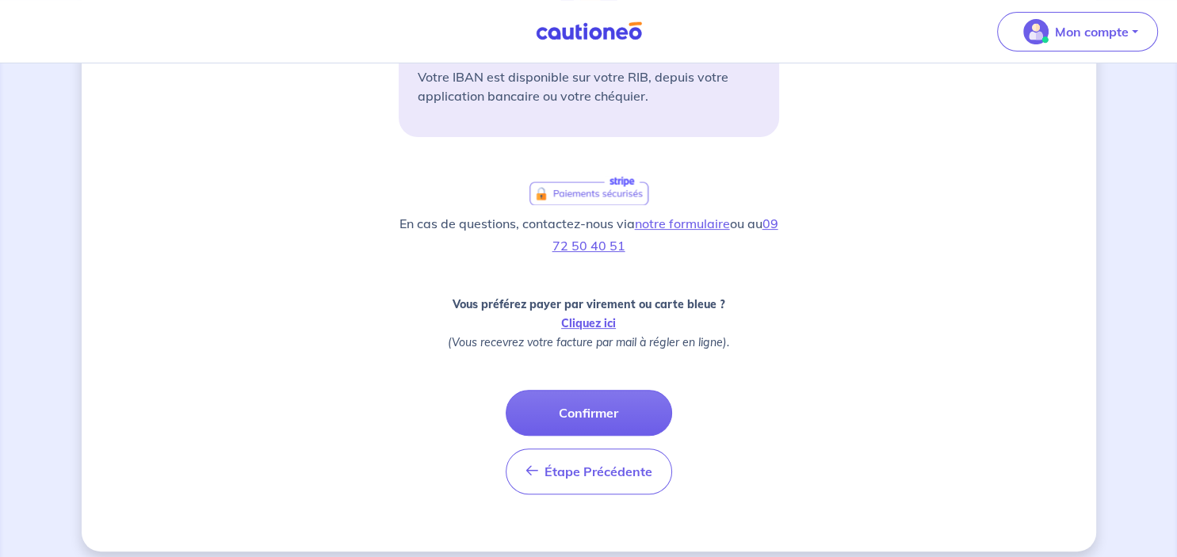
scroll to position [450, 0]
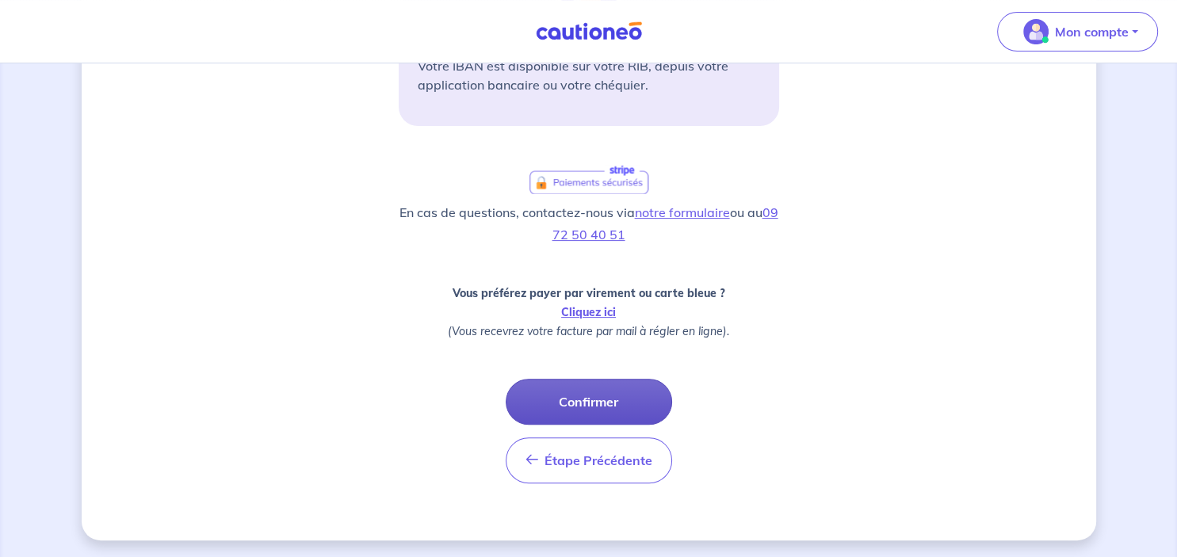
click at [591, 390] on button "Confirmer" at bounding box center [589, 402] width 166 height 46
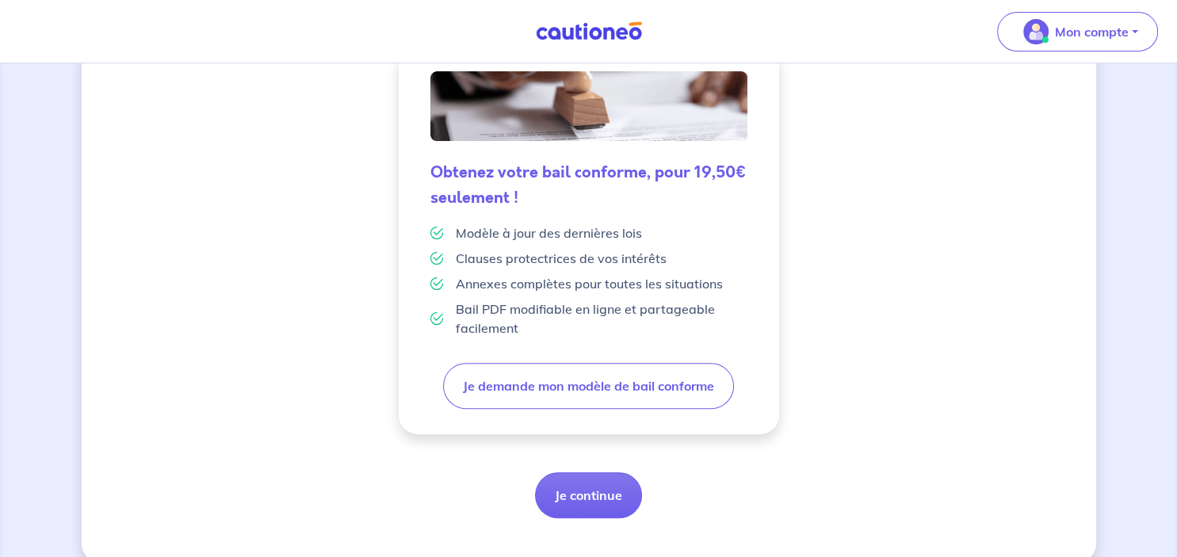
scroll to position [441, 0]
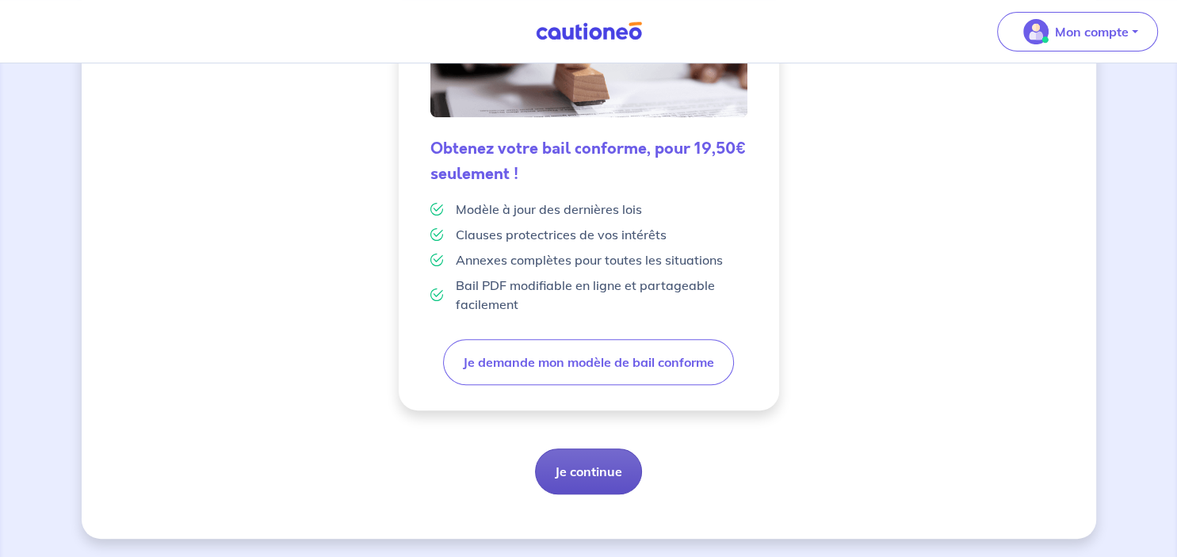
click at [588, 471] on button "Je continue" at bounding box center [588, 472] width 107 height 46
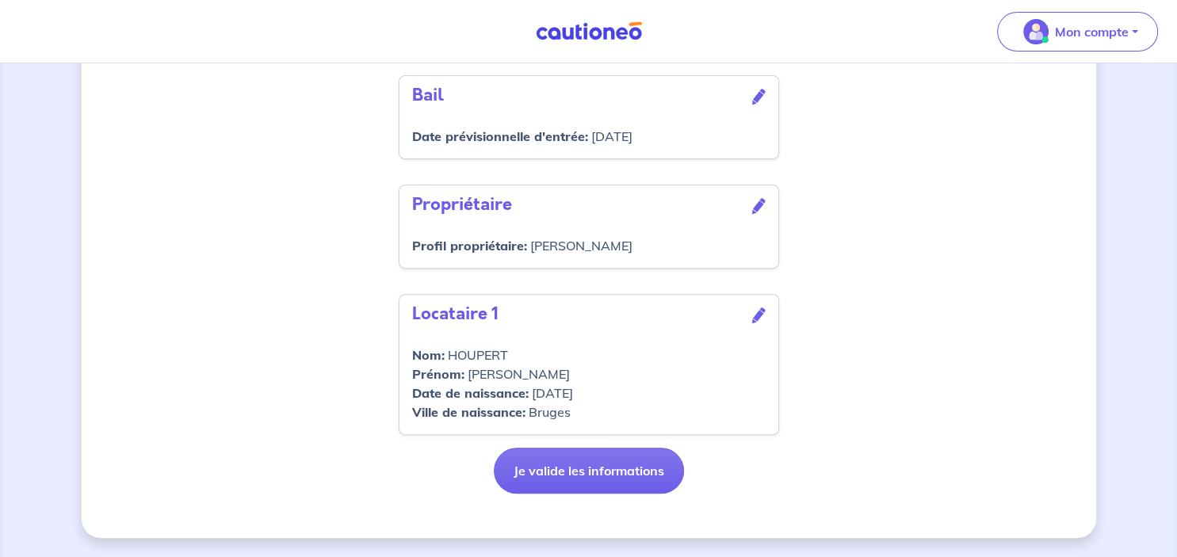
scroll to position [538, 0]
click at [614, 461] on button "Je valide les informations" at bounding box center [589, 471] width 190 height 46
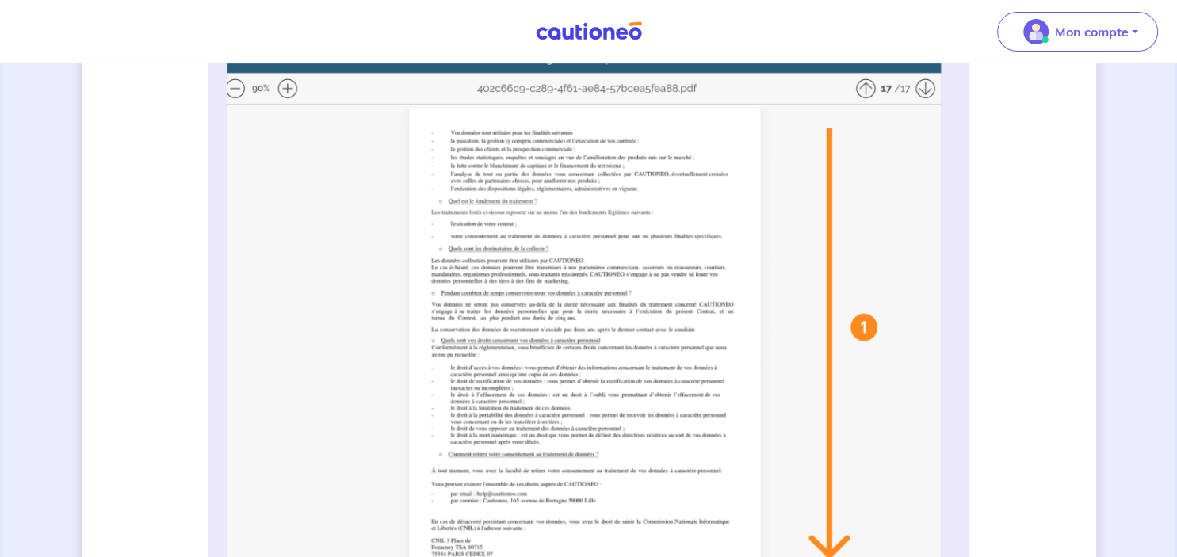
scroll to position [419, 0]
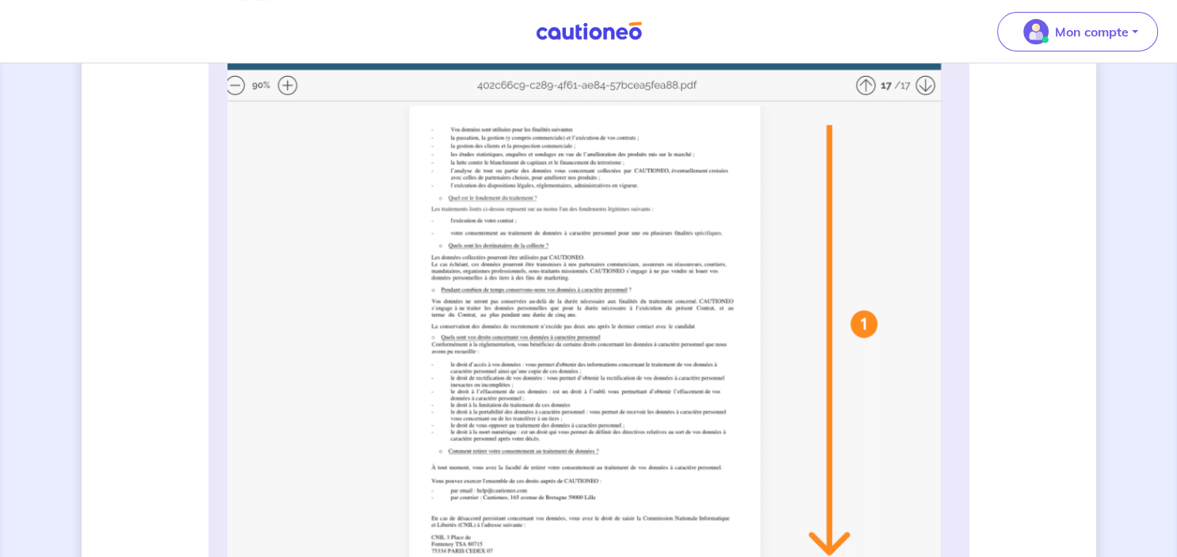
click at [862, 324] on img at bounding box center [589, 358] width 723 height 629
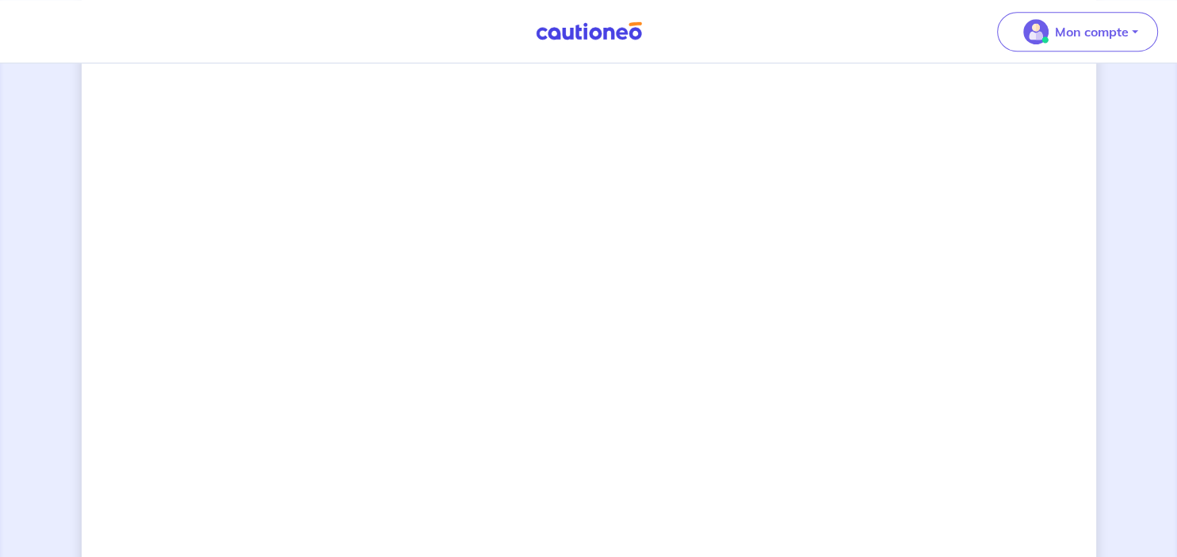
scroll to position [1241, 0]
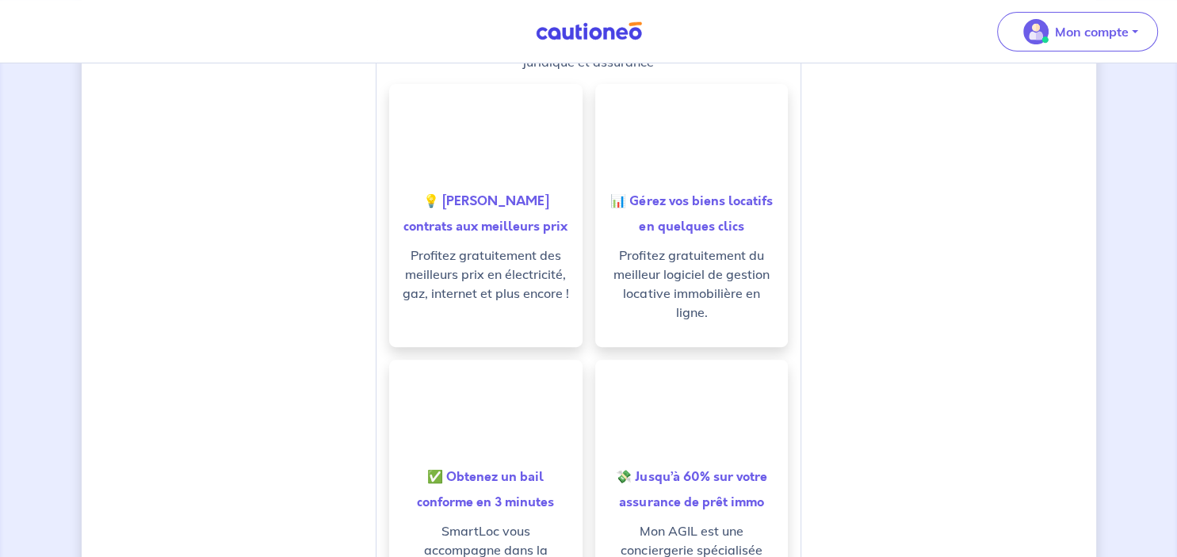
scroll to position [154, 0]
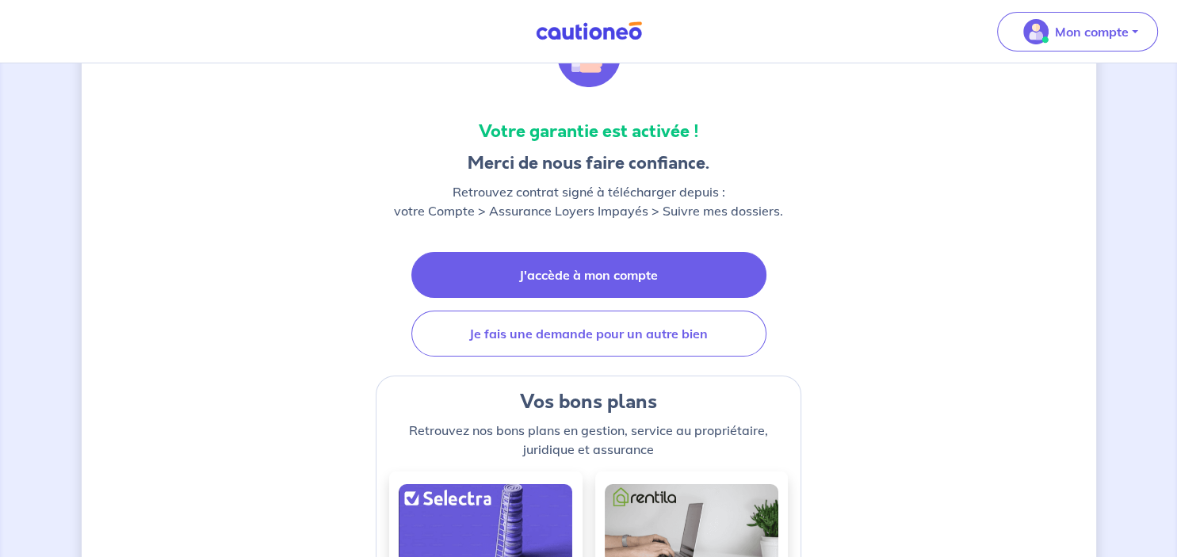
click at [613, 284] on link "J'accède à mon compte" at bounding box center [588, 275] width 355 height 46
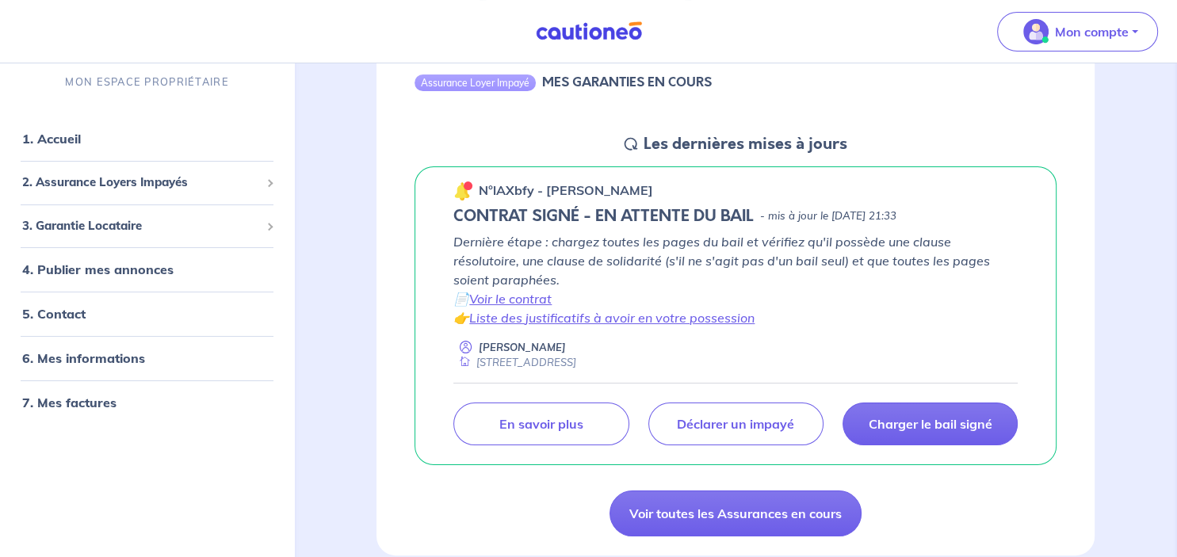
scroll to position [179, 0]
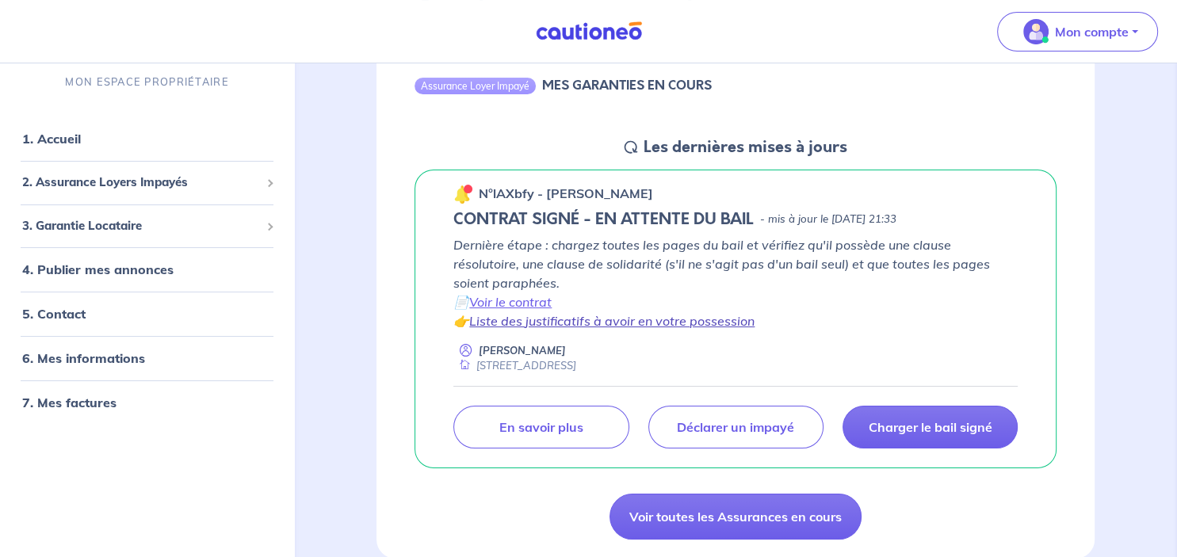
click at [698, 322] on link "Liste des justificatifs à avoir en votre possession" at bounding box center [611, 321] width 285 height 16
